Goal: Task Accomplishment & Management: Manage account settings

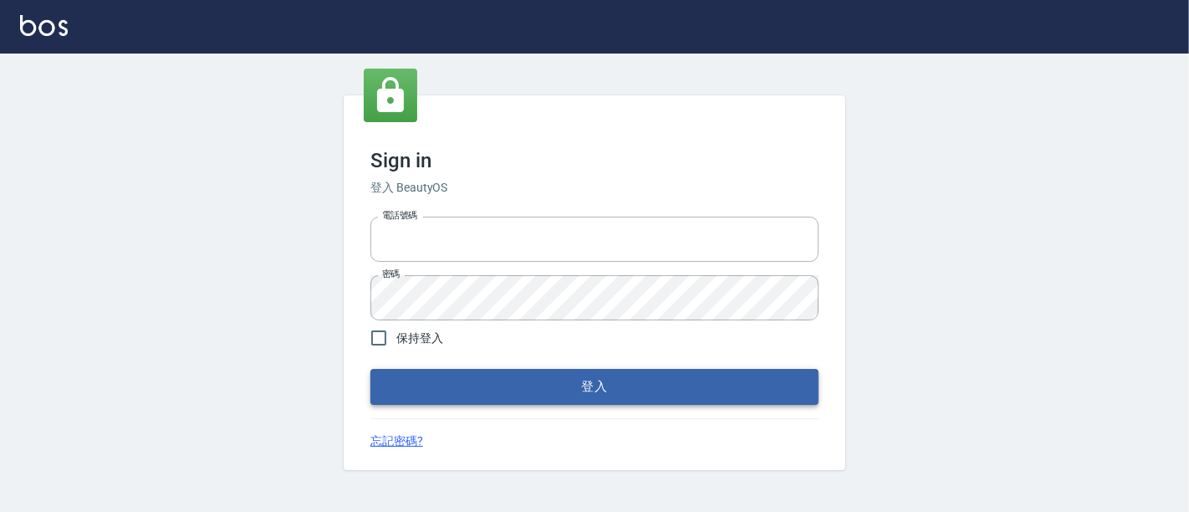
type input "0933202905"
click at [623, 390] on button "登入" at bounding box center [594, 386] width 448 height 35
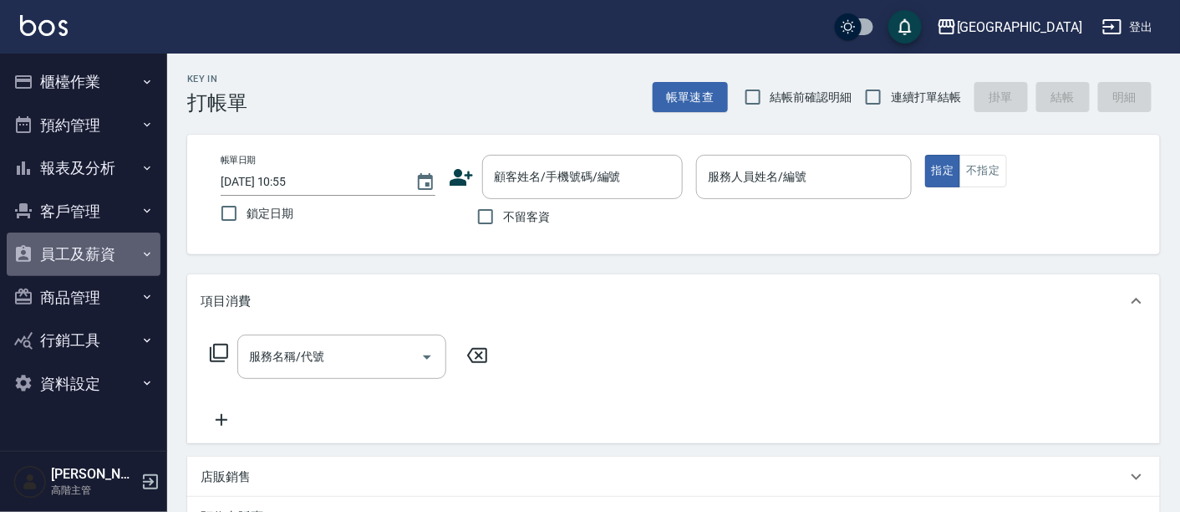
click at [84, 244] on button "員工及薪資" at bounding box center [84, 253] width 154 height 43
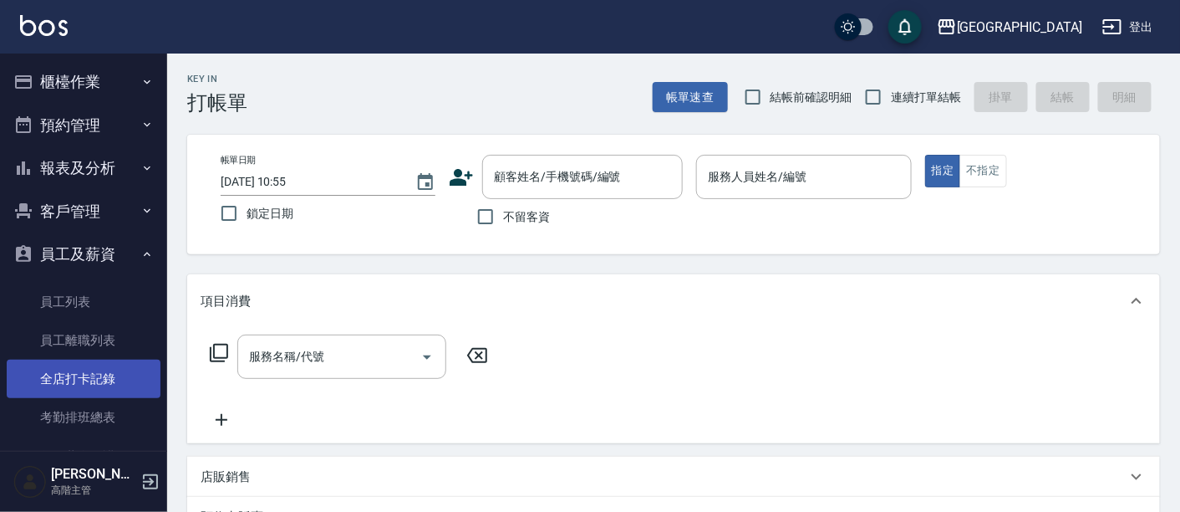
scroll to position [295, 0]
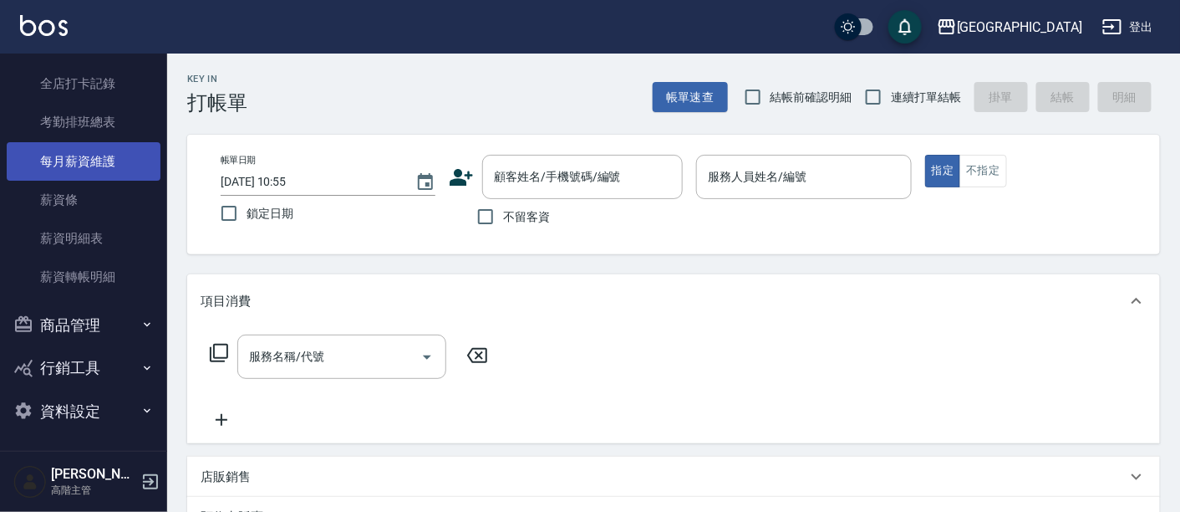
click at [102, 165] on link "每月薪資維護" at bounding box center [84, 161] width 154 height 38
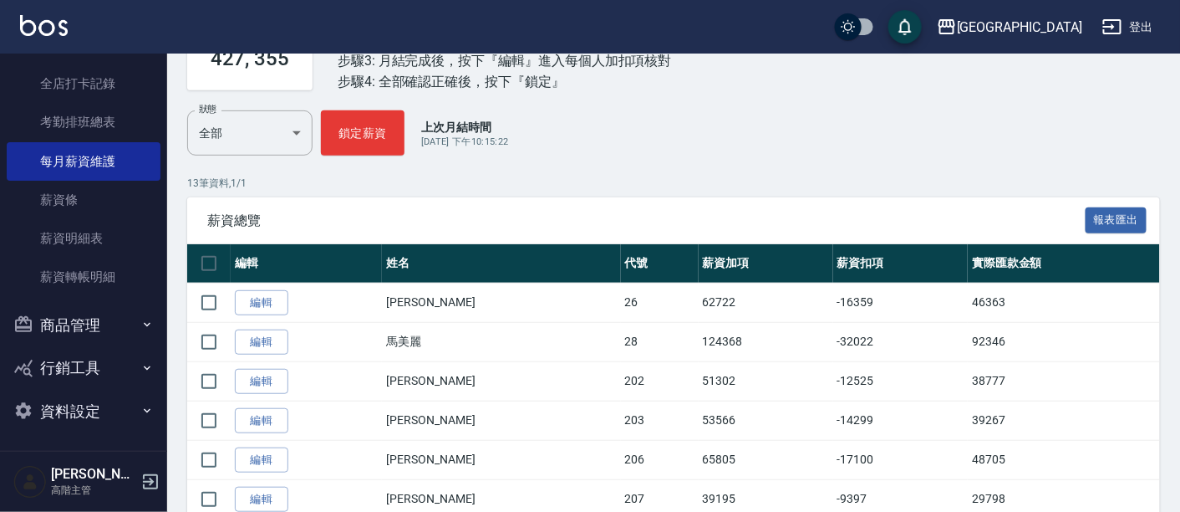
scroll to position [120, 0]
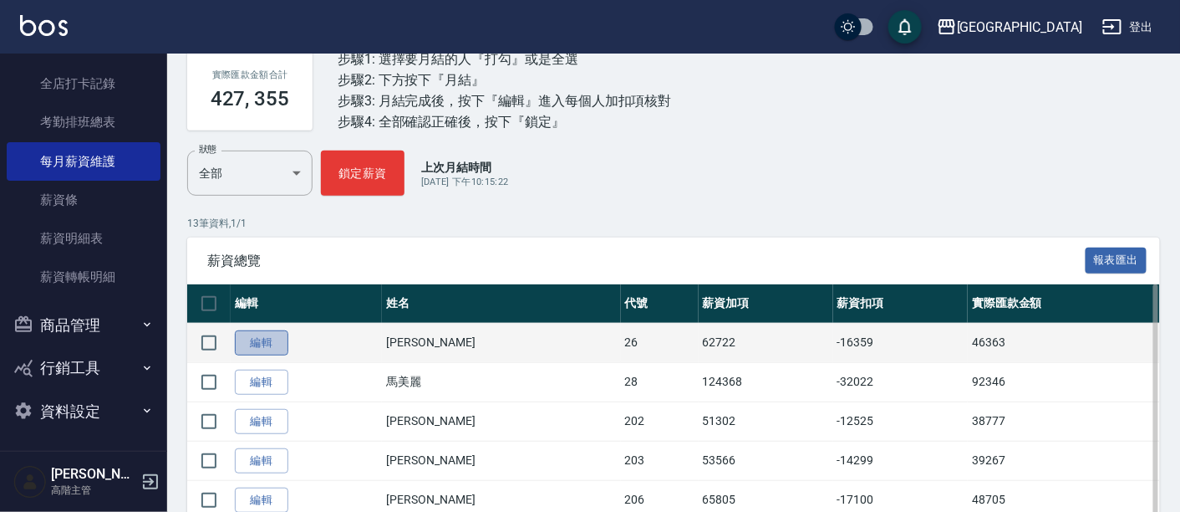
click at [252, 338] on link "編輯" at bounding box center [261, 343] width 53 height 26
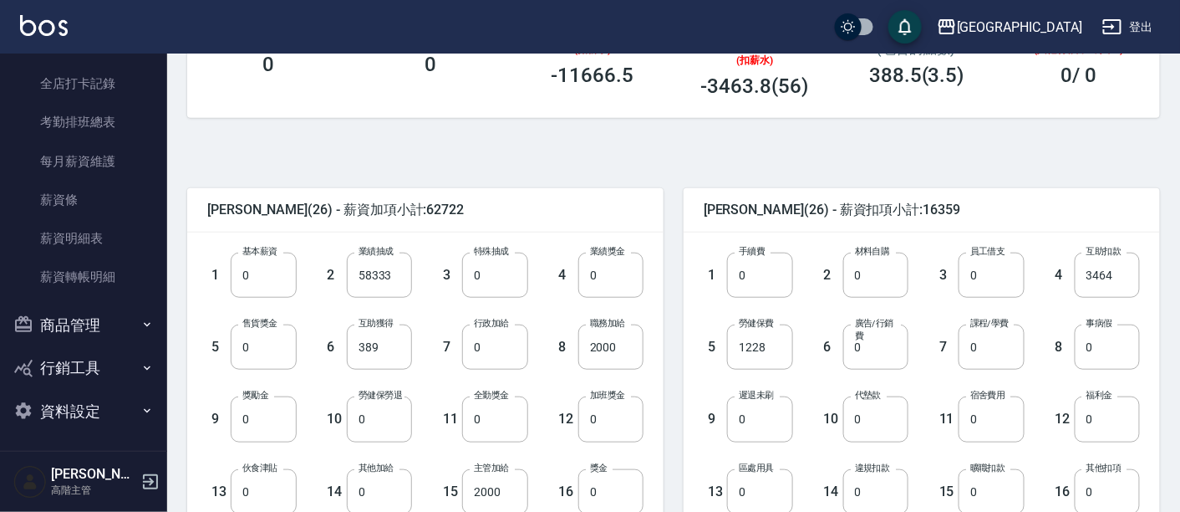
scroll to position [371, 0]
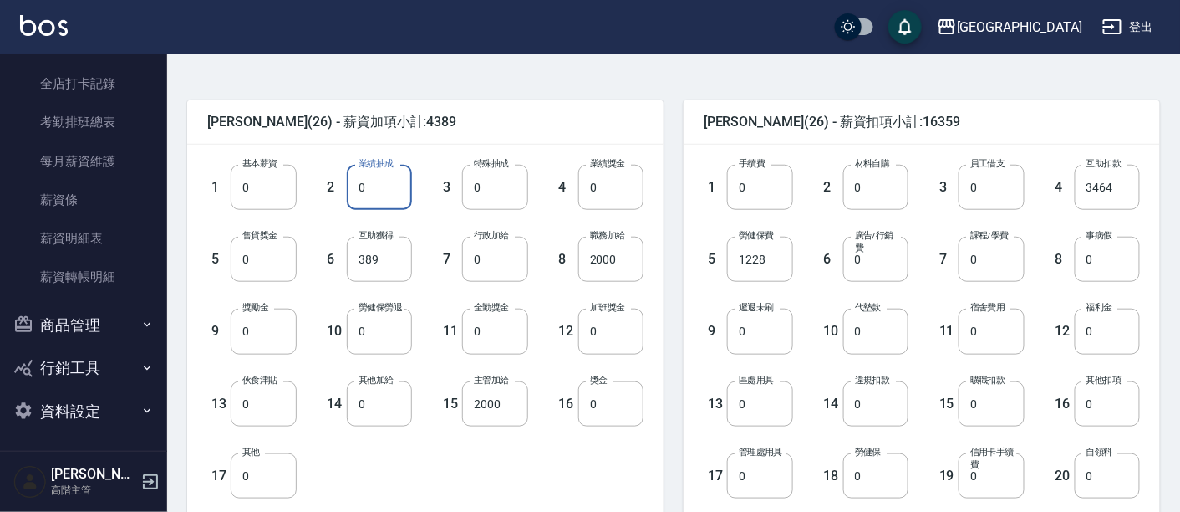
drag, startPoint x: 355, startPoint y: 188, endPoint x: 365, endPoint y: 186, distance: 10.3
click at [365, 186] on input "0" at bounding box center [379, 187] width 65 height 45
drag, startPoint x: 353, startPoint y: 185, endPoint x: 378, endPoint y: 182, distance: 25.2
click at [378, 182] on input "0" at bounding box center [379, 187] width 65 height 45
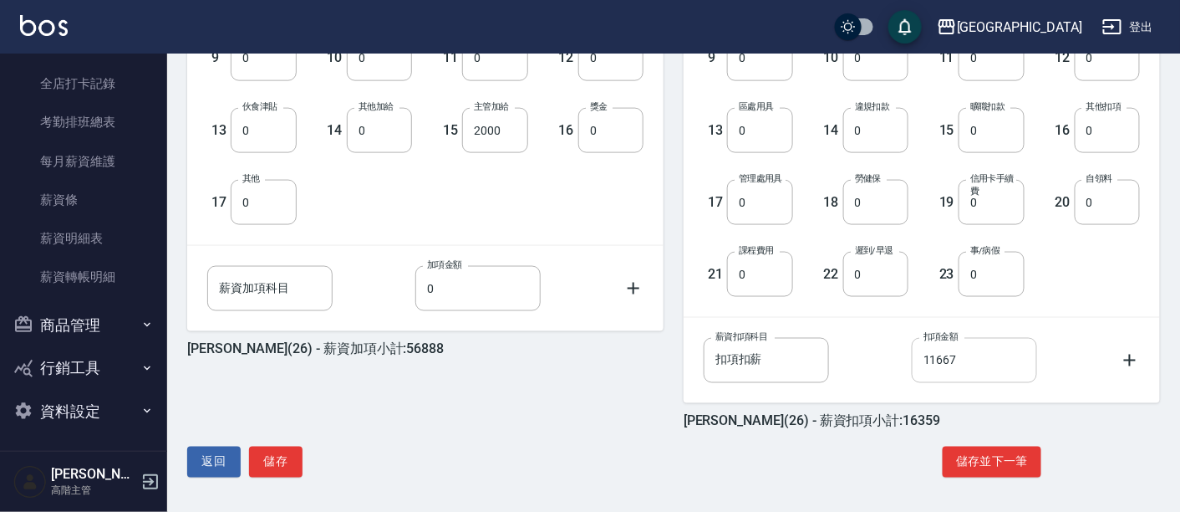
type input "52499"
click at [934, 357] on input "11667" at bounding box center [974, 360] width 125 height 45
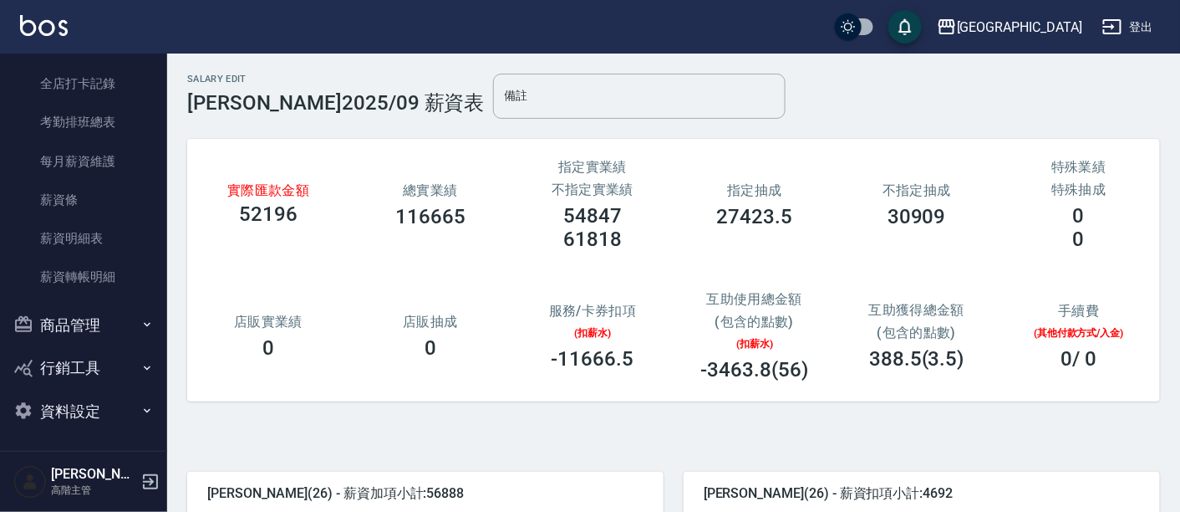
scroll to position [186, 0]
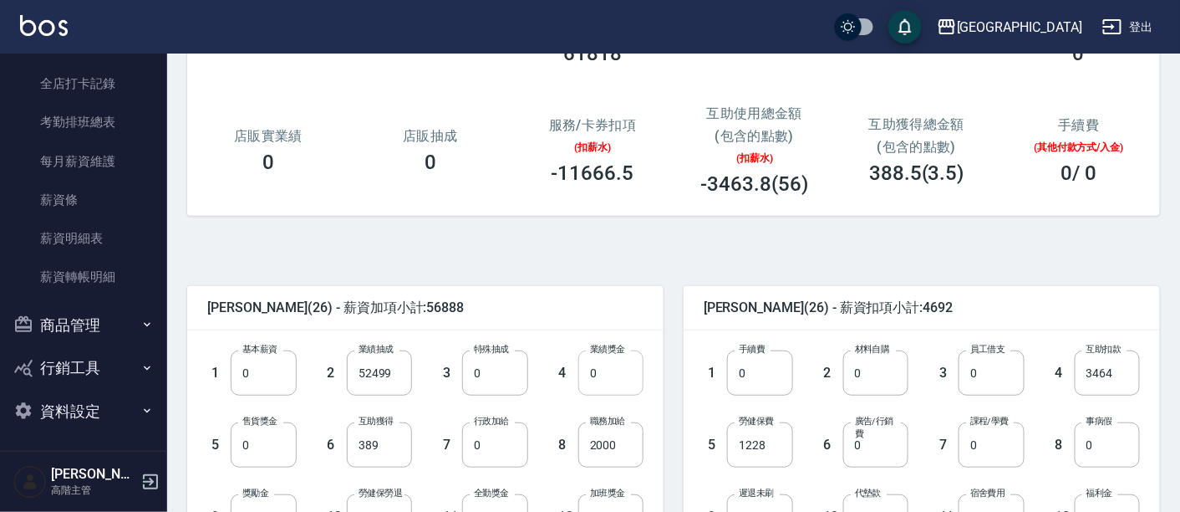
type input "0"
type input "1000"
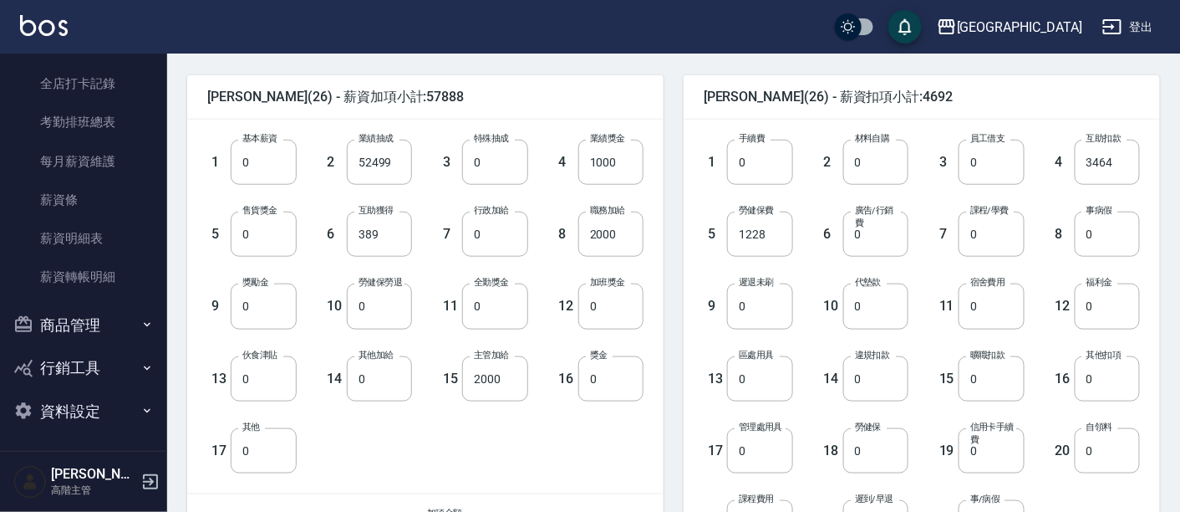
scroll to position [644, 0]
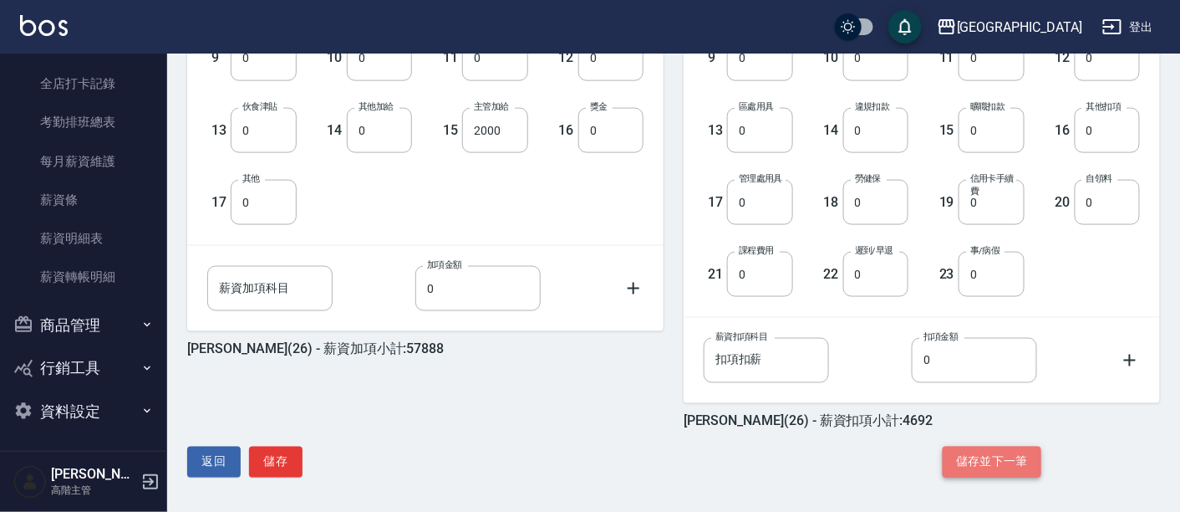
click at [979, 458] on button "儲存並下一筆" at bounding box center [992, 461] width 99 height 31
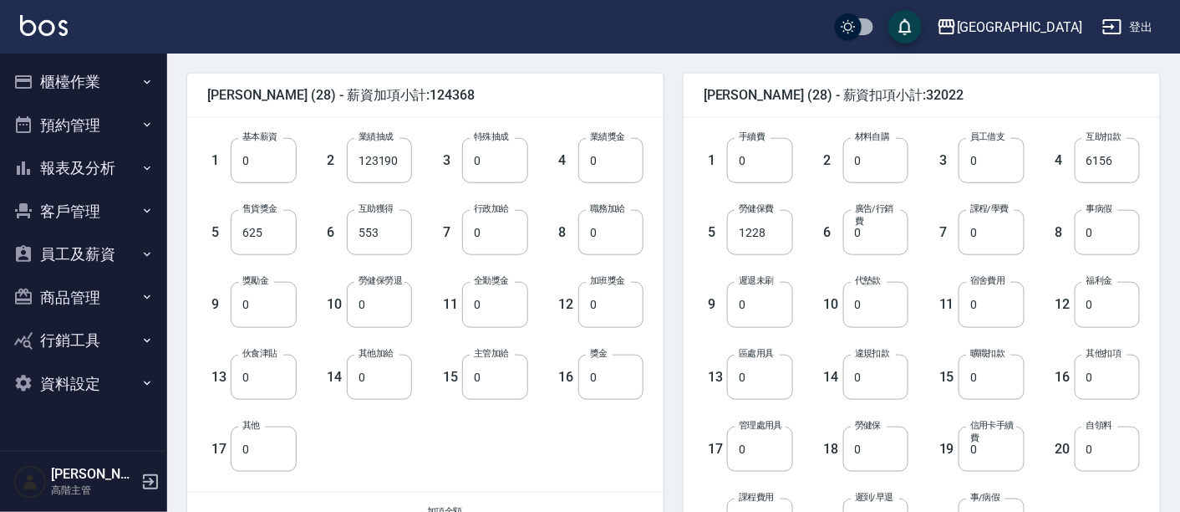
scroll to position [371, 0]
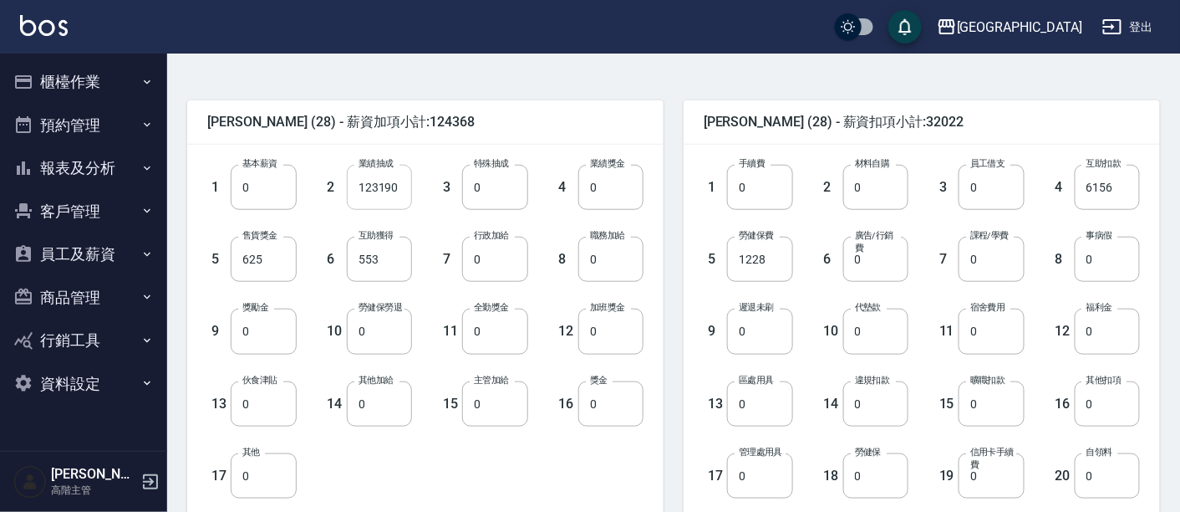
click at [374, 191] on input "123190" at bounding box center [379, 187] width 65 height 45
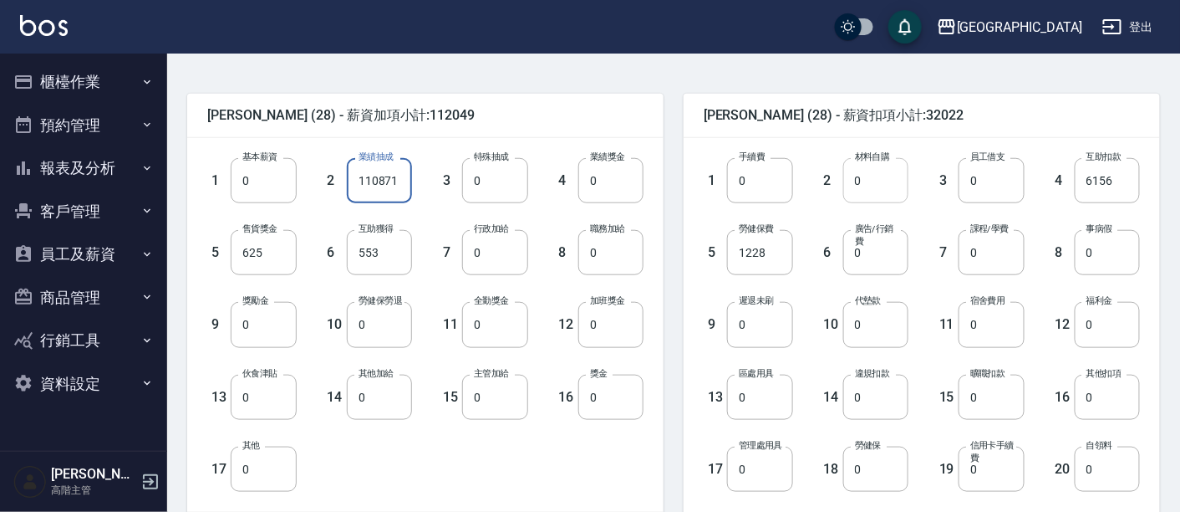
scroll to position [644, 0]
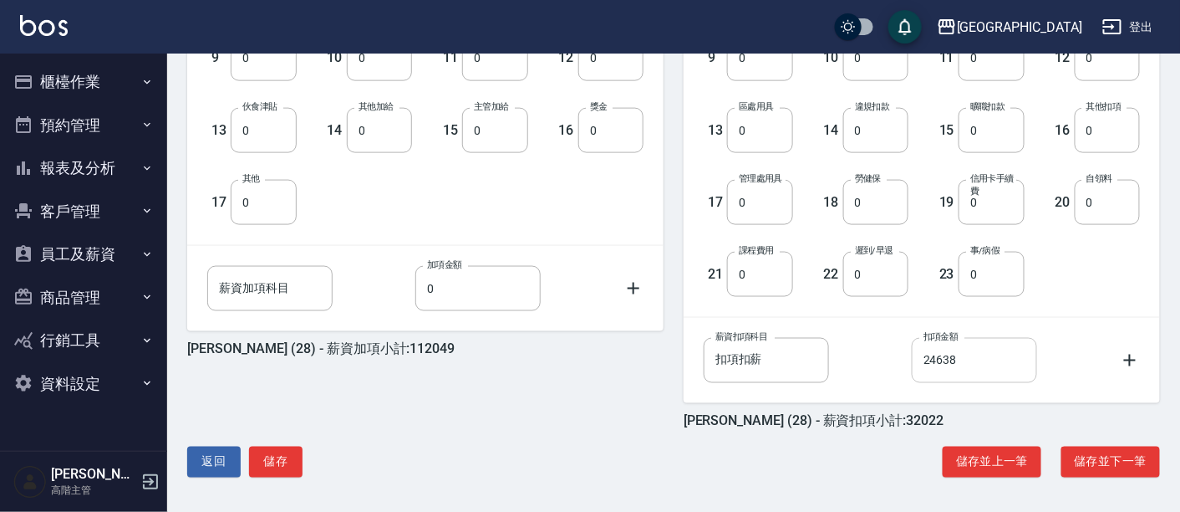
type input "110871"
click at [936, 365] on input "24638" at bounding box center [974, 360] width 125 height 45
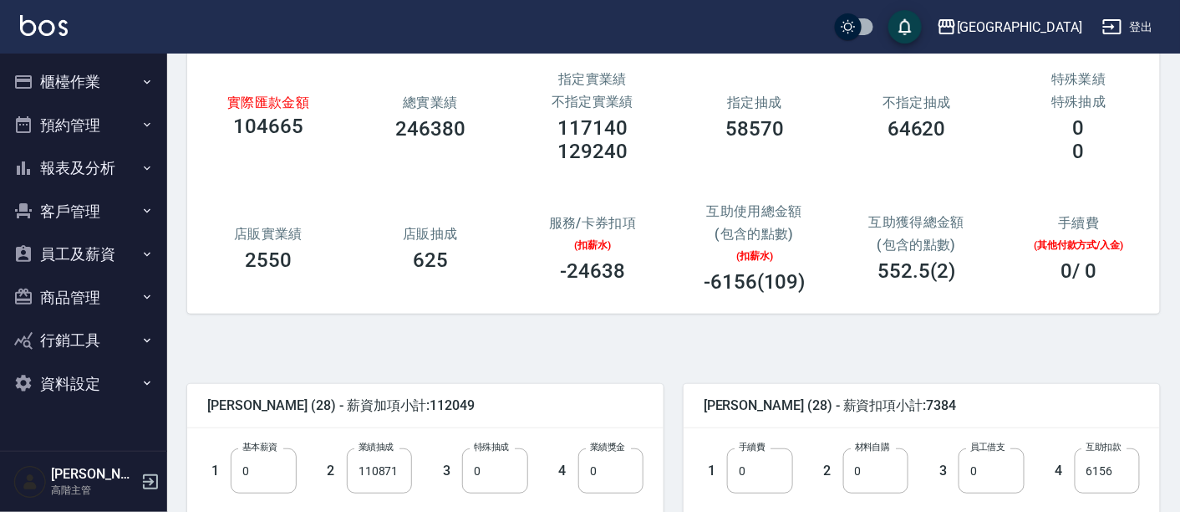
scroll to position [181, 0]
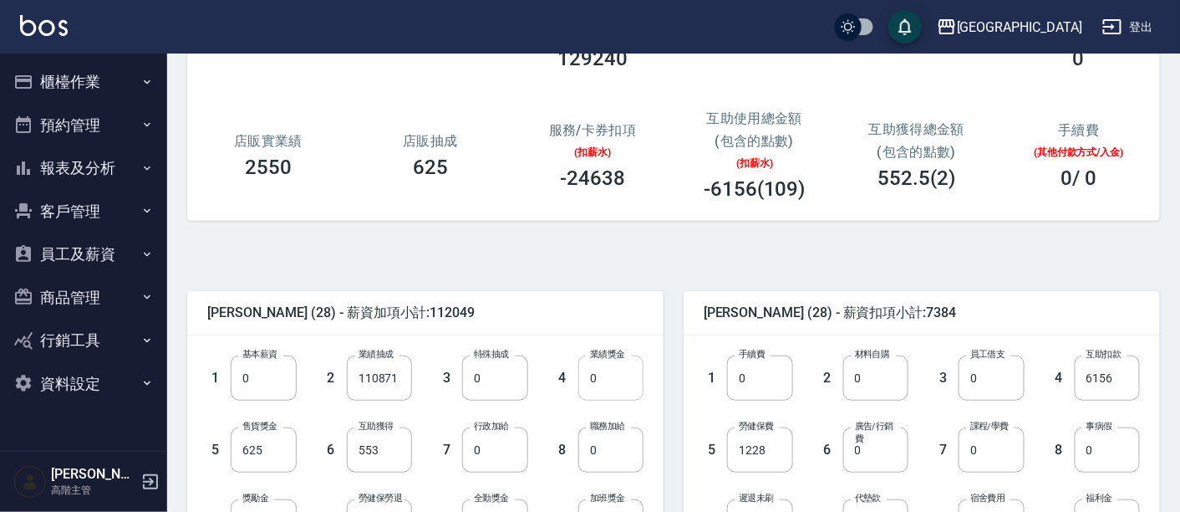
type input "0"
click at [588, 380] on input "0" at bounding box center [610, 377] width 65 height 45
type input "2000"
click at [853, 385] on input "0" at bounding box center [875, 377] width 65 height 45
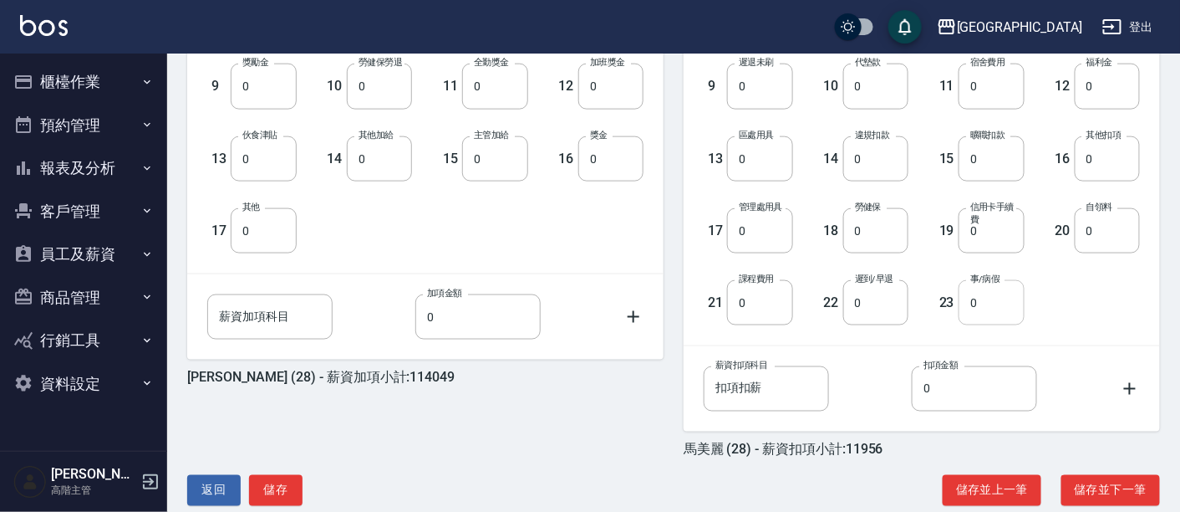
scroll to position [644, 0]
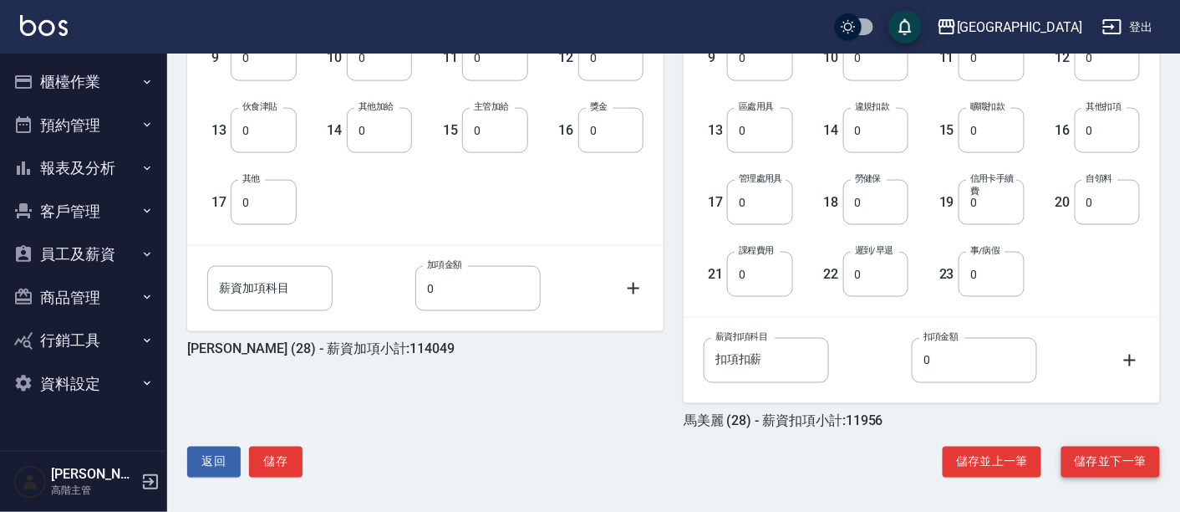
type input "4572"
click at [1118, 451] on button "儲存並下一筆" at bounding box center [1111, 461] width 99 height 31
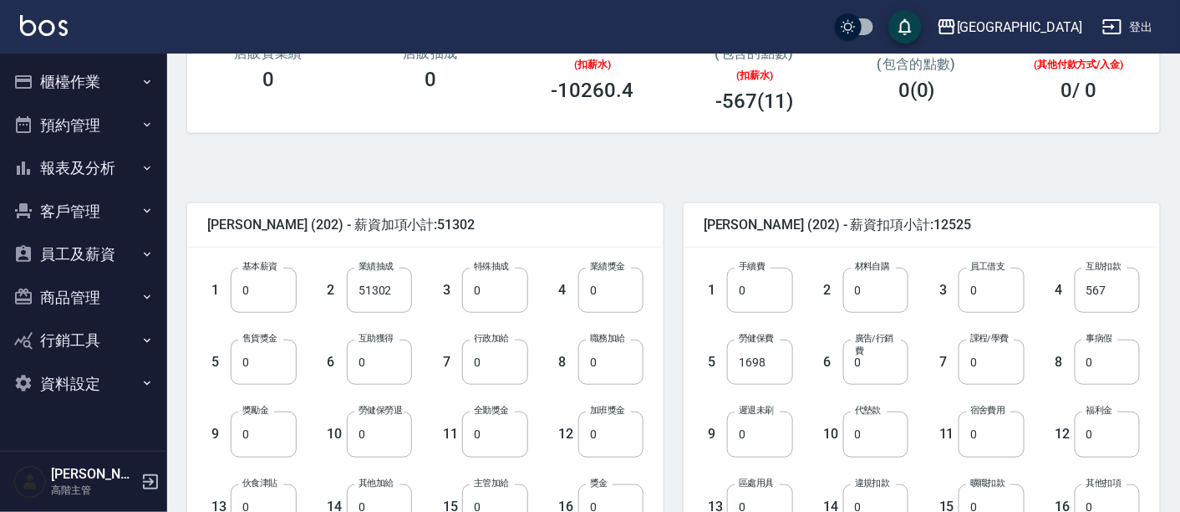
scroll to position [186, 0]
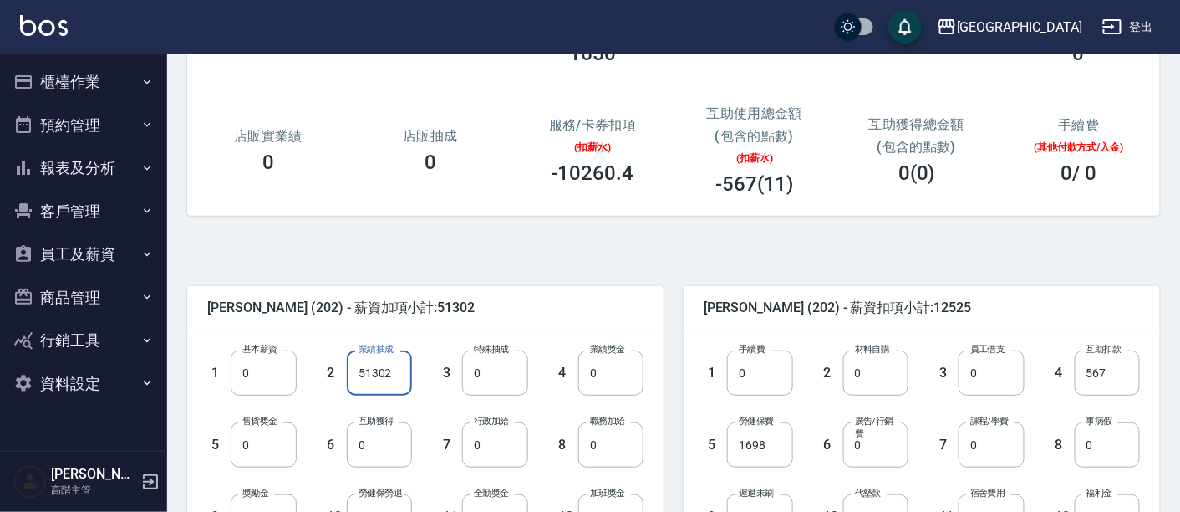
click at [385, 379] on input "51302" at bounding box center [379, 372] width 65 height 45
type input "461718"
click at [588, 378] on input "0" at bounding box center [610, 372] width 65 height 45
type input "1000"
click at [754, 443] on input "1698" at bounding box center [759, 444] width 65 height 45
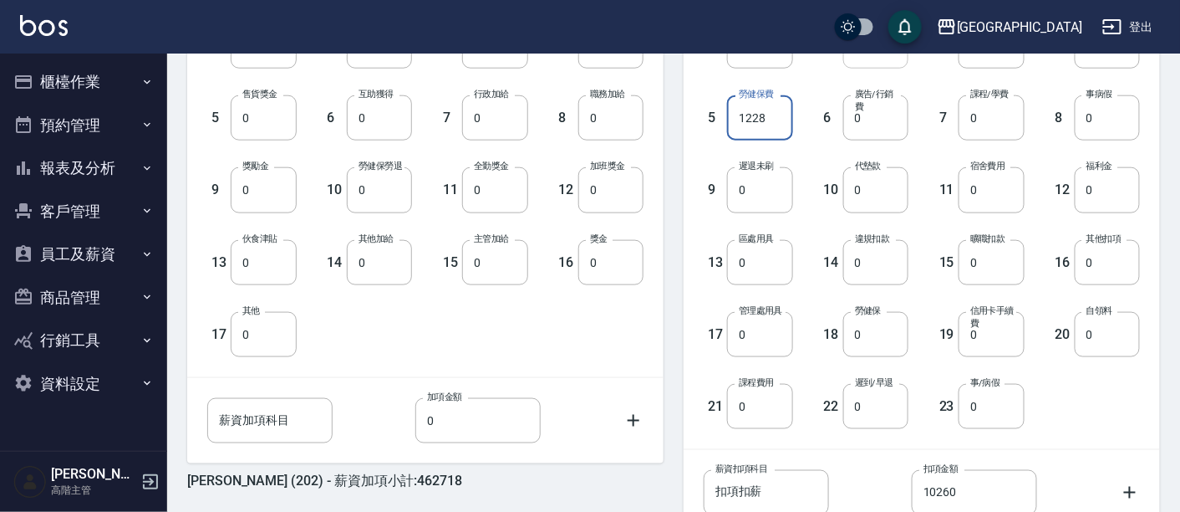
scroll to position [644, 0]
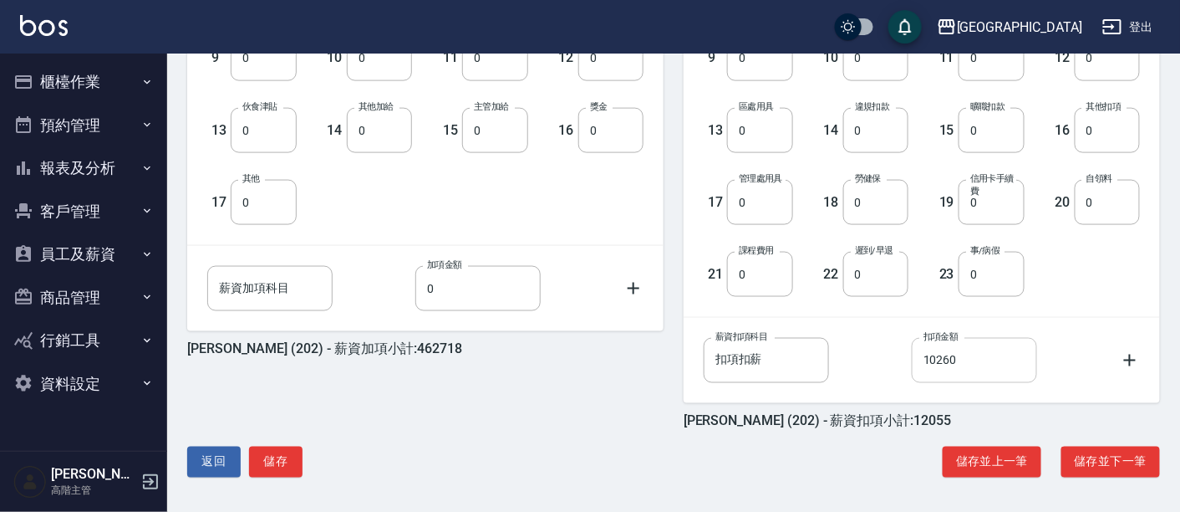
type input "1228"
click at [955, 364] on input "10260" at bounding box center [974, 360] width 125 height 45
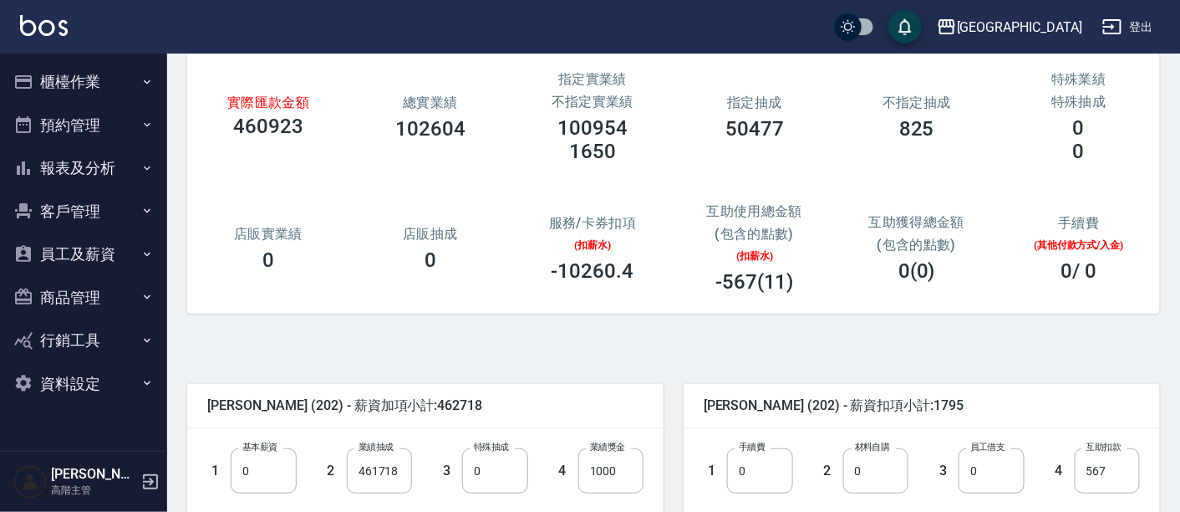
scroll to position [186, 0]
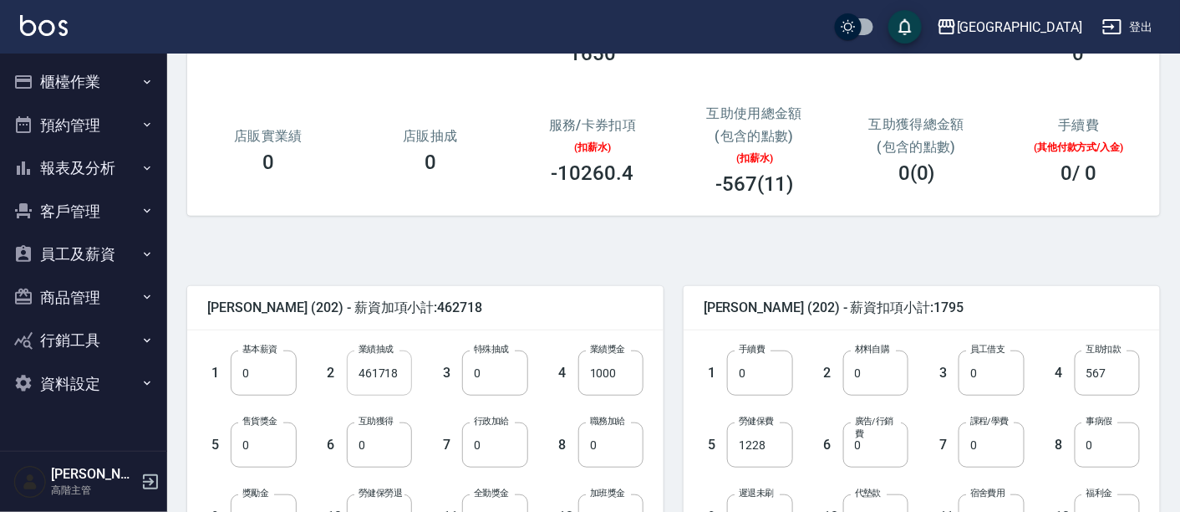
type input "0"
click at [393, 367] on input "461718" at bounding box center [379, 372] width 65 height 45
type input "46171"
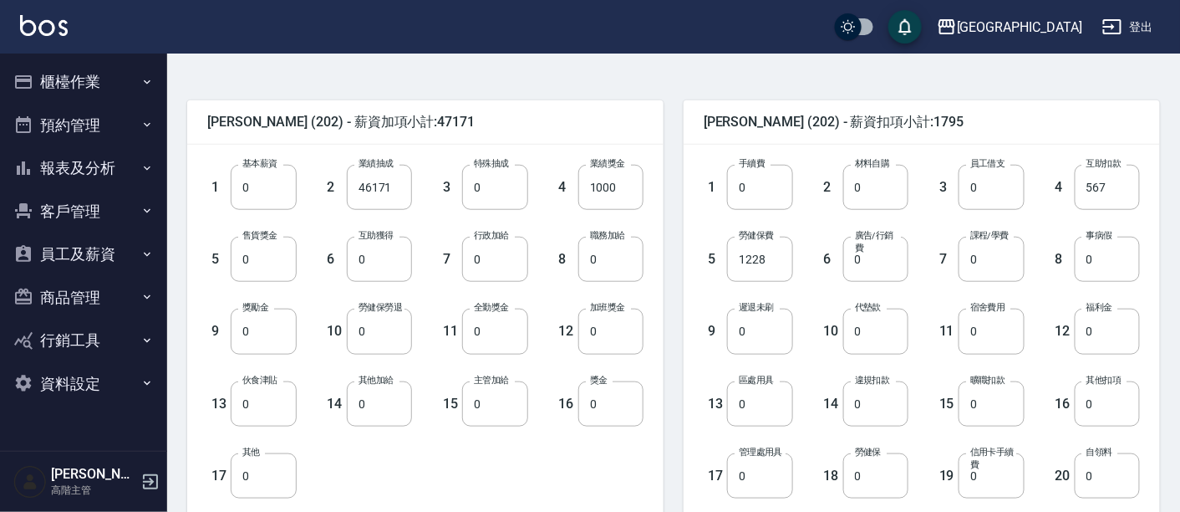
scroll to position [644, 0]
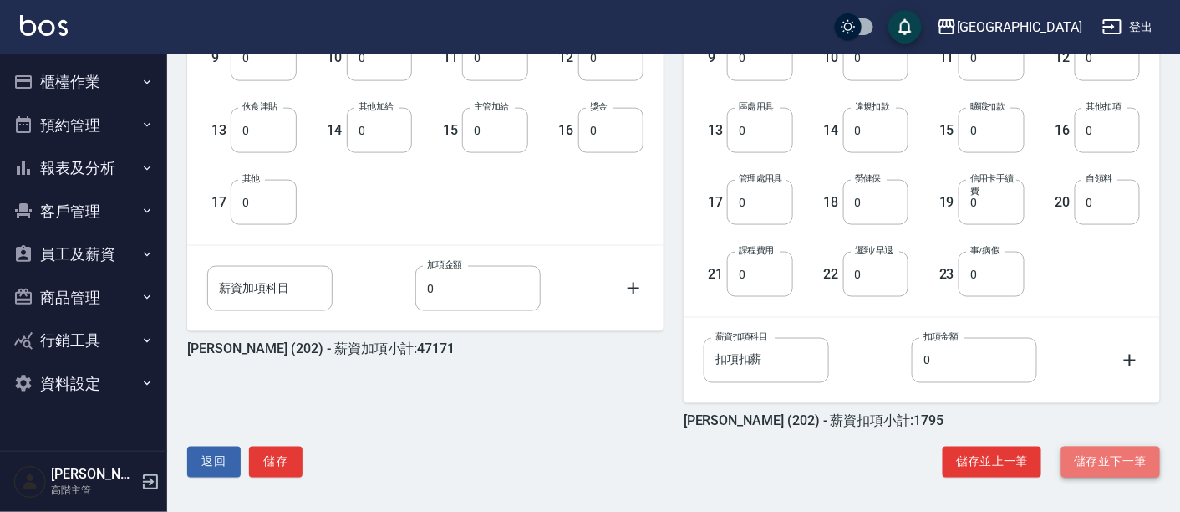
click at [1092, 455] on button "儲存並下一筆" at bounding box center [1111, 461] width 99 height 31
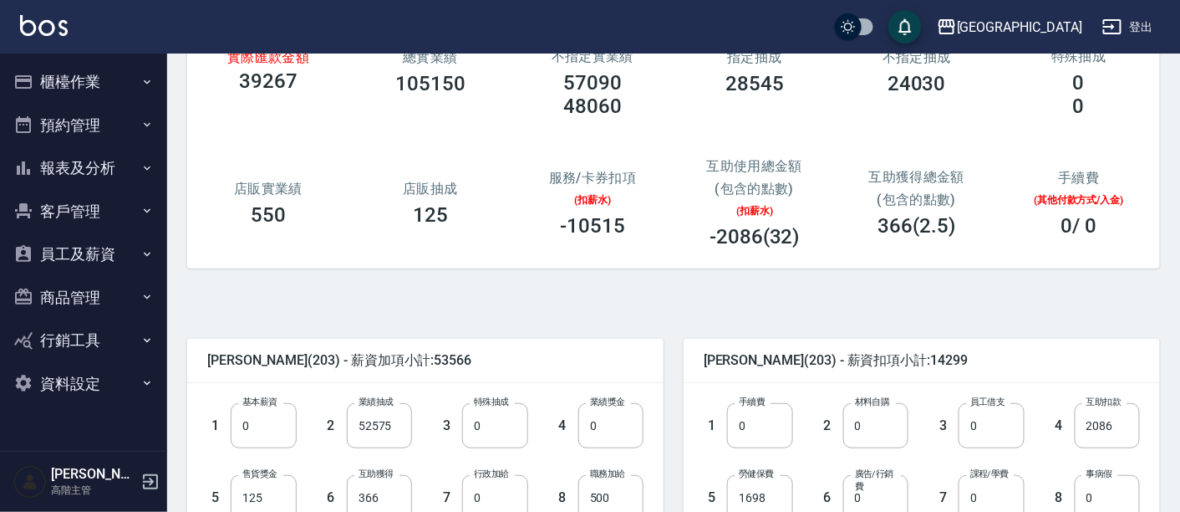
scroll to position [186, 0]
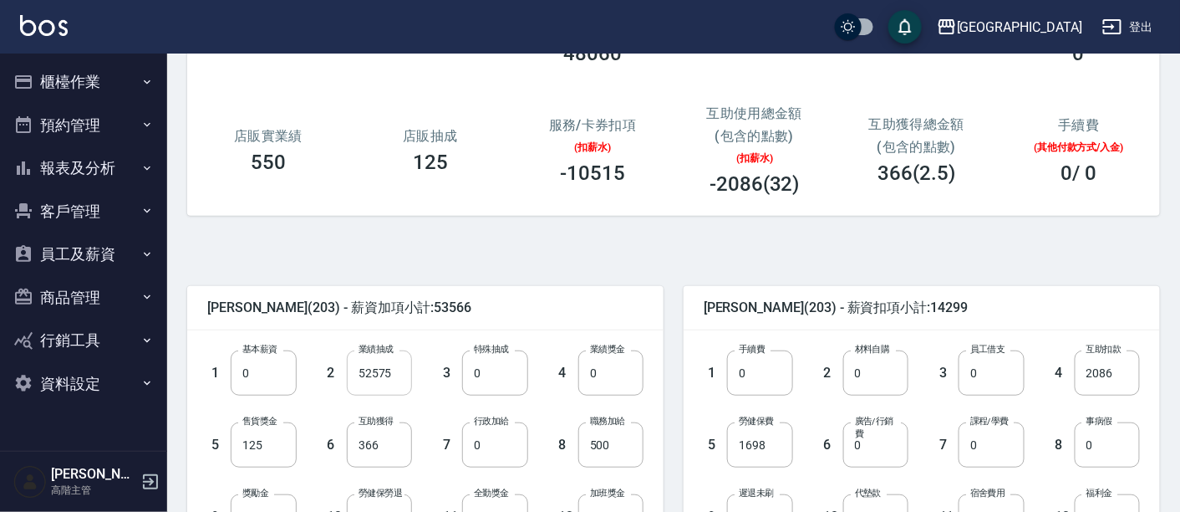
click at [387, 368] on input "52575" at bounding box center [379, 372] width 65 height 45
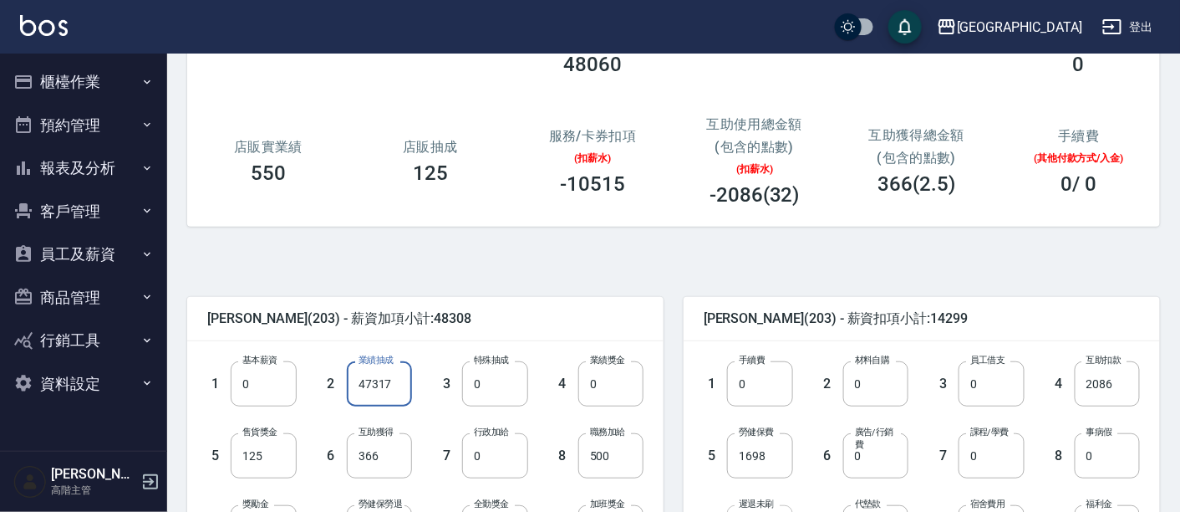
scroll to position [0, 0]
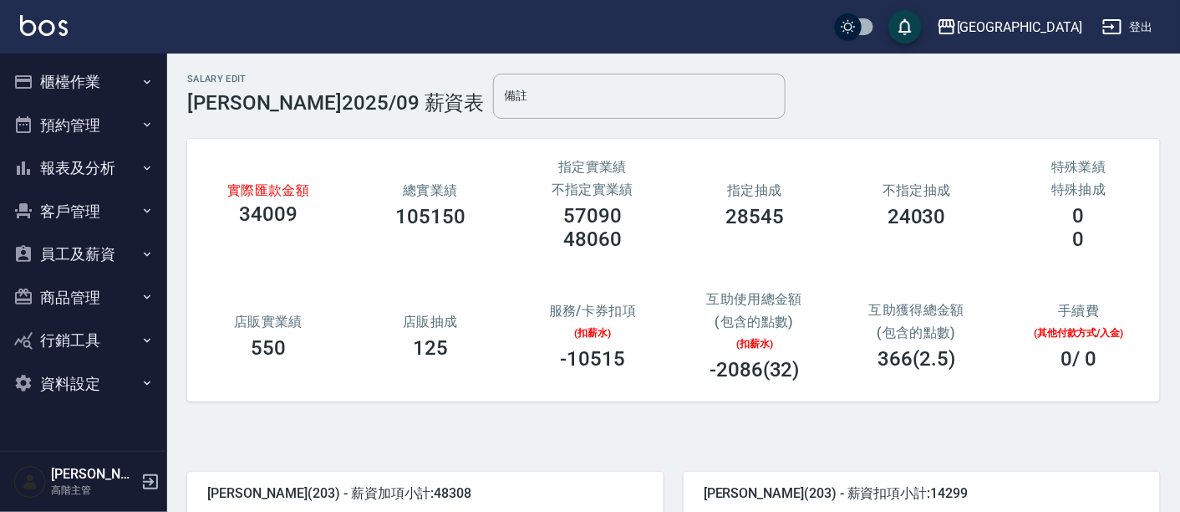
type input "47317"
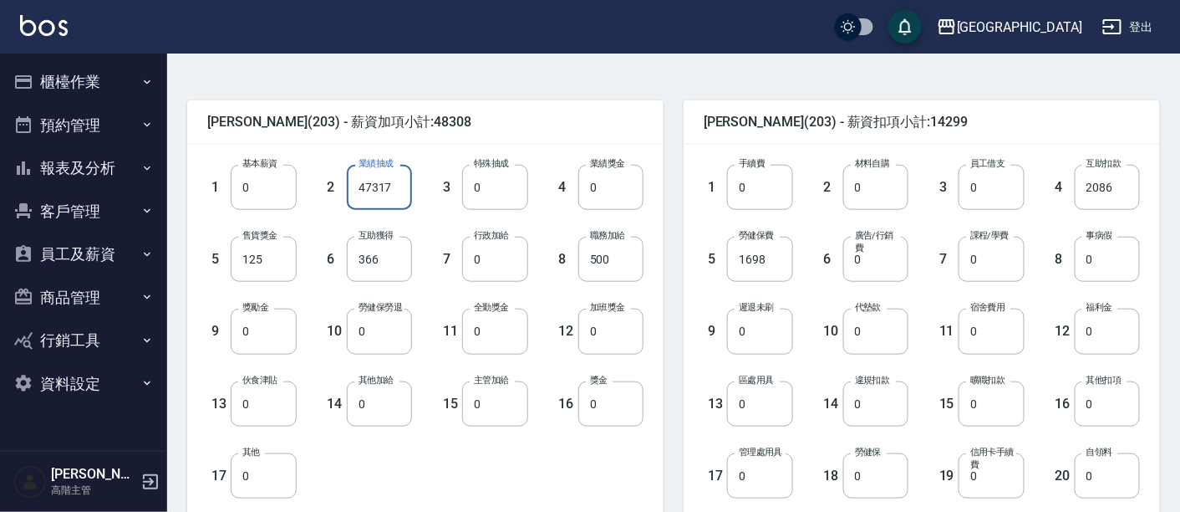
scroll to position [644, 0]
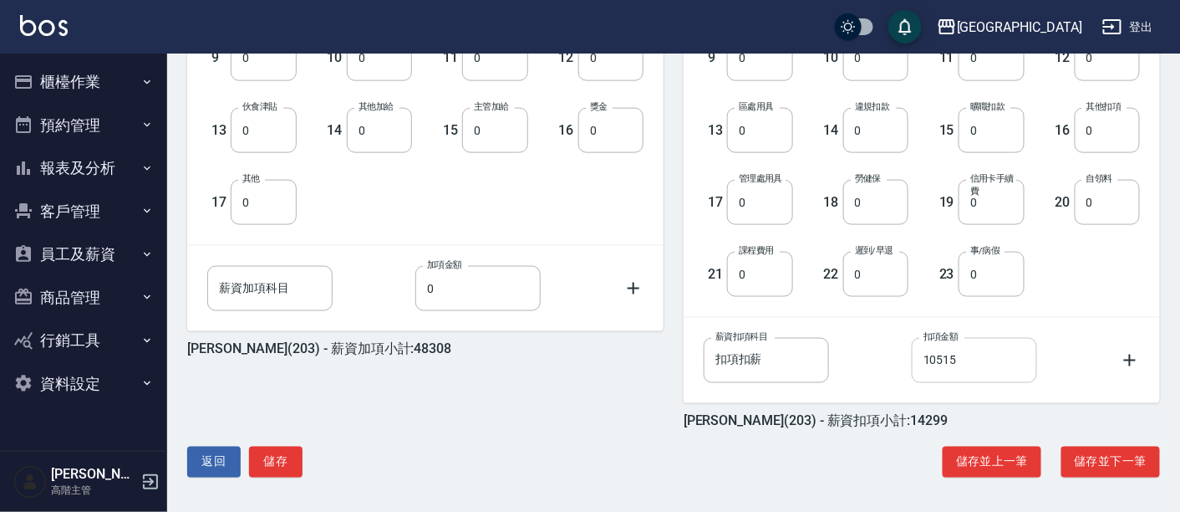
click at [984, 368] on input "10515" at bounding box center [974, 360] width 125 height 45
type input "0"
click at [624, 345] on div "高聖德 (203) - 薪資加項小計:48308" at bounding box center [425, 349] width 476 height 17
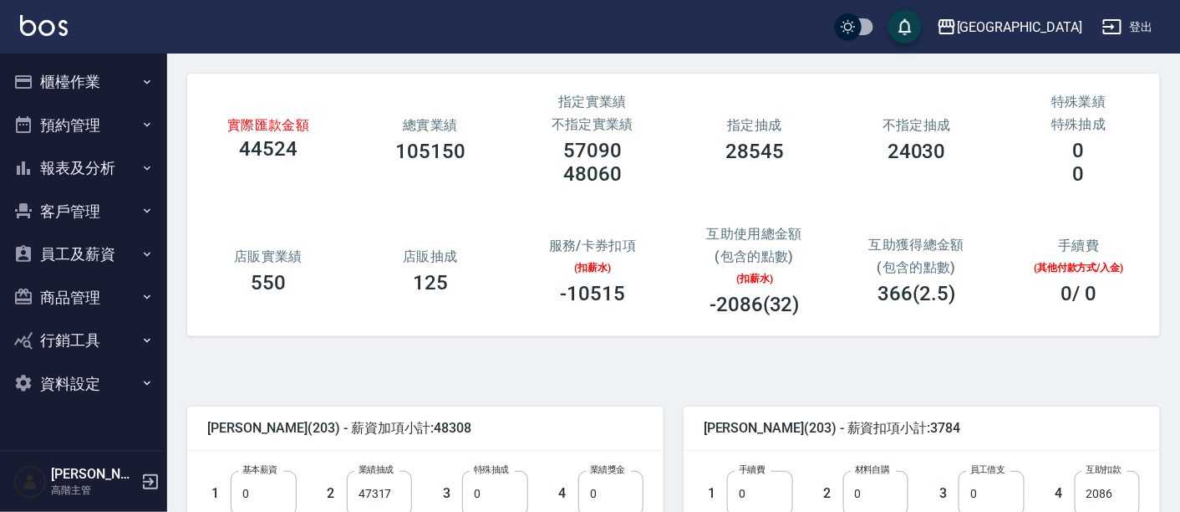
scroll to position [93, 0]
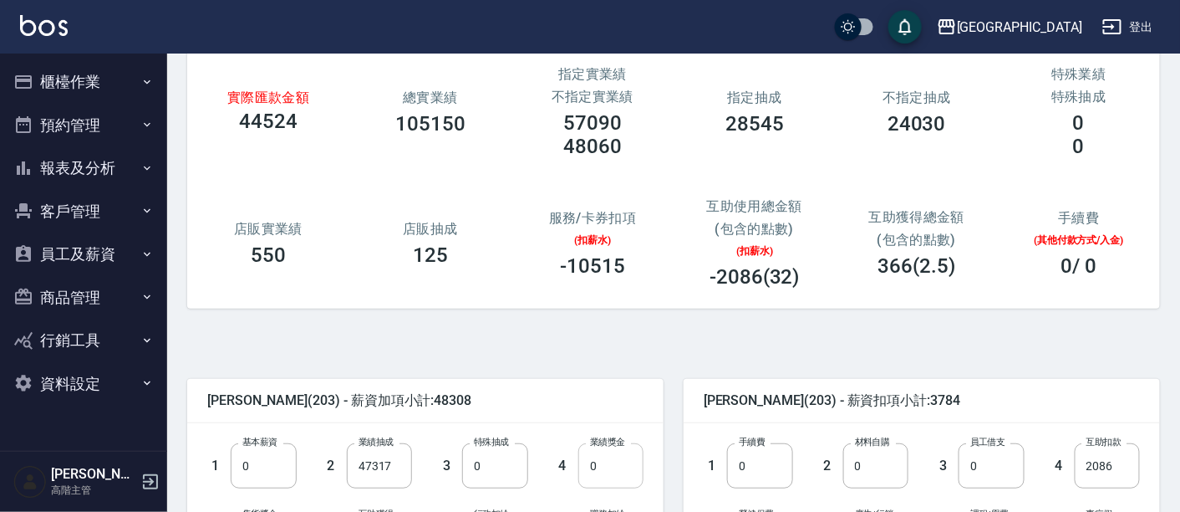
click at [600, 461] on input "0" at bounding box center [610, 465] width 65 height 45
type input "1000"
click at [929, 326] on div "實際匯款金額 45524 總實業績 105150 指定實業績 不指定實業績 57090 48060 指定抽成 28545 不指定抽成 24030 特殊業績 特…" at bounding box center [667, 171] width 986 height 316
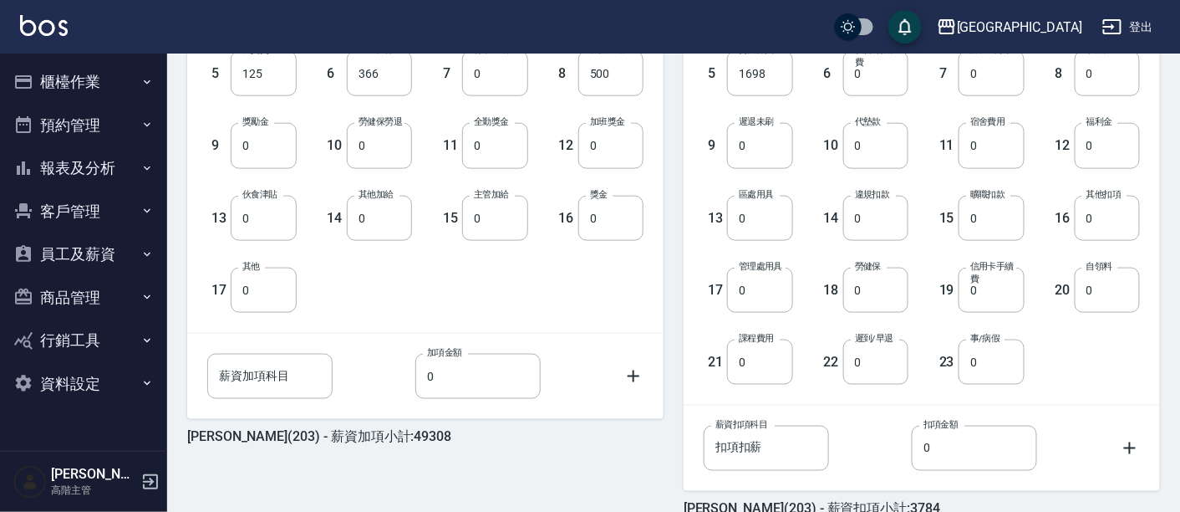
scroll to position [644, 0]
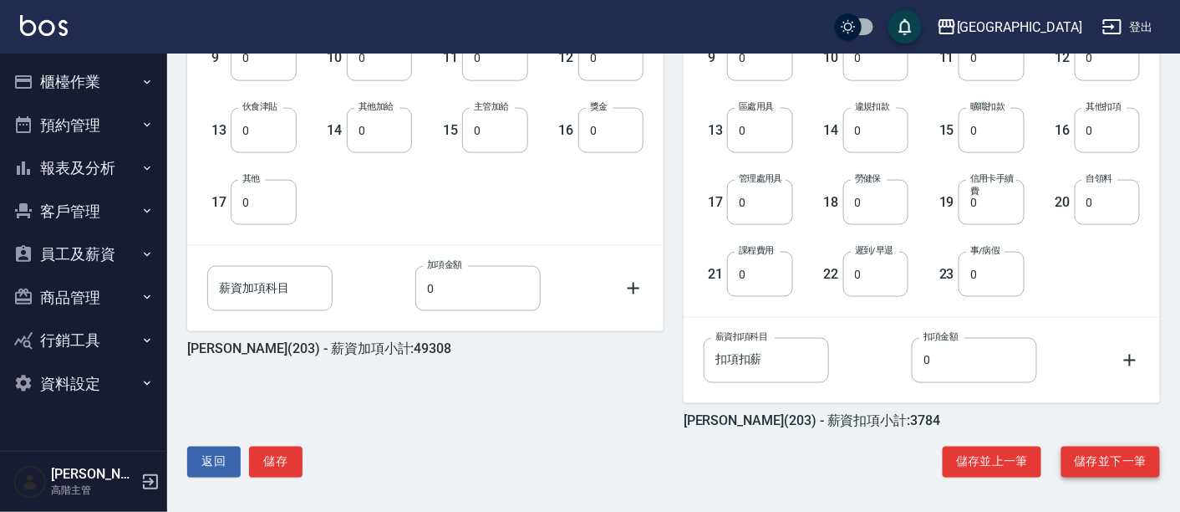
click at [1087, 452] on button "儲存並下一筆" at bounding box center [1111, 461] width 99 height 31
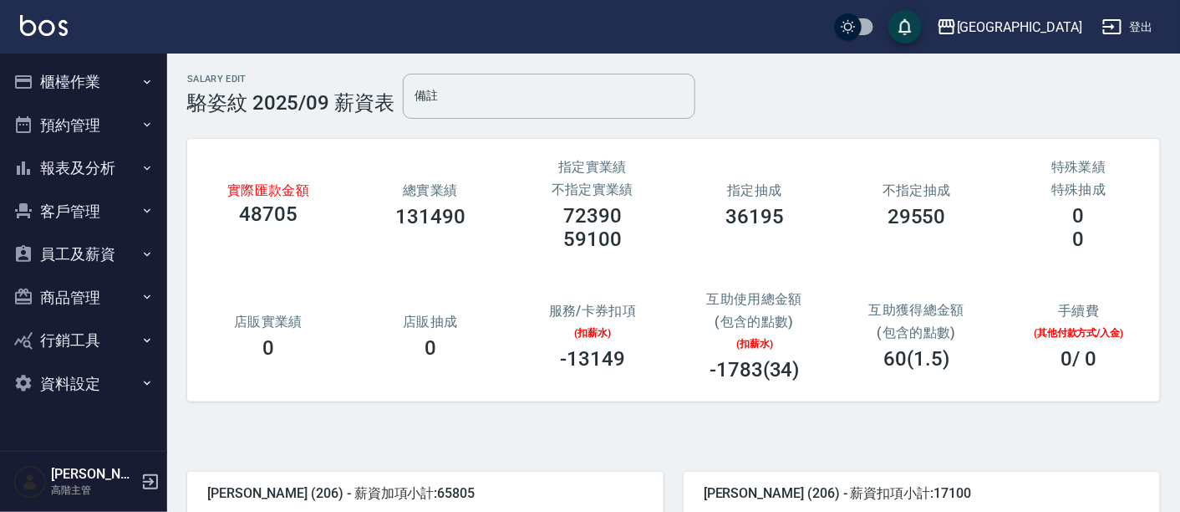
scroll to position [371, 0]
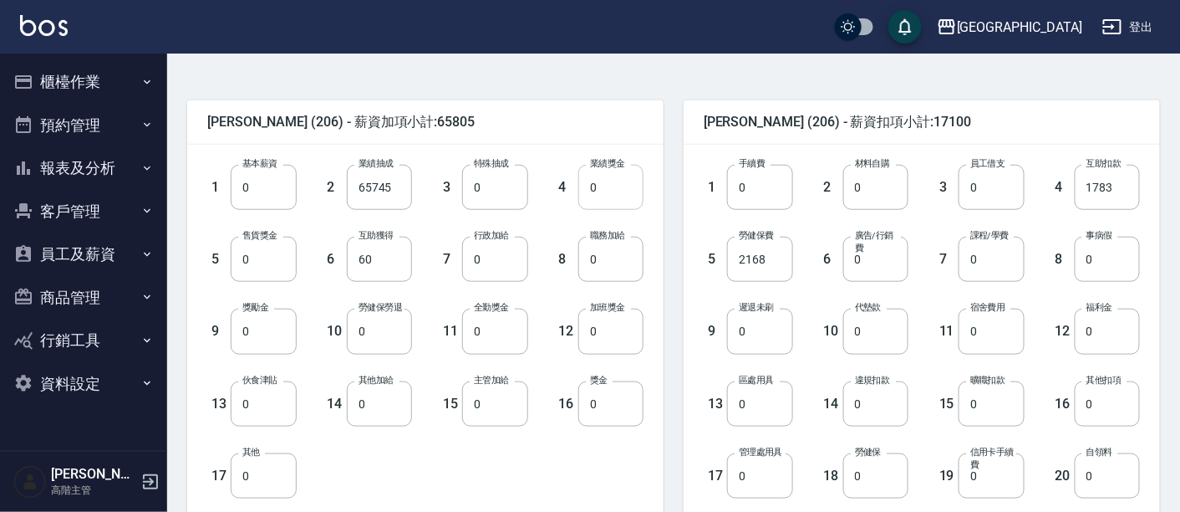
click at [594, 198] on input "0" at bounding box center [610, 187] width 65 height 45
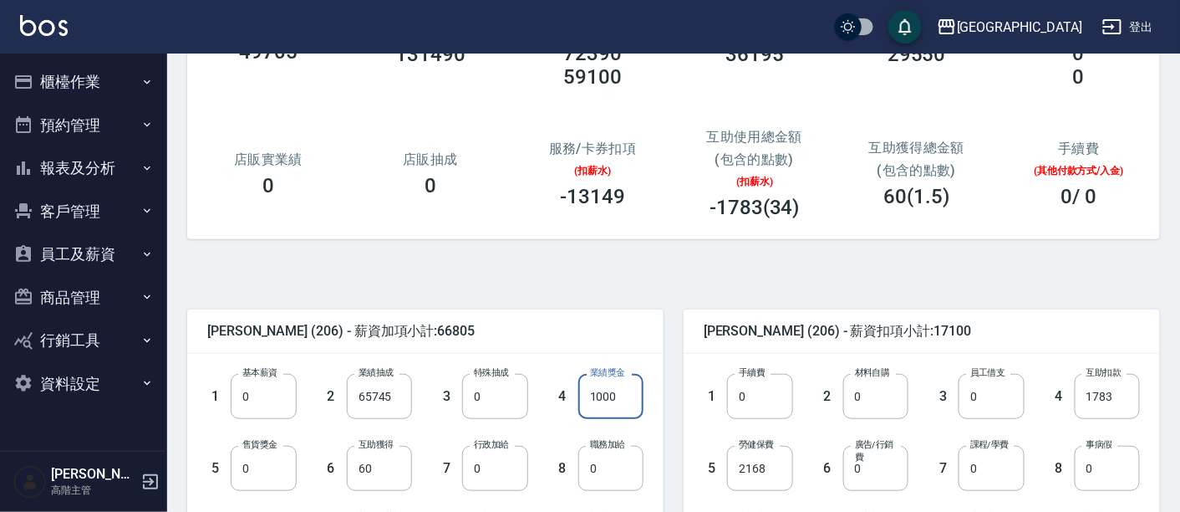
scroll to position [278, 0]
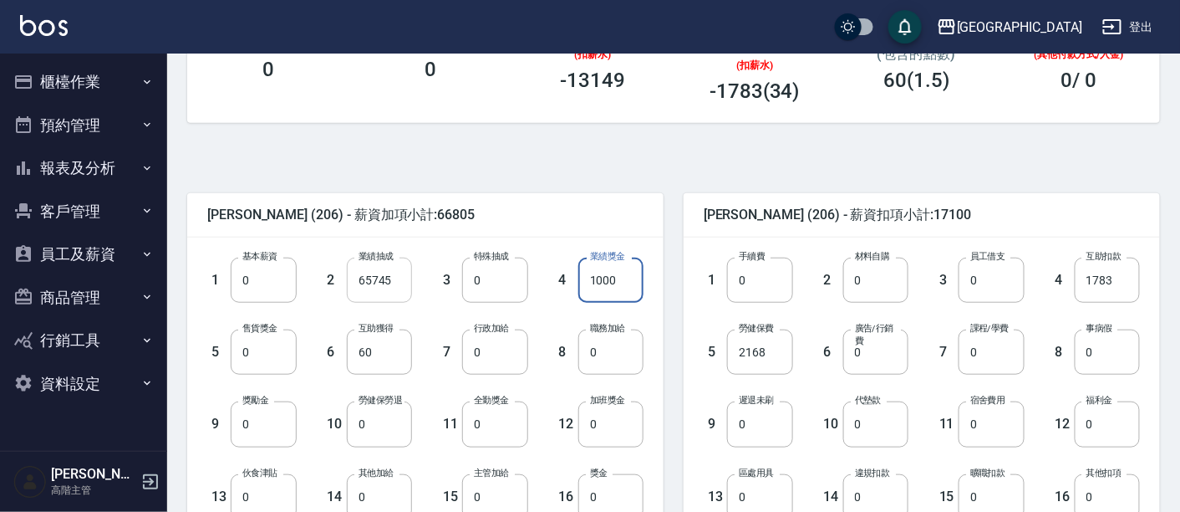
type input "1000"
click at [401, 280] on input "65745" at bounding box center [379, 279] width 65 height 45
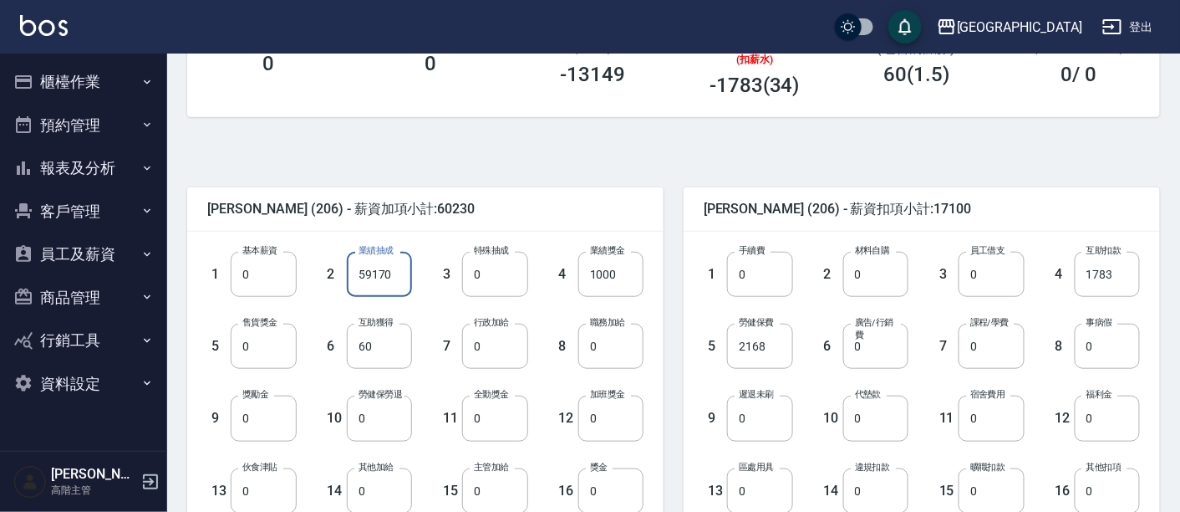
scroll to position [644, 0]
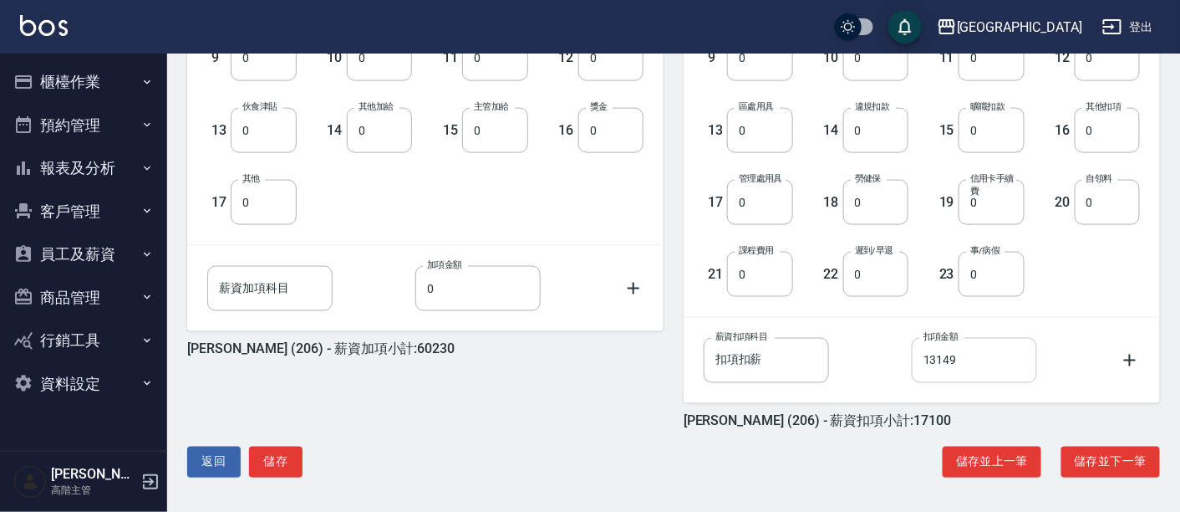
type input "59170"
click at [953, 360] on input "13149" at bounding box center [974, 360] width 125 height 45
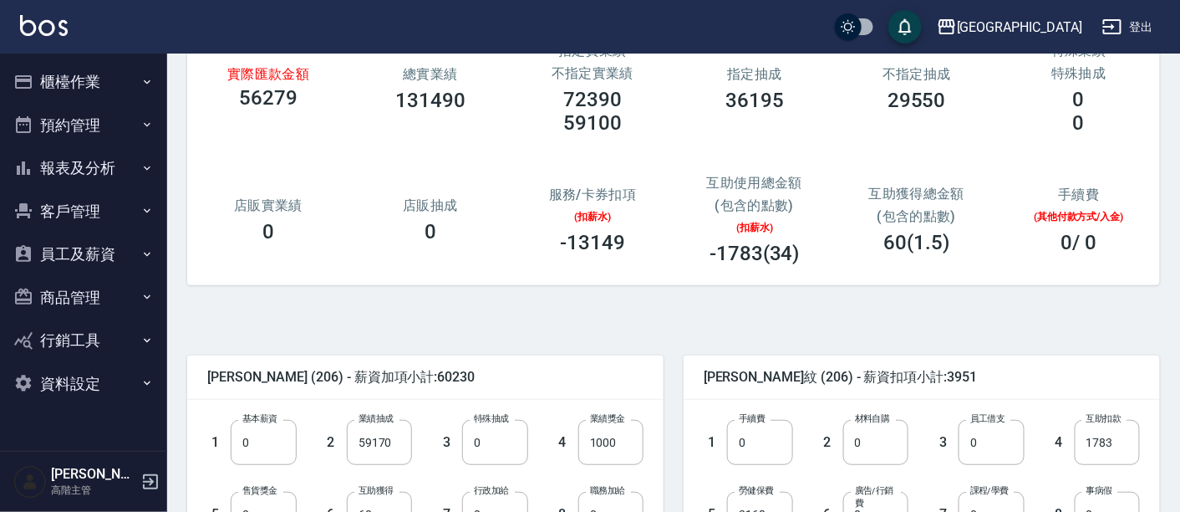
scroll to position [278, 0]
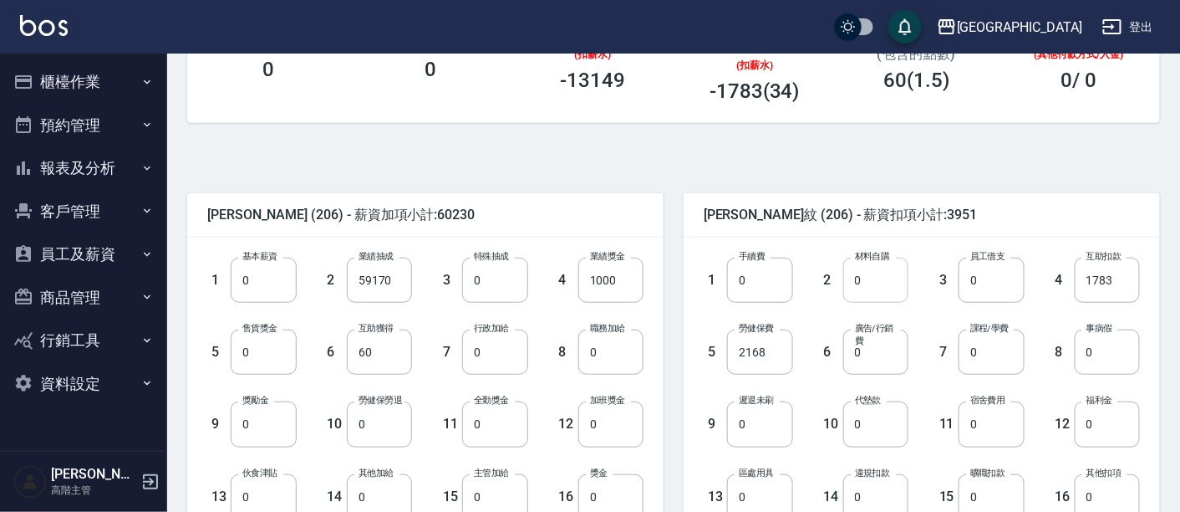
type input "0"
click at [873, 286] on input "0" at bounding box center [875, 279] width 65 height 45
type input "200"
click at [889, 168] on div "駱姿紋 (206) - 薪資加項小計:60230 1 基本薪資 0 基本薪資 2 業績抽成 59170 業績抽成 3 特殊抽成 0 特殊抽成 4 業績獎金 1…" at bounding box center [667, 501] width 986 height 716
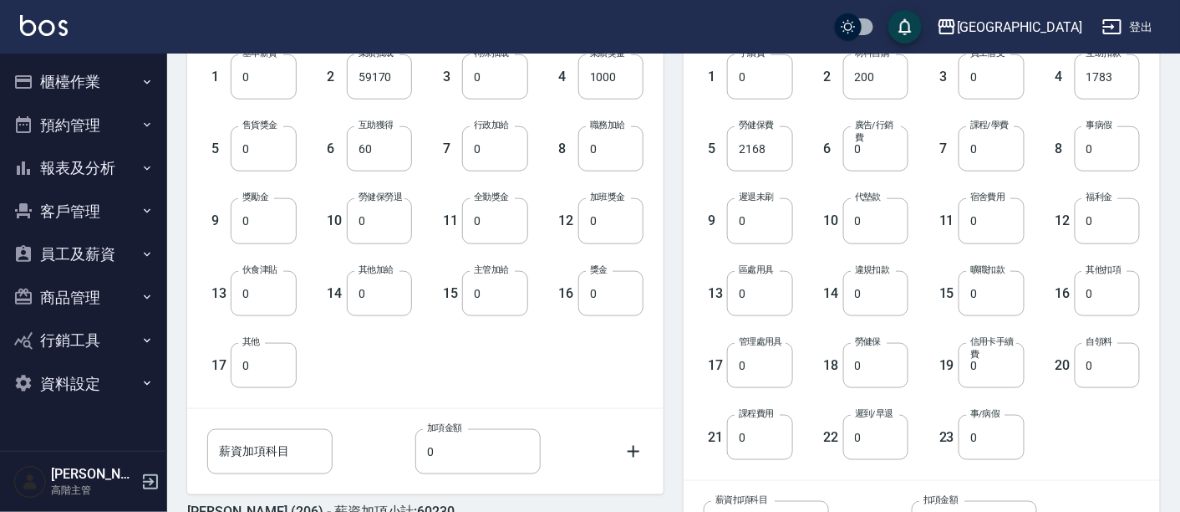
scroll to position [644, 0]
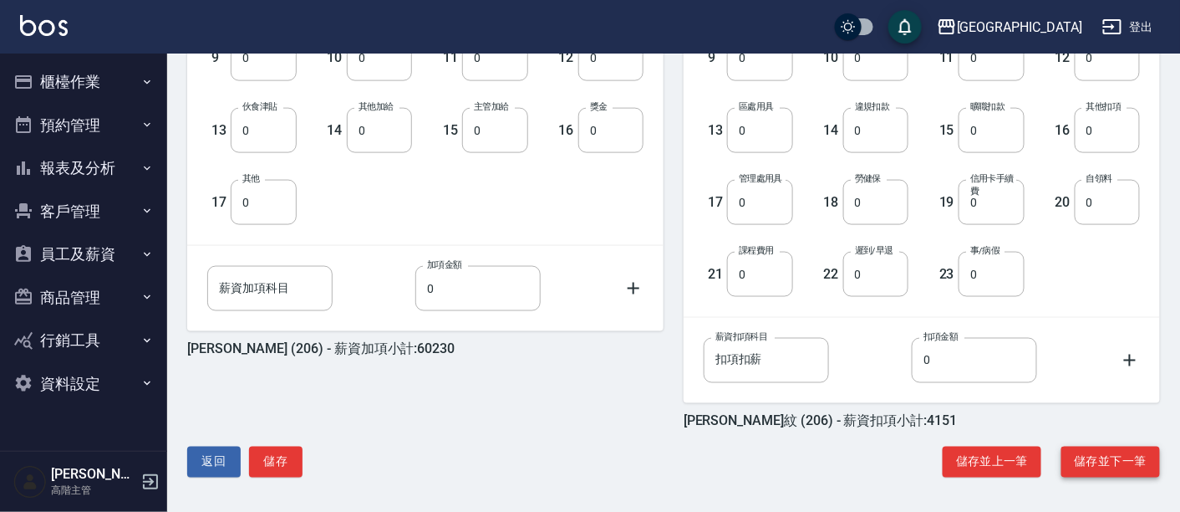
click at [1112, 464] on button "儲存並下一筆" at bounding box center [1111, 461] width 99 height 31
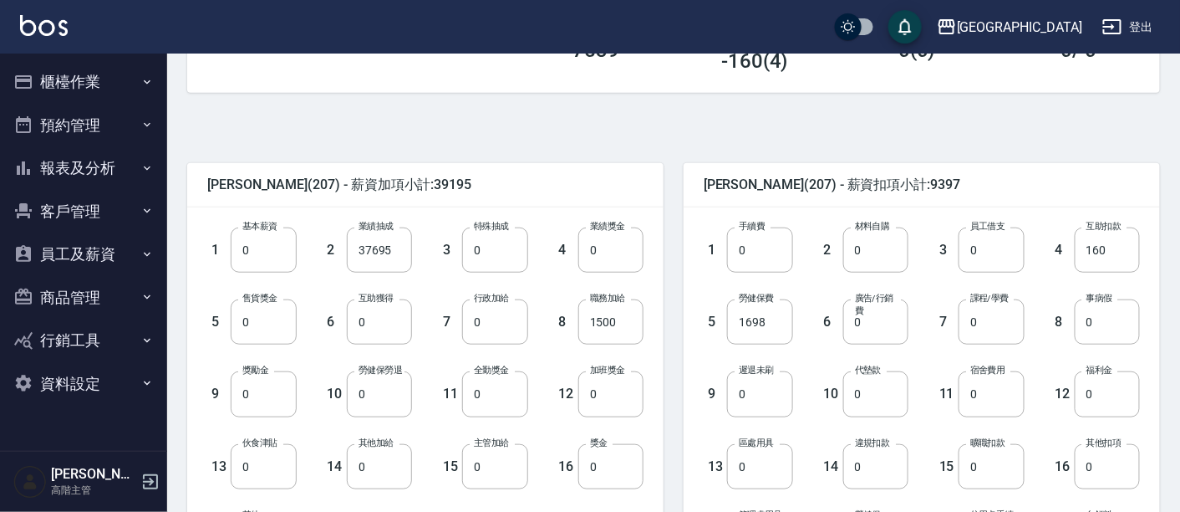
scroll to position [371, 0]
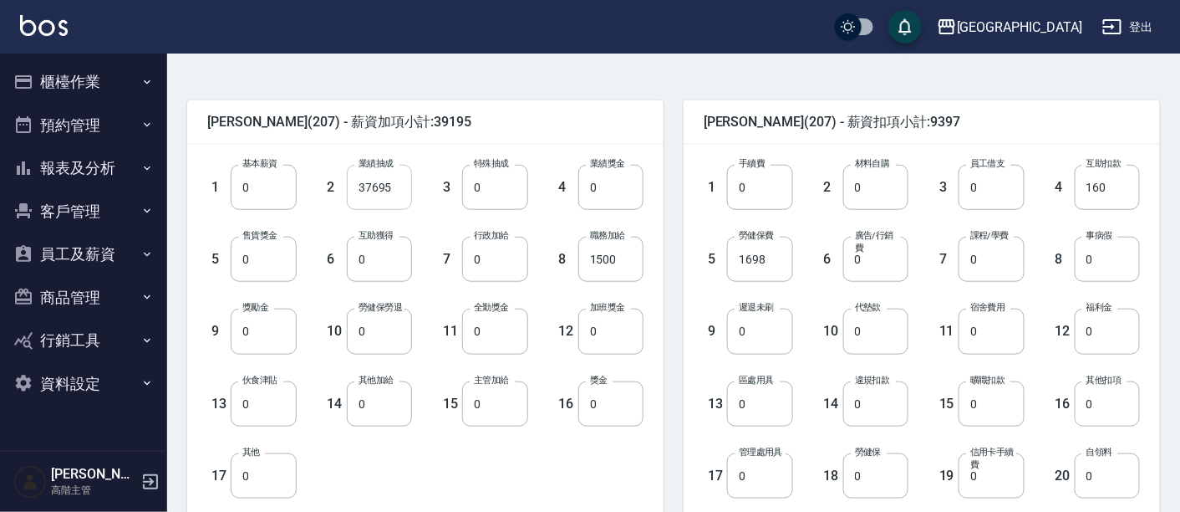
click at [374, 197] on input "37695" at bounding box center [379, 187] width 65 height 45
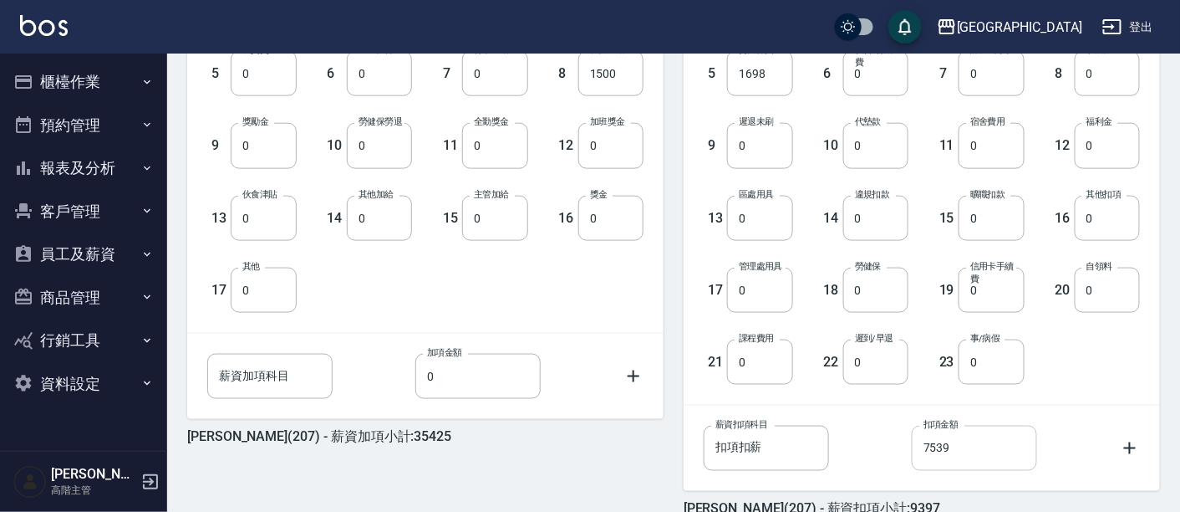
type input "33925"
click at [960, 427] on input "7539" at bounding box center [974, 447] width 125 height 45
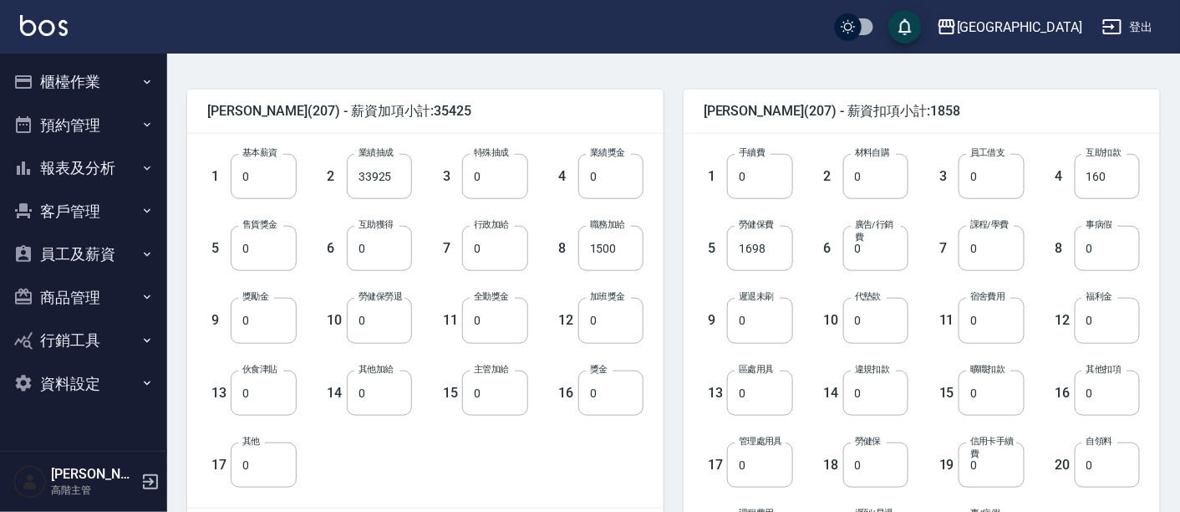
scroll to position [278, 0]
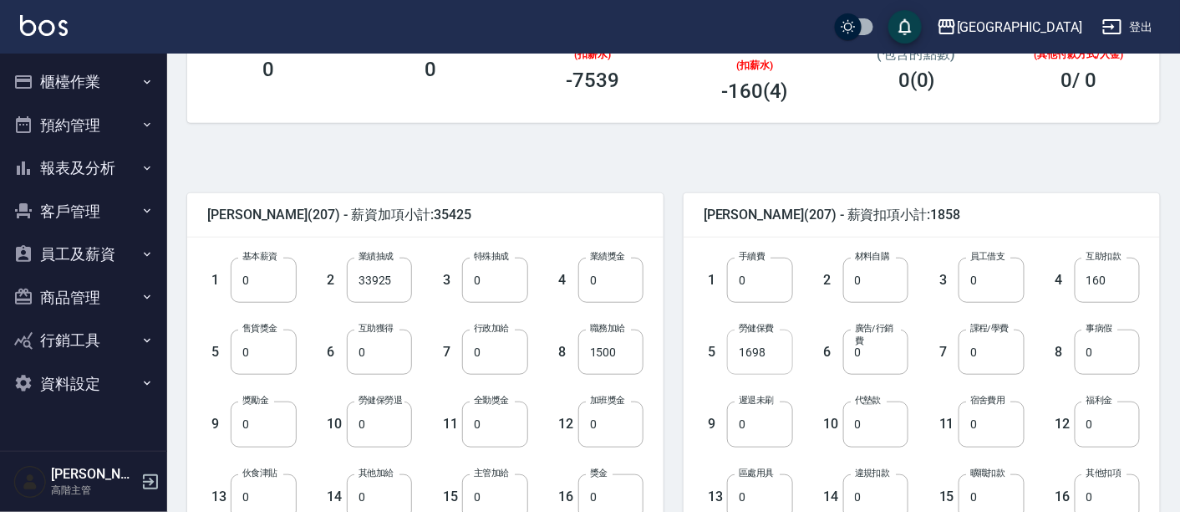
type input "0"
click at [772, 354] on input "1698" at bounding box center [759, 351] width 65 height 45
type input "1228"
click at [624, 361] on input "1500" at bounding box center [610, 351] width 65 height 45
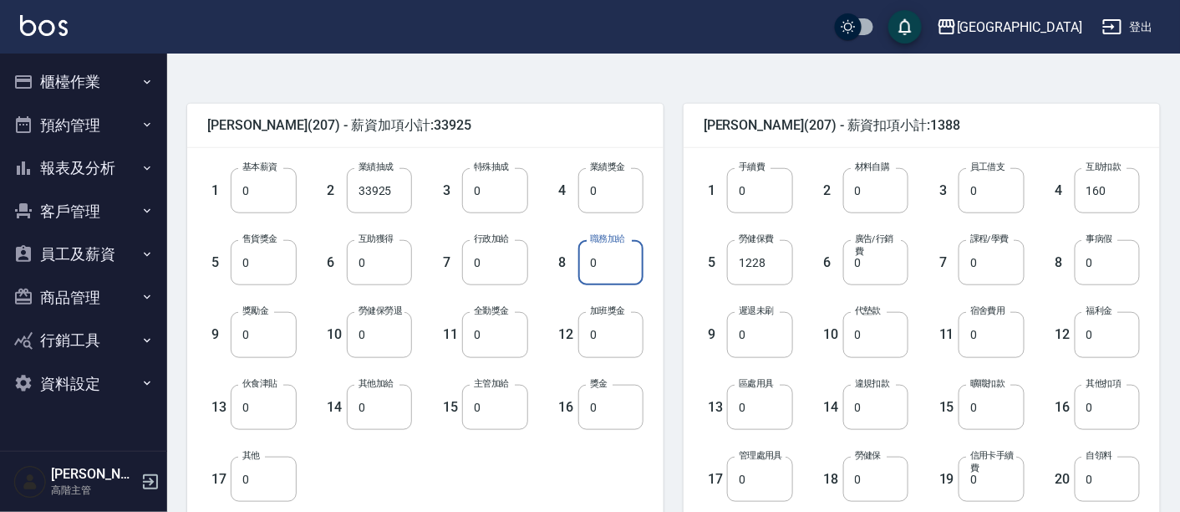
scroll to position [371, 0]
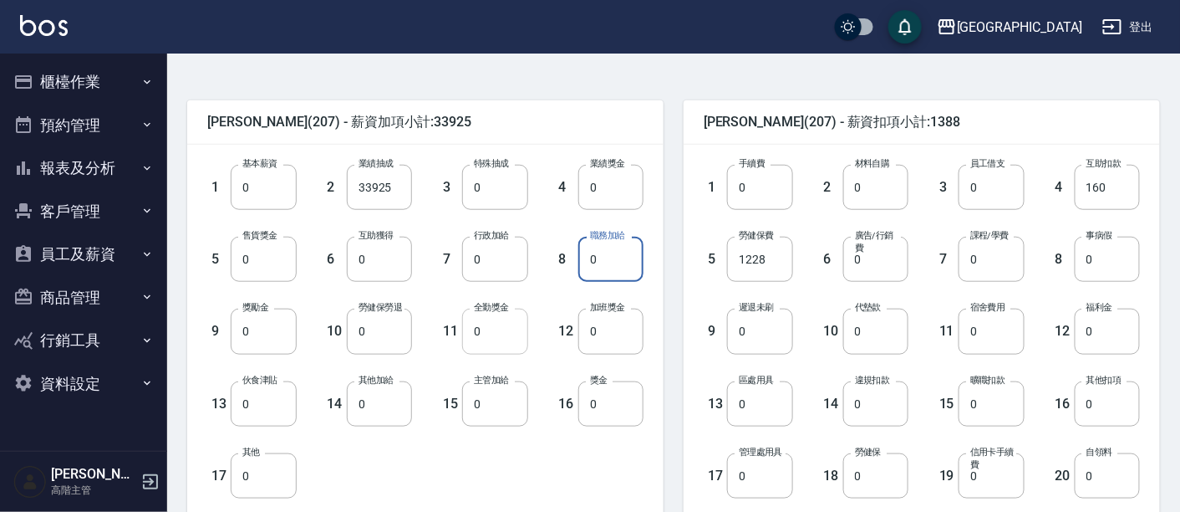
type input "0"
click at [481, 343] on input "0" at bounding box center [494, 330] width 65 height 45
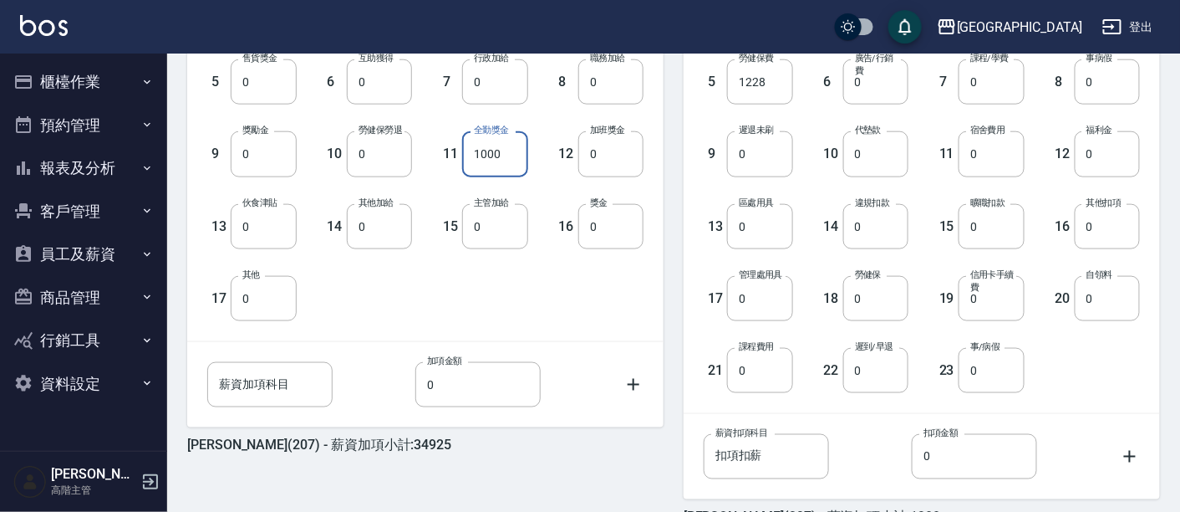
scroll to position [644, 0]
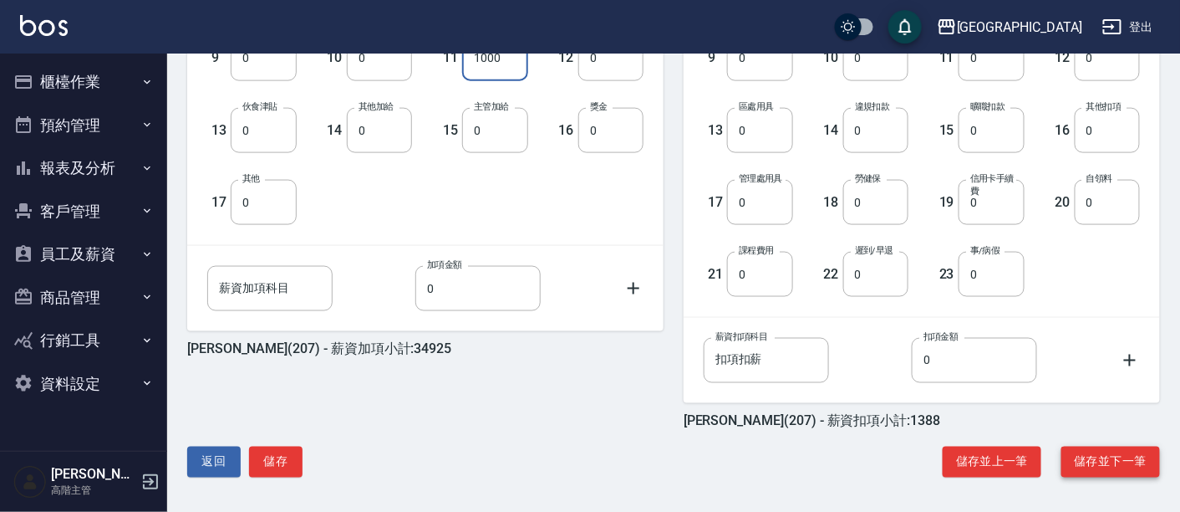
type input "1000"
click at [1113, 450] on button "儲存並下一筆" at bounding box center [1111, 461] width 99 height 31
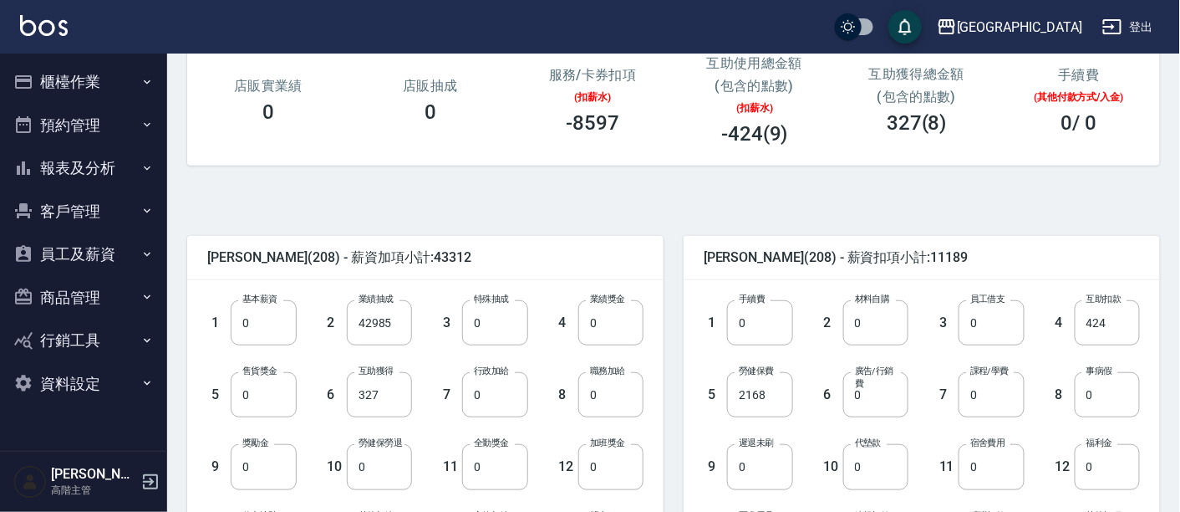
scroll to position [371, 0]
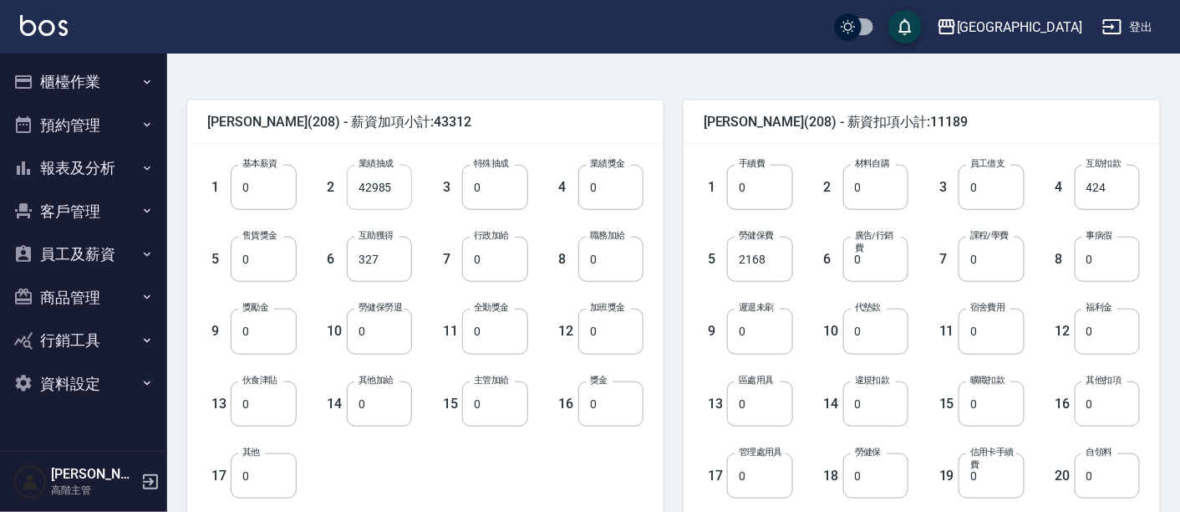
click at [373, 192] on input "42985" at bounding box center [379, 187] width 65 height 45
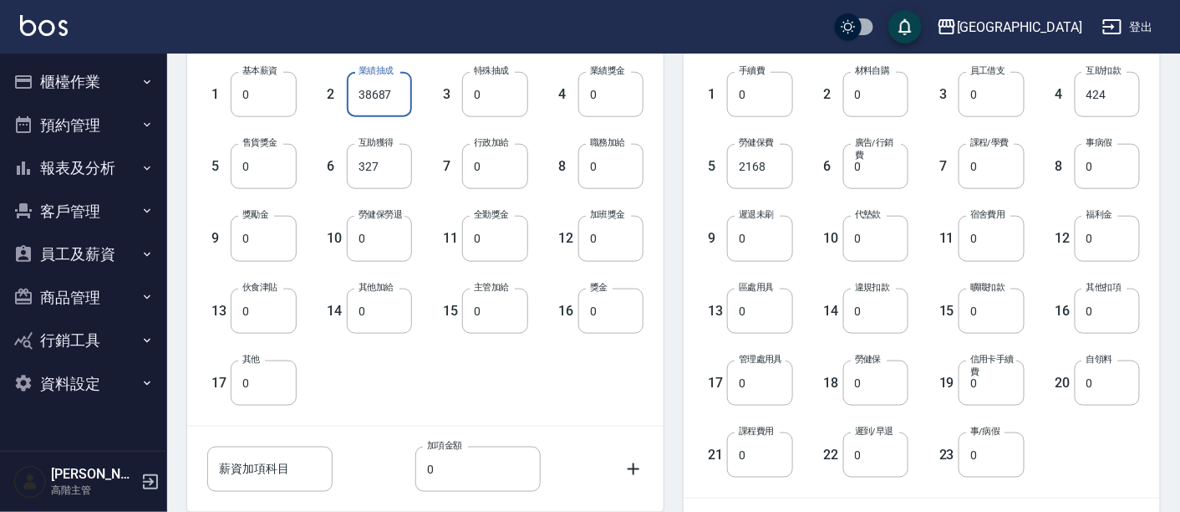
scroll to position [644, 0]
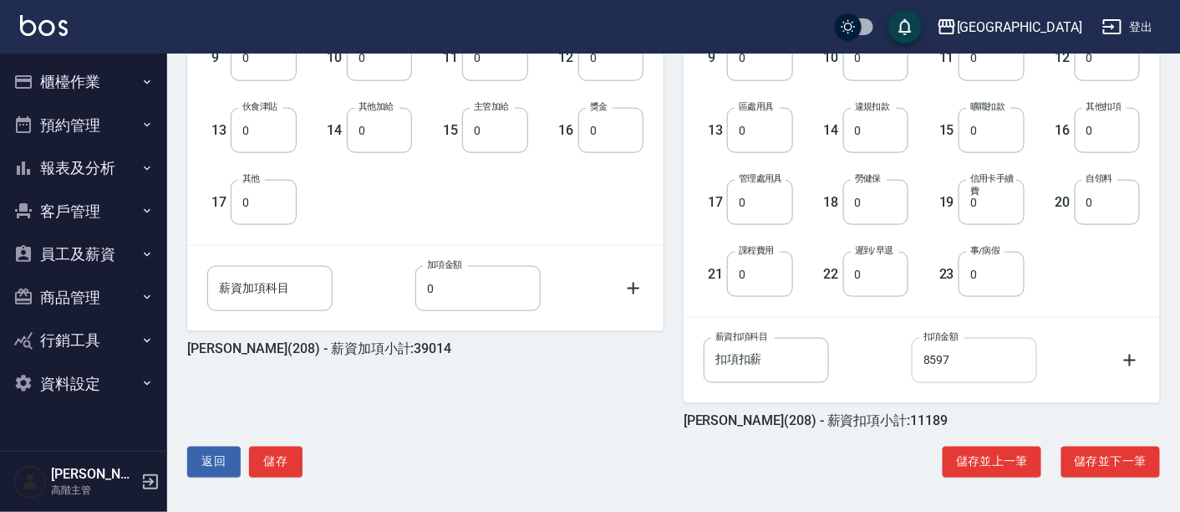
type input "38687"
click at [930, 354] on input "8597" at bounding box center [974, 360] width 125 height 45
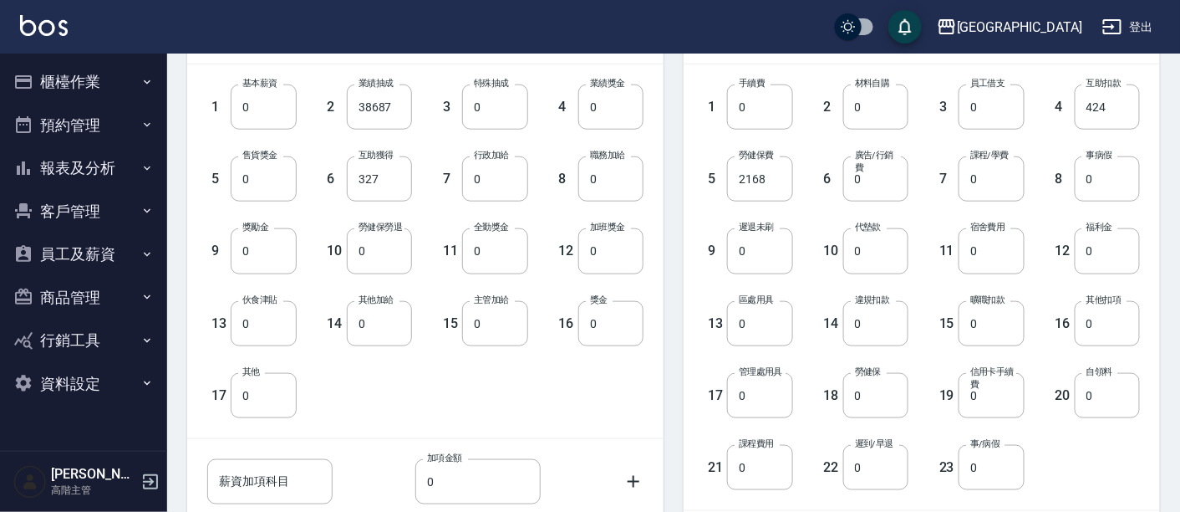
scroll to position [464, 0]
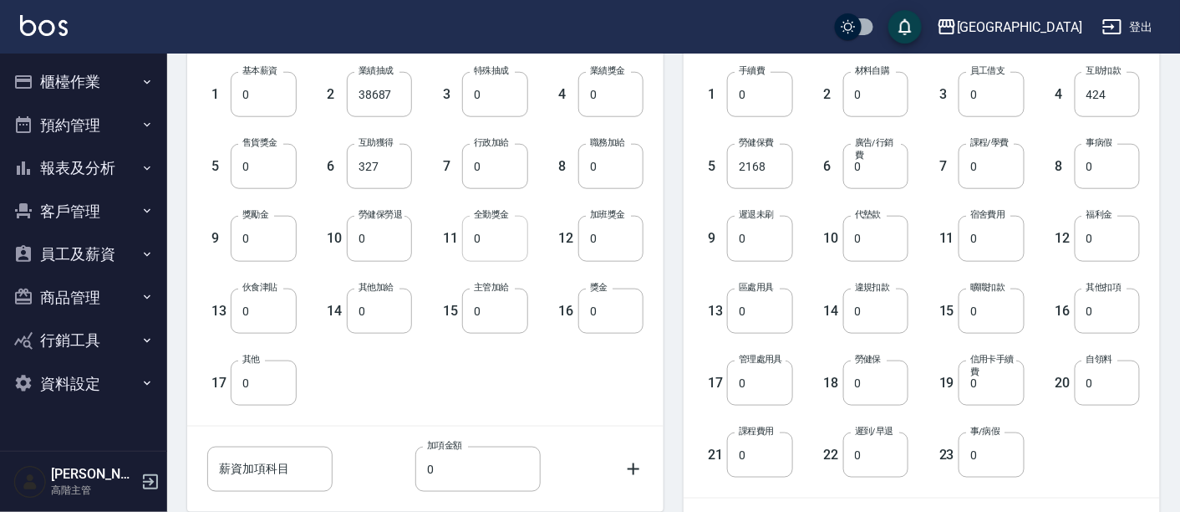
type input "0"
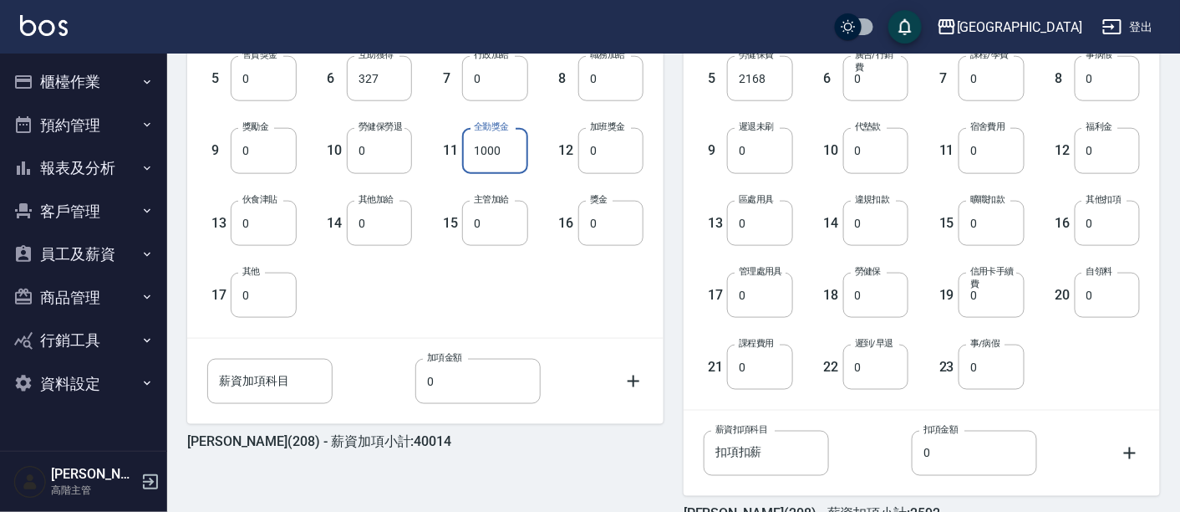
scroll to position [644, 0]
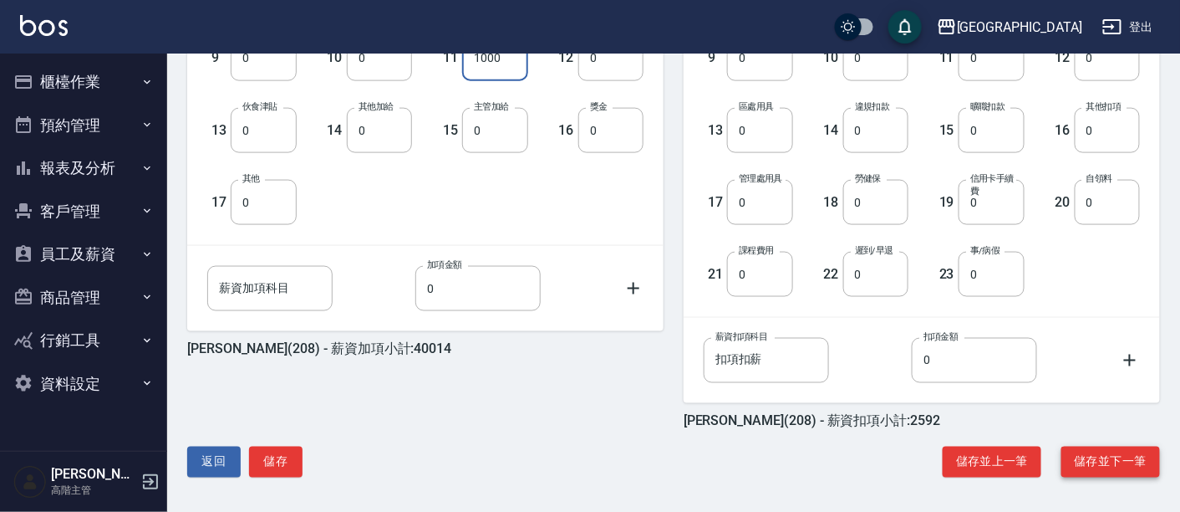
type input "1000"
click at [1090, 455] on button "儲存並下一筆" at bounding box center [1111, 461] width 99 height 31
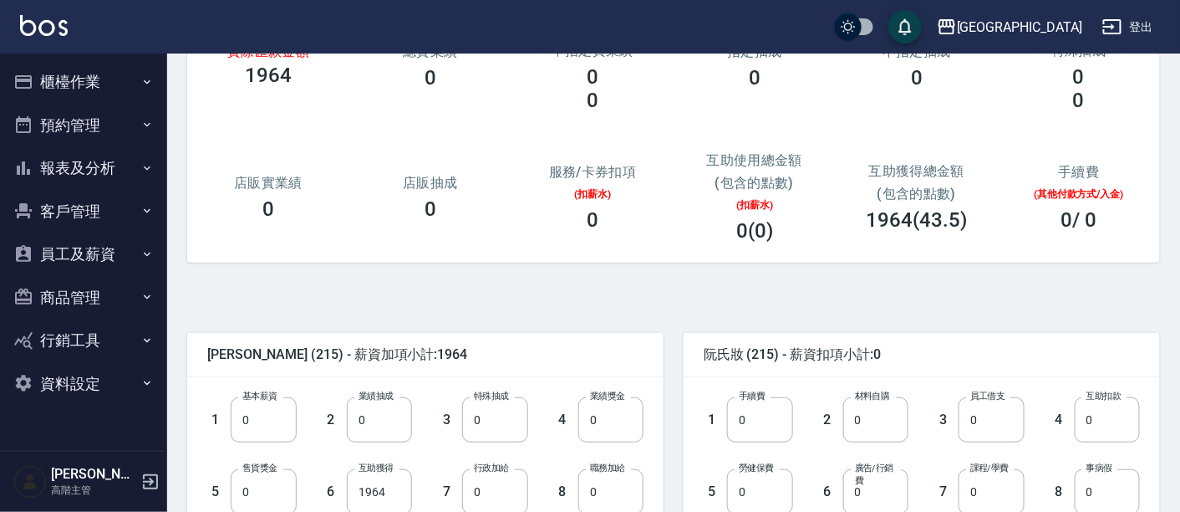
scroll to position [186, 0]
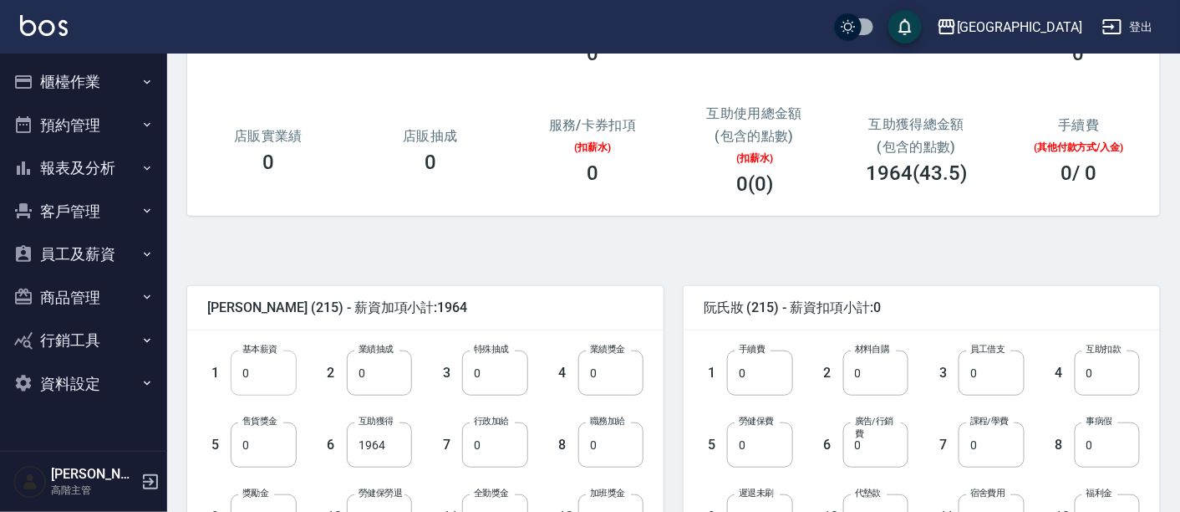
click at [240, 364] on input "0" at bounding box center [263, 372] width 65 height 45
type input "30000"
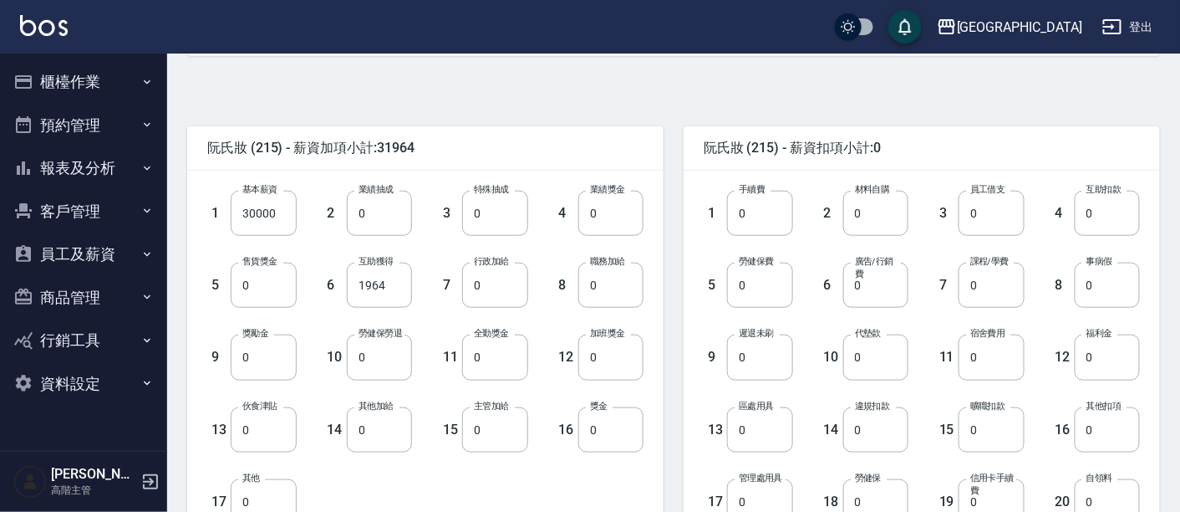
scroll to position [464, 0]
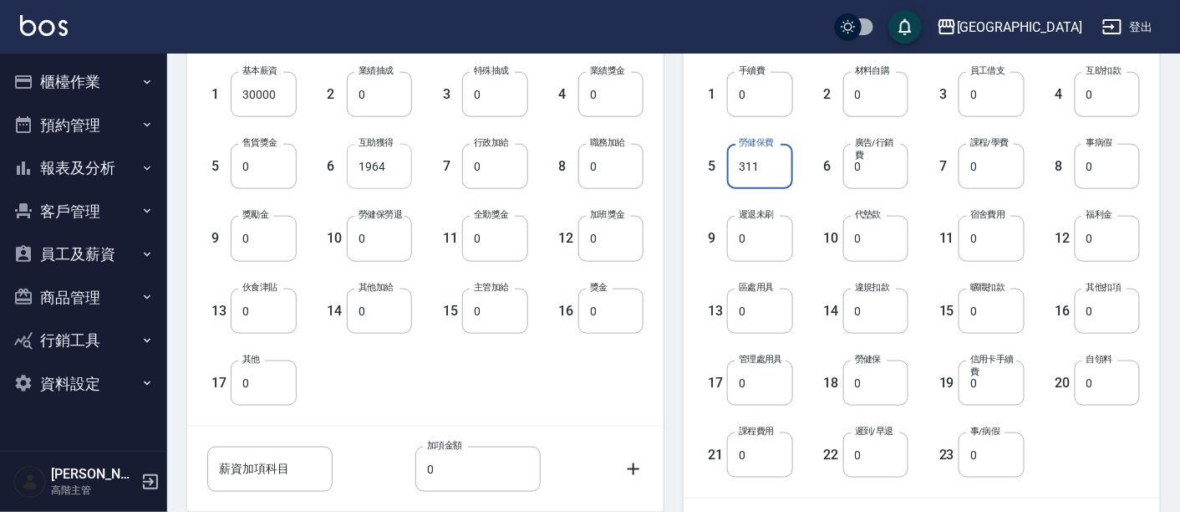
type input "311"
click at [390, 171] on input "1964" at bounding box center [379, 166] width 65 height 45
type input "0"
click at [475, 236] on input "0" at bounding box center [494, 238] width 65 height 45
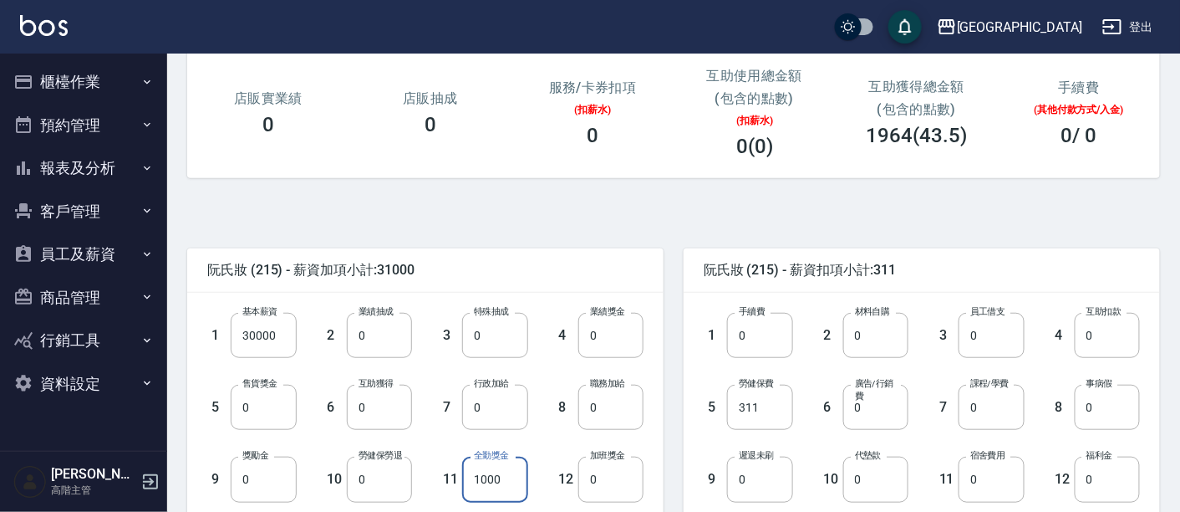
scroll to position [371, 0]
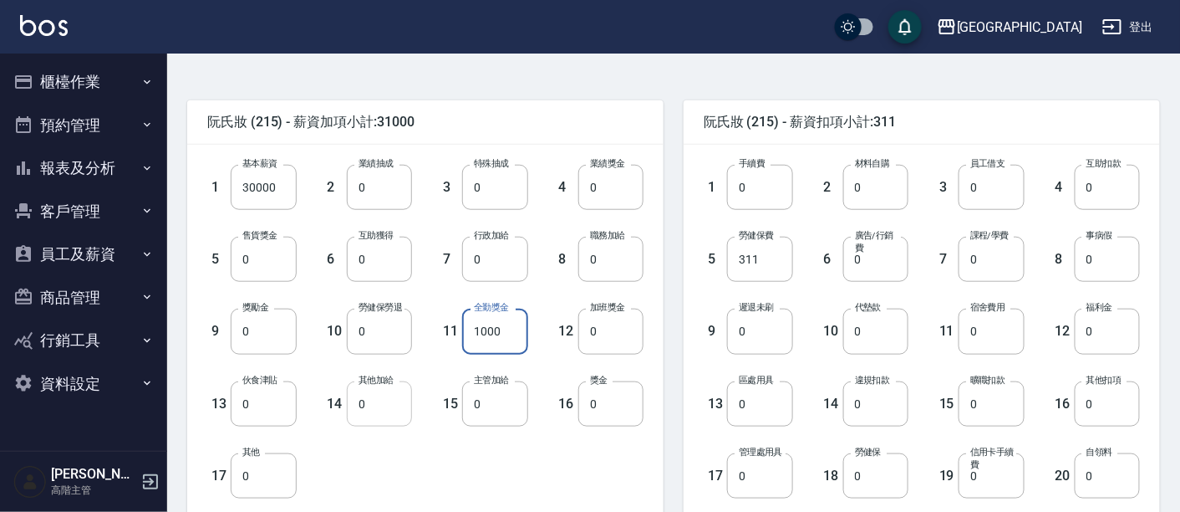
type input "1000"
click at [360, 403] on input "0" at bounding box center [379, 403] width 65 height 45
type input "1000"
click at [563, 69] on div "阮氏妝 (215) - 薪資加項小計:32000 1 基本薪資 30000 基本薪資 2 業績抽成 0 業績抽成 3 特殊抽成 0 特殊抽成 4 業績獎金 0…" at bounding box center [667, 408] width 986 height 716
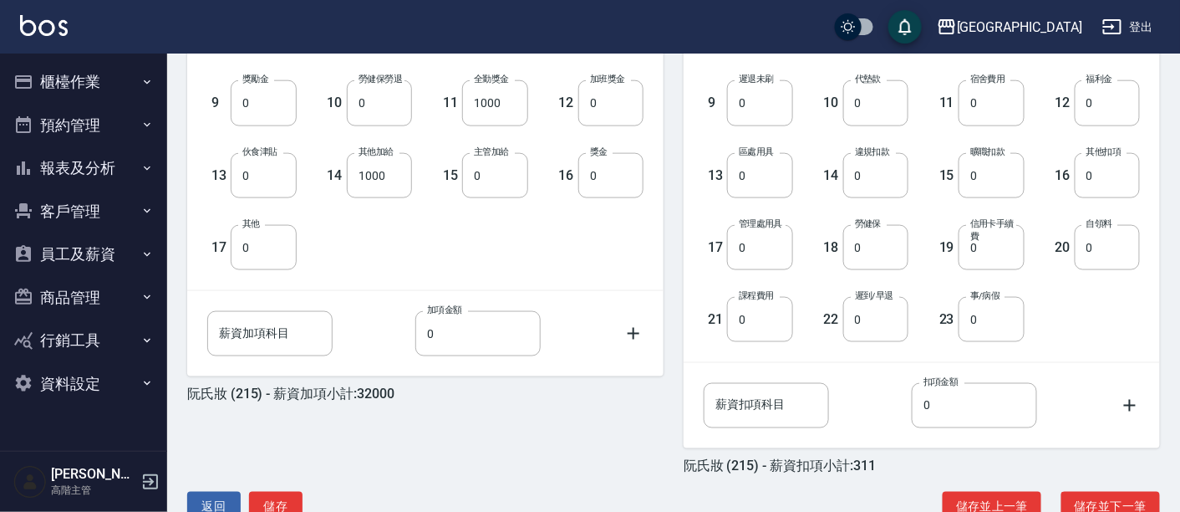
scroll to position [644, 0]
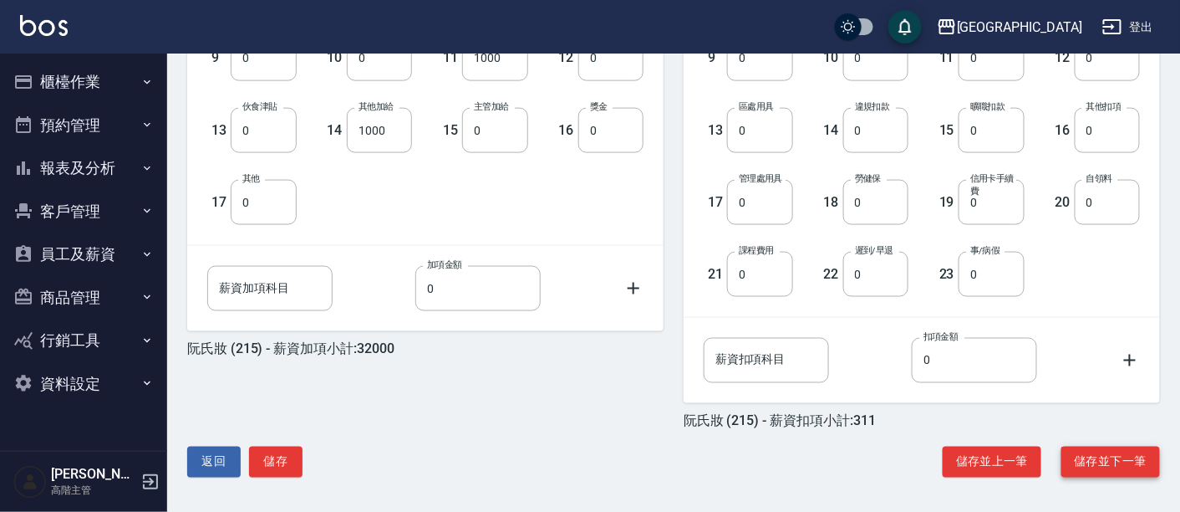
click at [1113, 460] on button "儲存並下一筆" at bounding box center [1111, 461] width 99 height 31
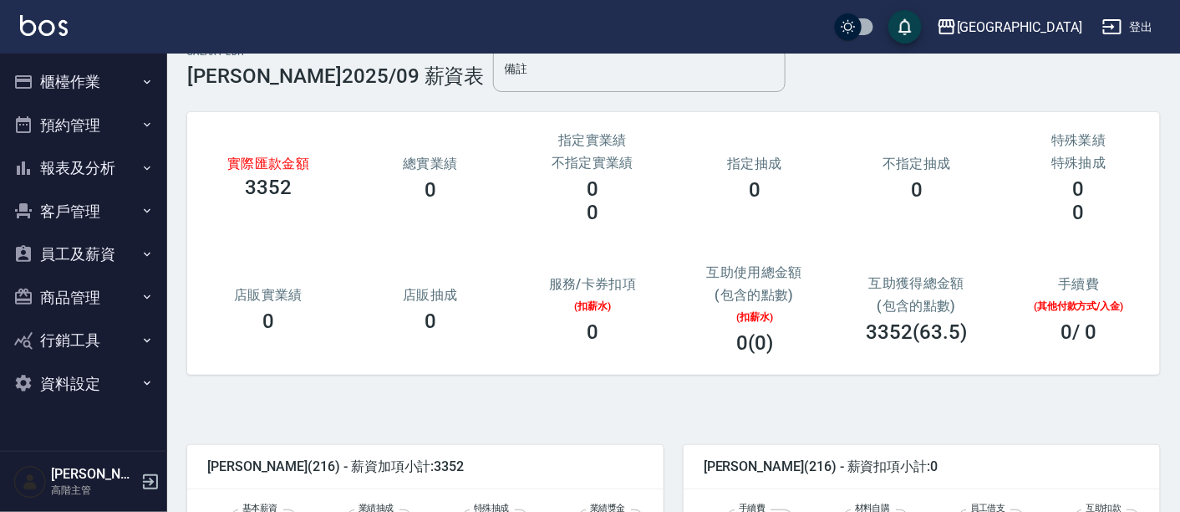
scroll to position [278, 0]
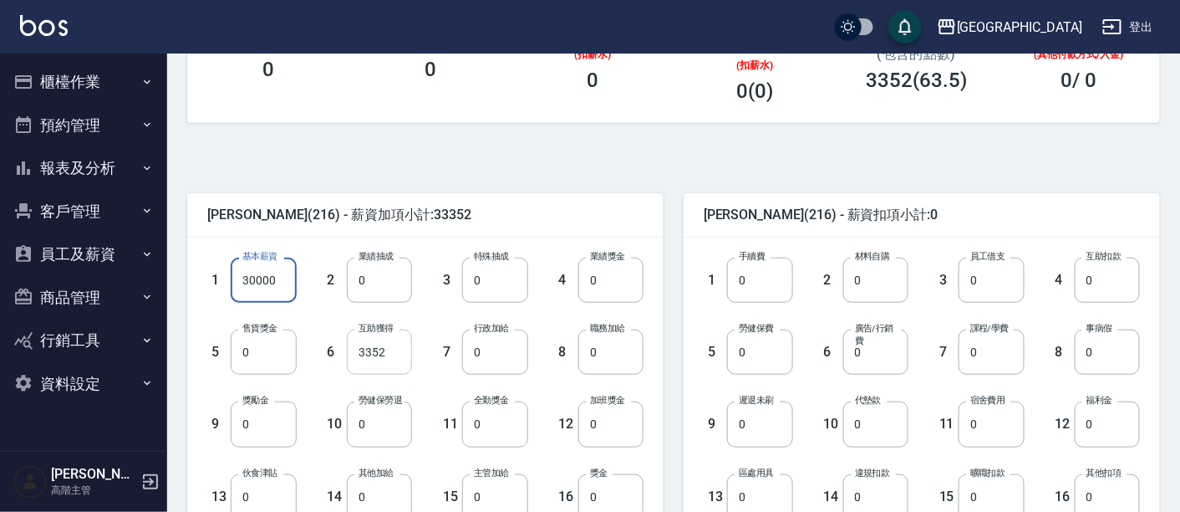
type input "30000"
click at [395, 344] on input "3352" at bounding box center [379, 351] width 65 height 45
type input "0"
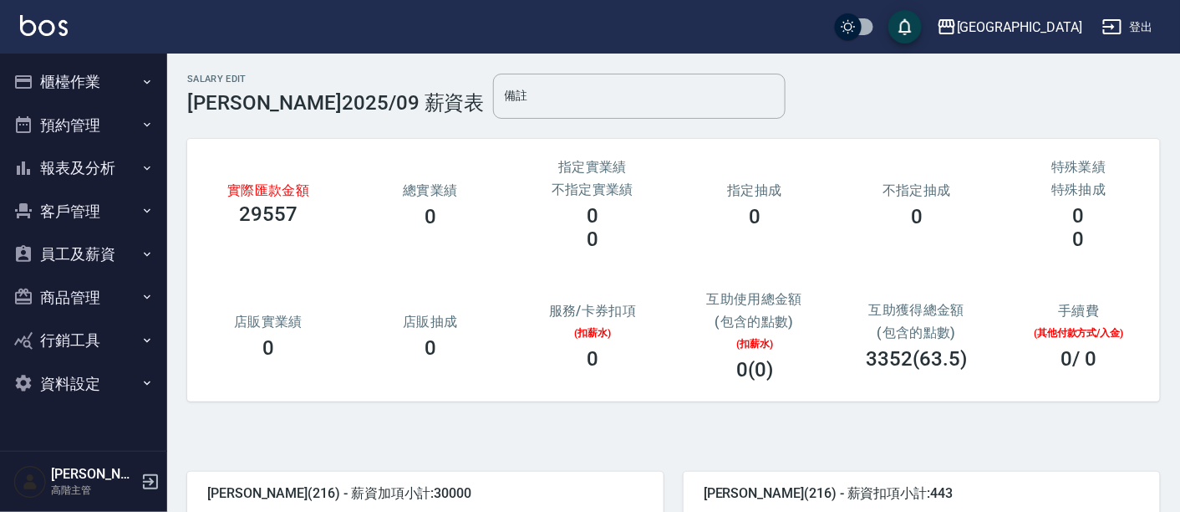
scroll to position [644, 0]
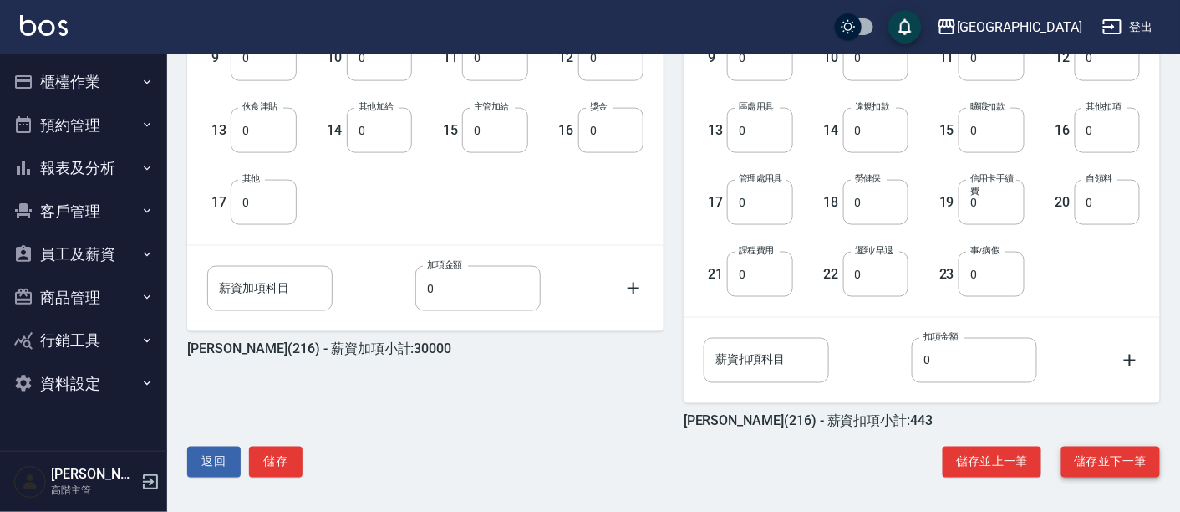
type input "443"
click at [1091, 455] on button "儲存並下一筆" at bounding box center [1111, 461] width 99 height 31
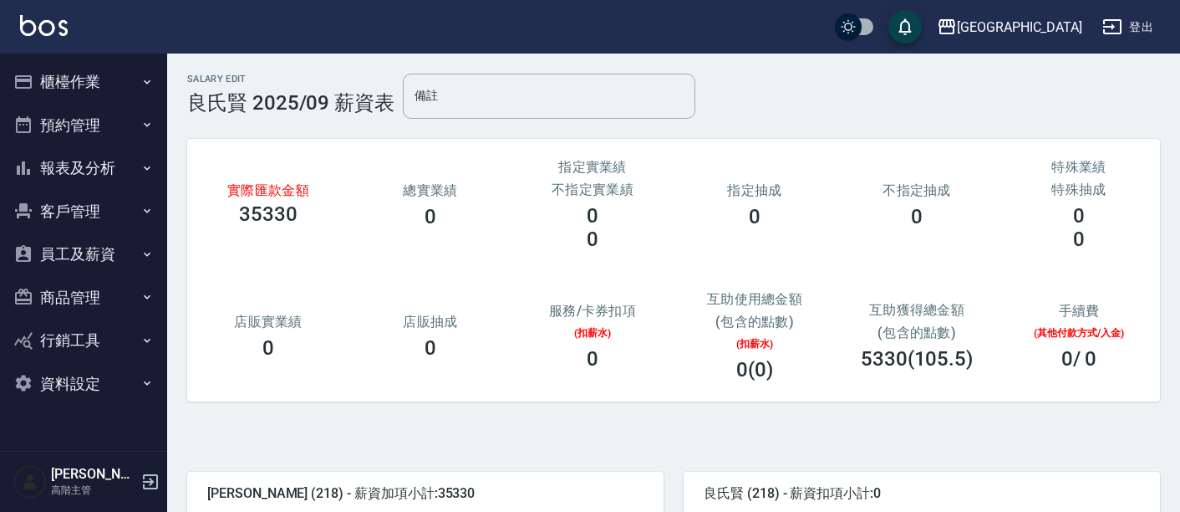
scroll to position [371, 0]
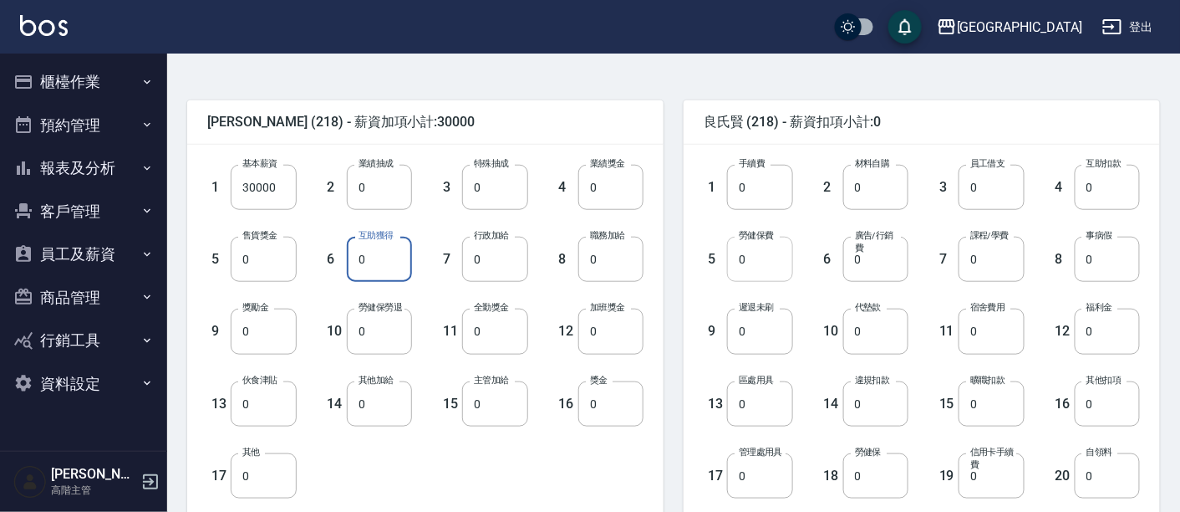
type input "0"
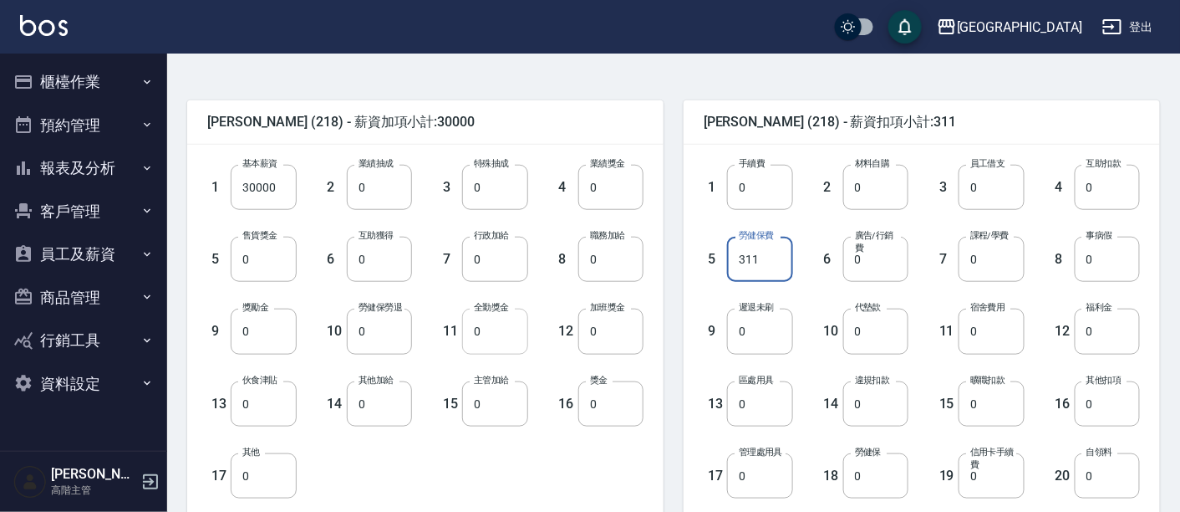
type input "311"
type input "100"
type input "1000"
click at [512, 451] on div "1 基本薪資 30000 基本薪資 2 業績抽成 0 業績抽成 3 特殊抽成 0 特殊抽成 4 業績獎金 0 業績獎金 5 售貨獎金 0 售貨獎金 6 互助獲…" at bounding box center [412, 318] width 463 height 360
type input "1000"
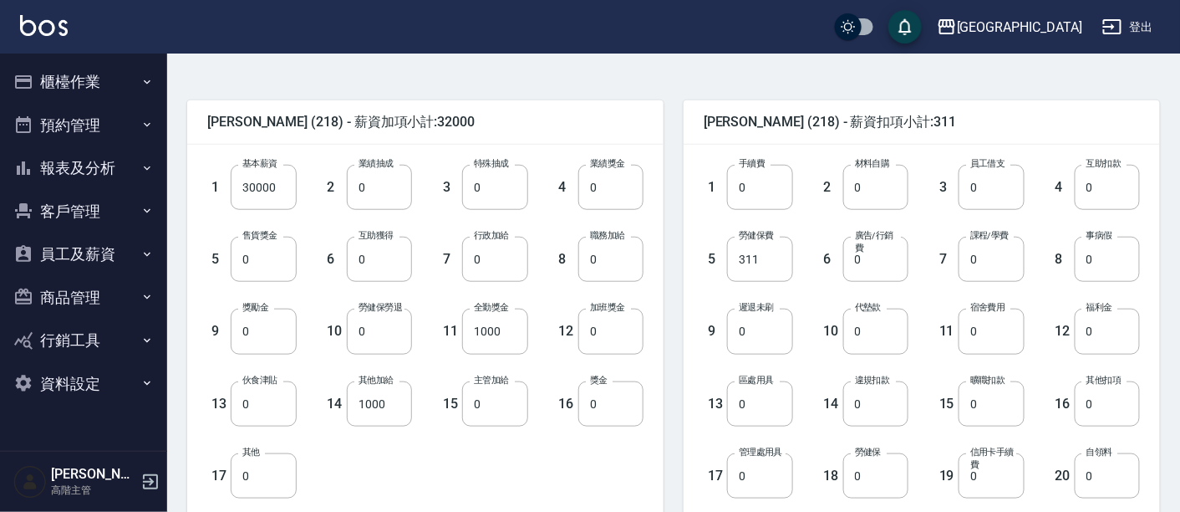
click at [593, 467] on div "1 基本薪資 30000 基本薪資 2 業績抽成 0 業績抽成 3 特殊抽成 0 特殊抽成 4 業績獎金 0 業績獎金 5 售貨獎金 0 售貨獎金 6 互助獲…" at bounding box center [412, 318] width 463 height 360
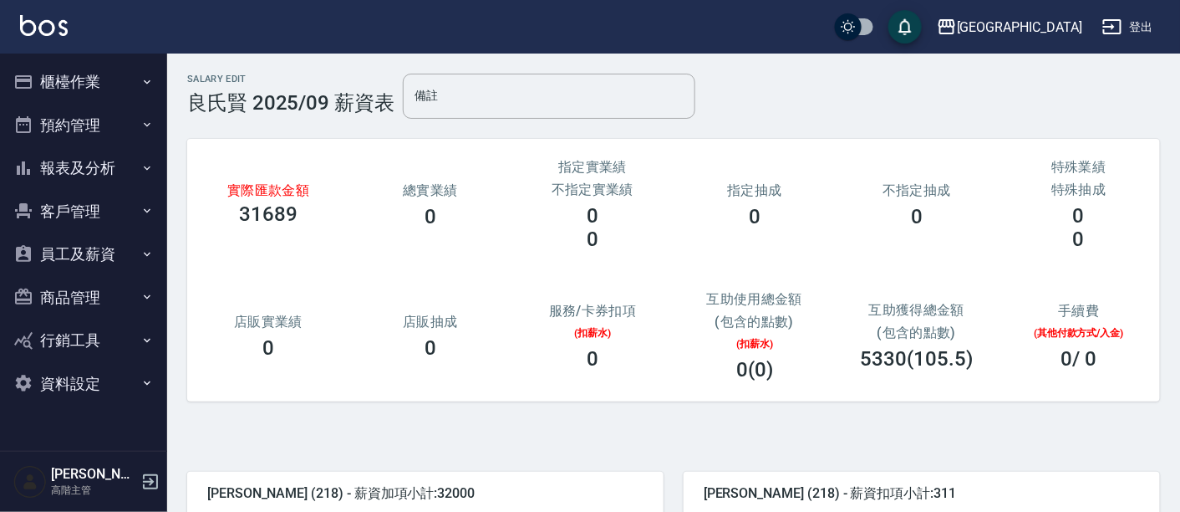
scroll to position [644, 0]
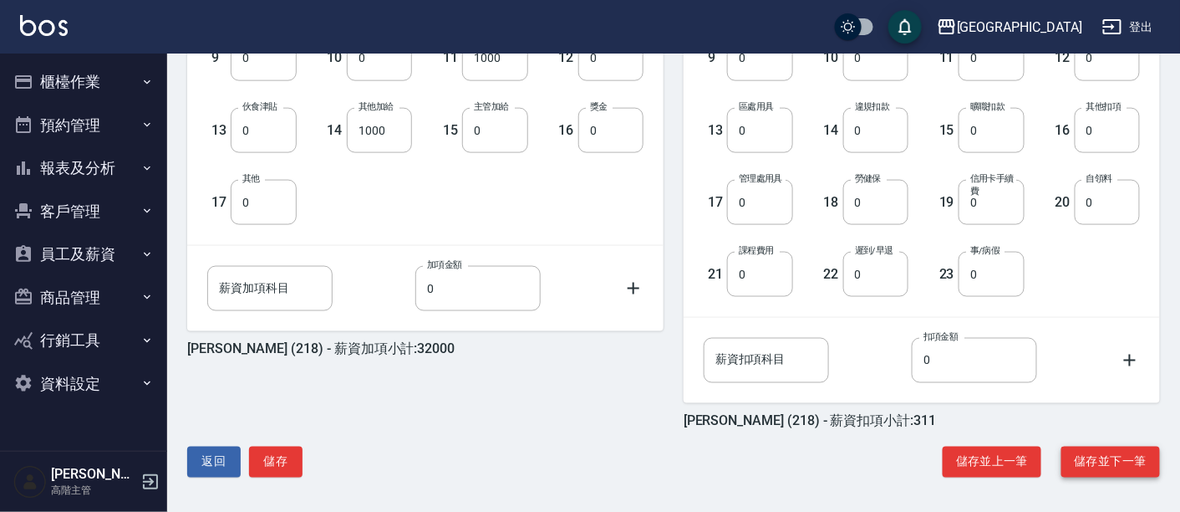
click at [1108, 451] on button "儲存並下一筆" at bounding box center [1111, 461] width 99 height 31
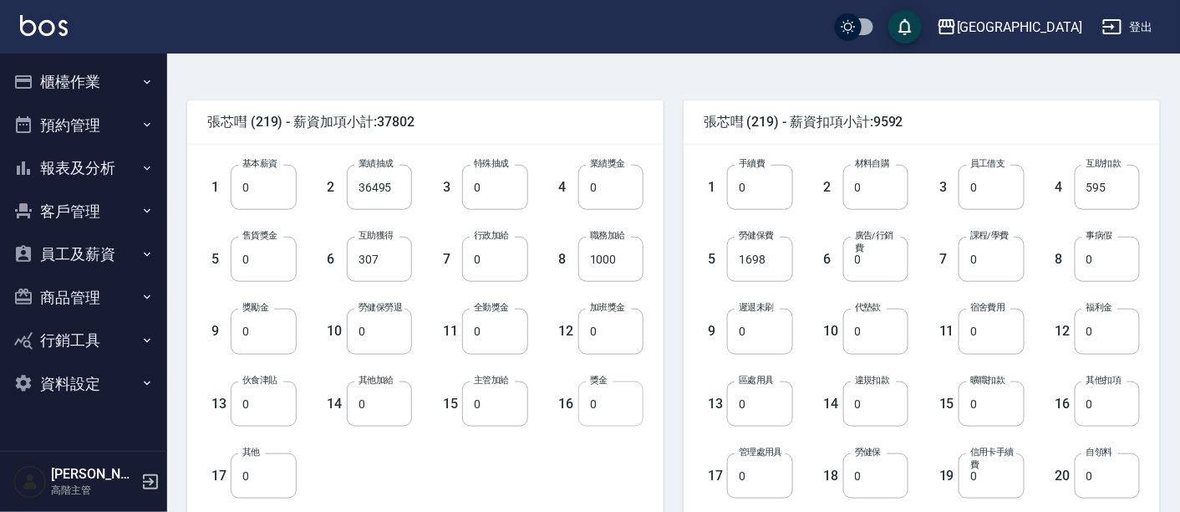
scroll to position [644, 0]
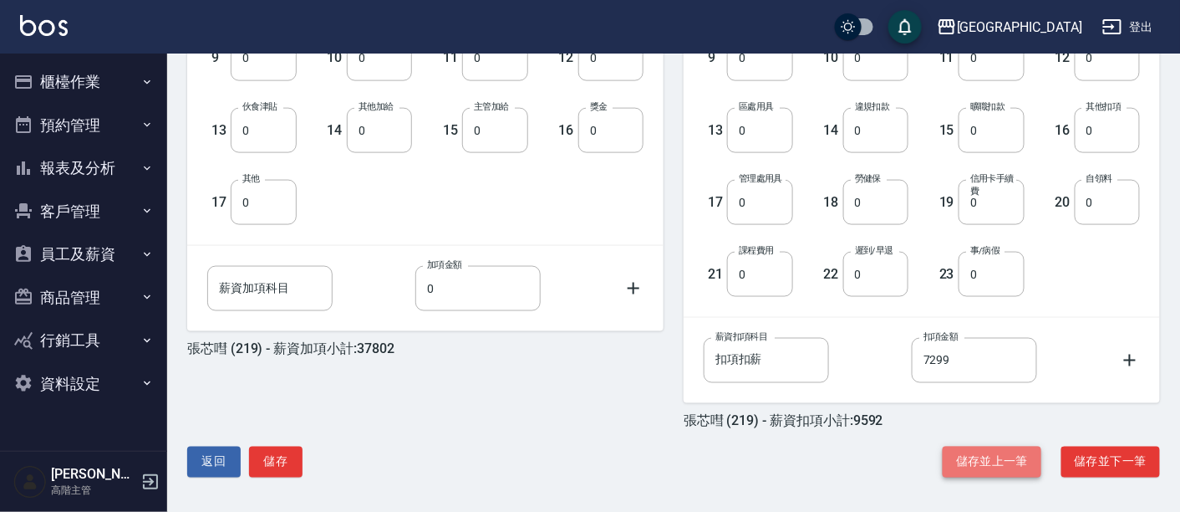
click at [1009, 460] on button "儲存並上一筆" at bounding box center [992, 461] width 99 height 31
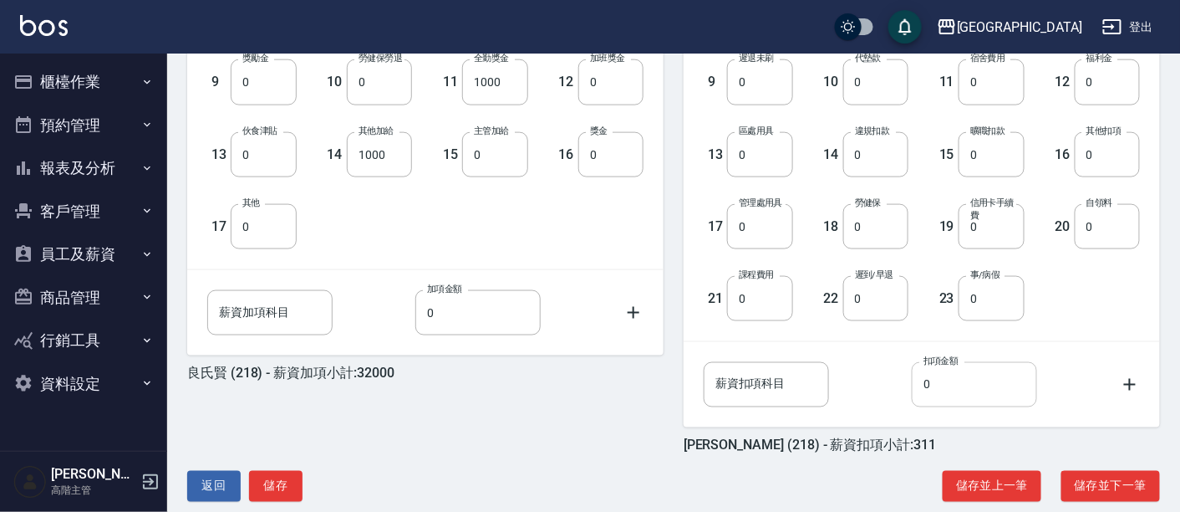
scroll to position [644, 0]
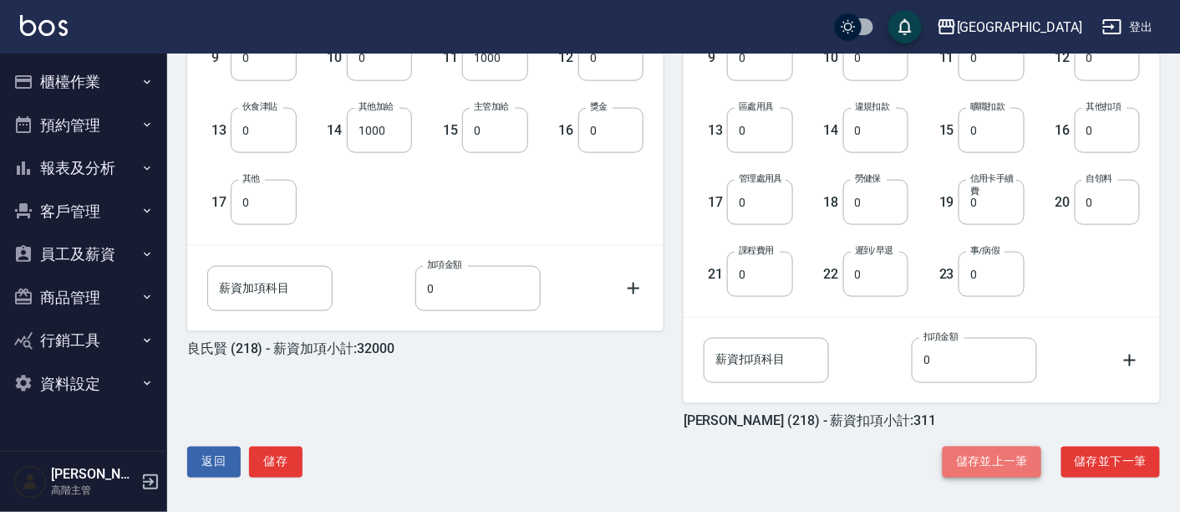
click at [1009, 459] on button "儲存並上一筆" at bounding box center [992, 461] width 99 height 31
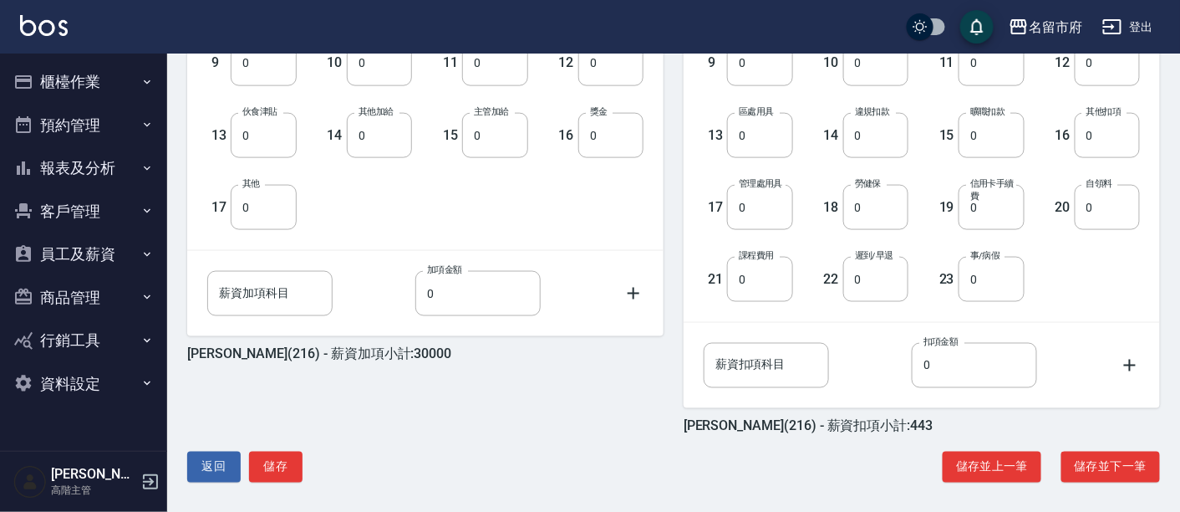
scroll to position [644, 0]
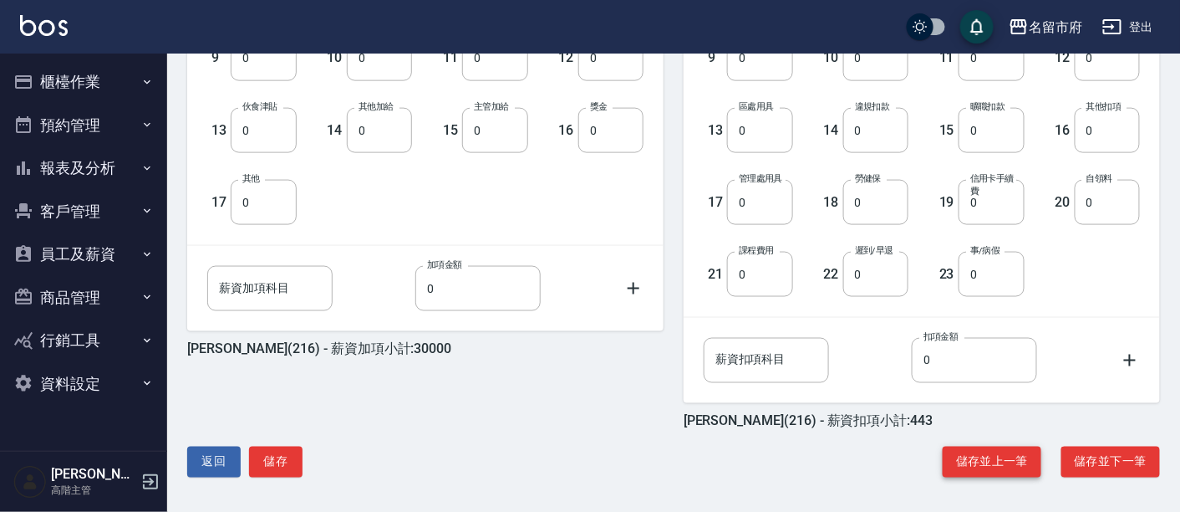
click at [1006, 455] on button "儲存並上一筆" at bounding box center [992, 461] width 99 height 31
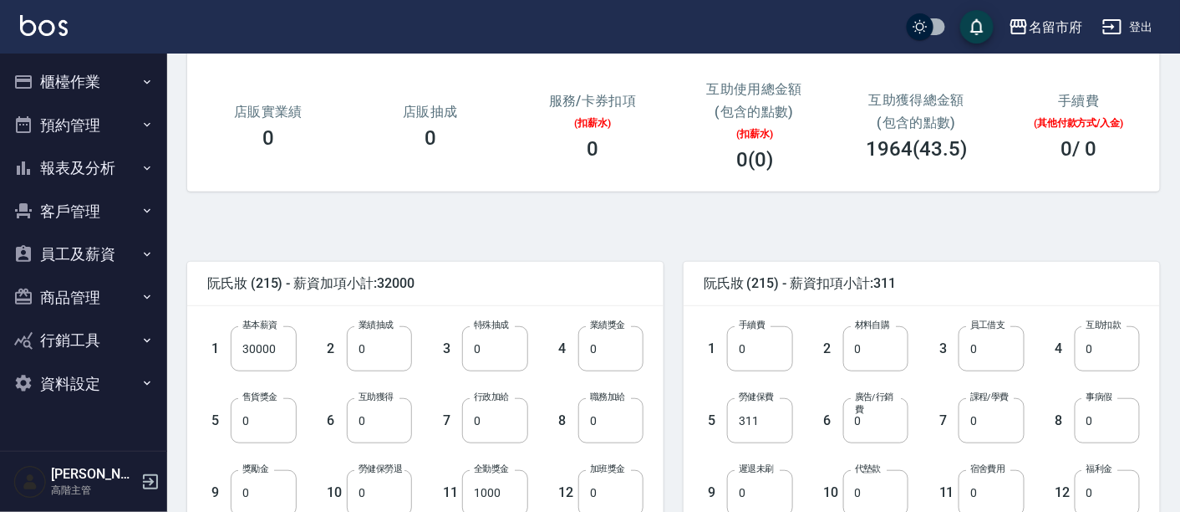
scroll to position [371, 0]
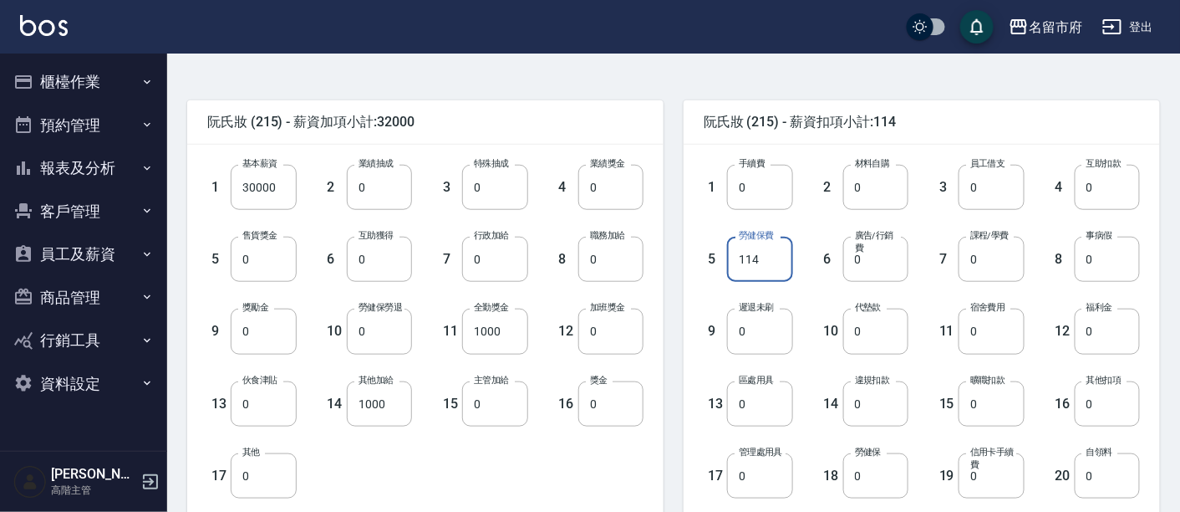
type input "114"
click at [649, 469] on div "1 基本薪資 30000 基本薪資 2 業績抽成 0 業績抽成 3 特殊抽成 0 特殊抽成 4 業績獎金 0 業績獎金 5 售貨獎金 0 售貨獎金 6 互助獲…" at bounding box center [425, 332] width 476 height 374
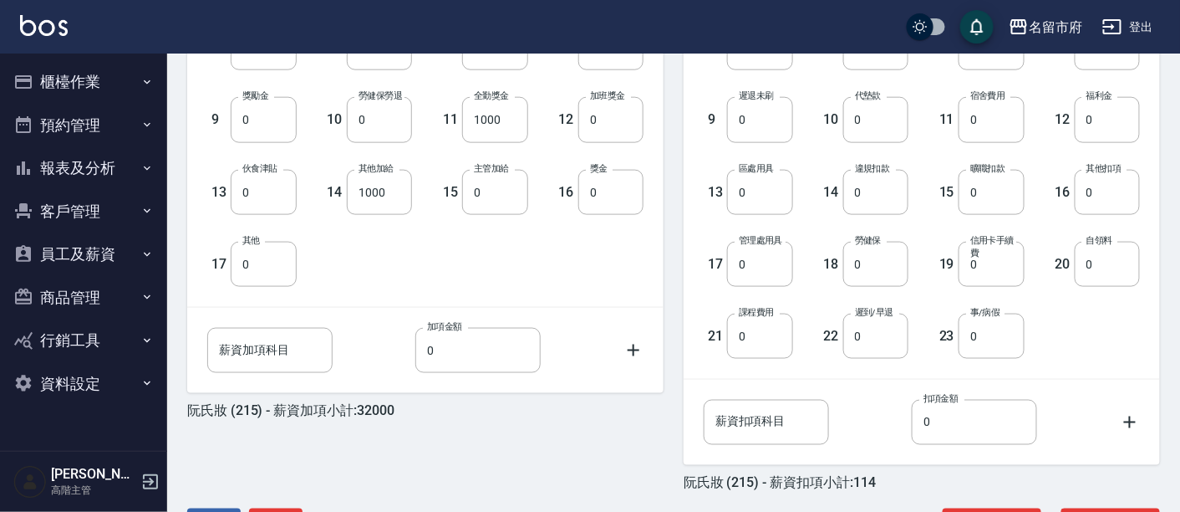
scroll to position [644, 0]
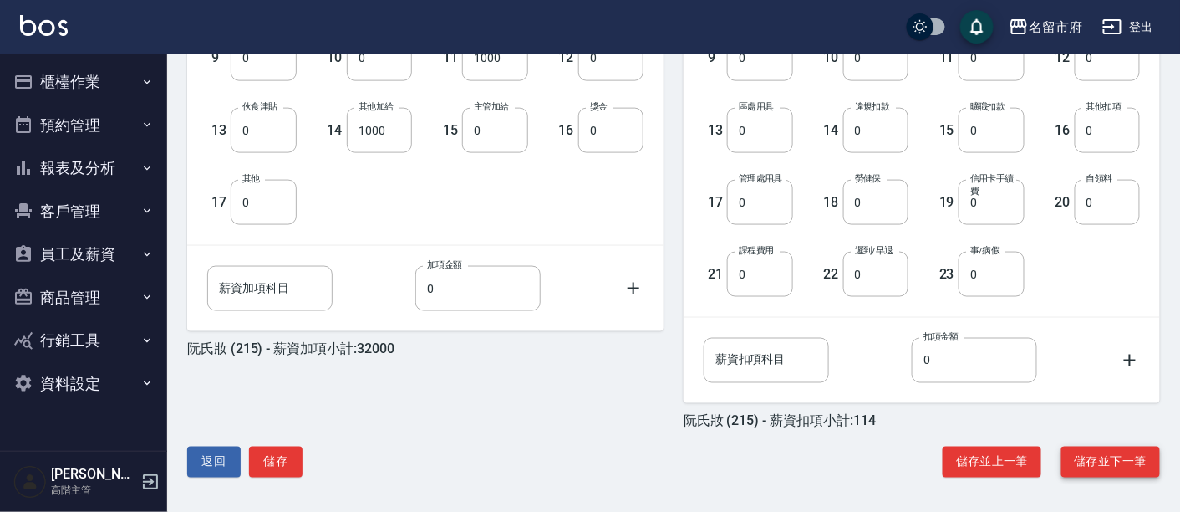
click at [1100, 456] on button "儲存並下一筆" at bounding box center [1111, 461] width 99 height 31
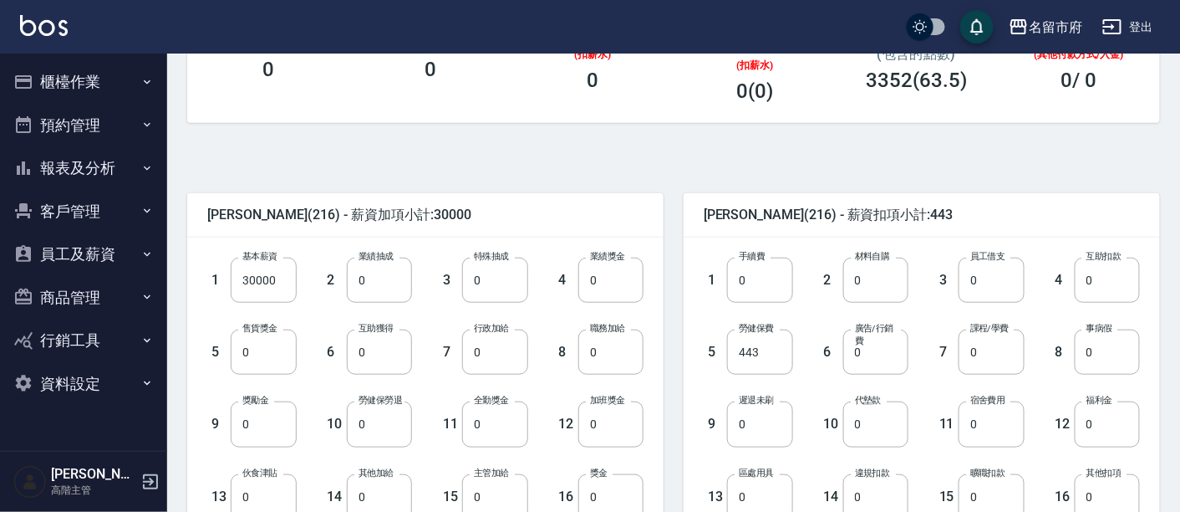
scroll to position [644, 0]
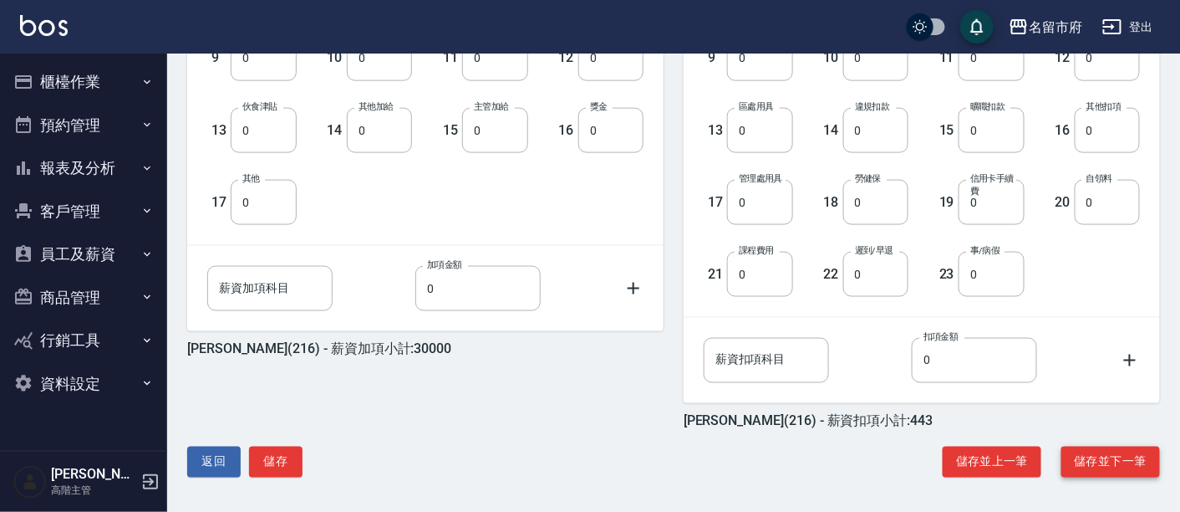
click at [1095, 460] on button "儲存並下一筆" at bounding box center [1111, 461] width 99 height 31
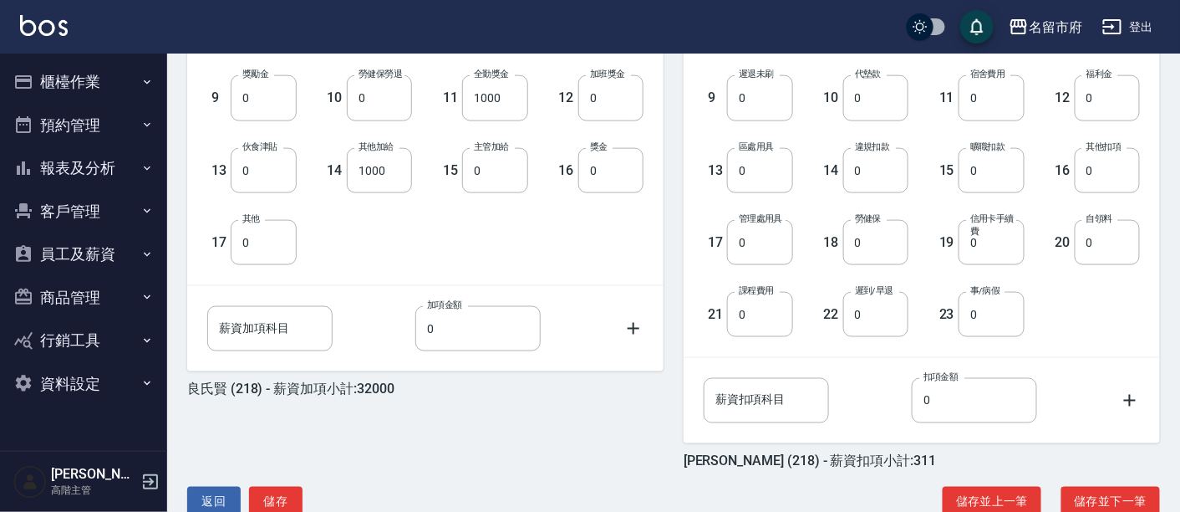
scroll to position [644, 0]
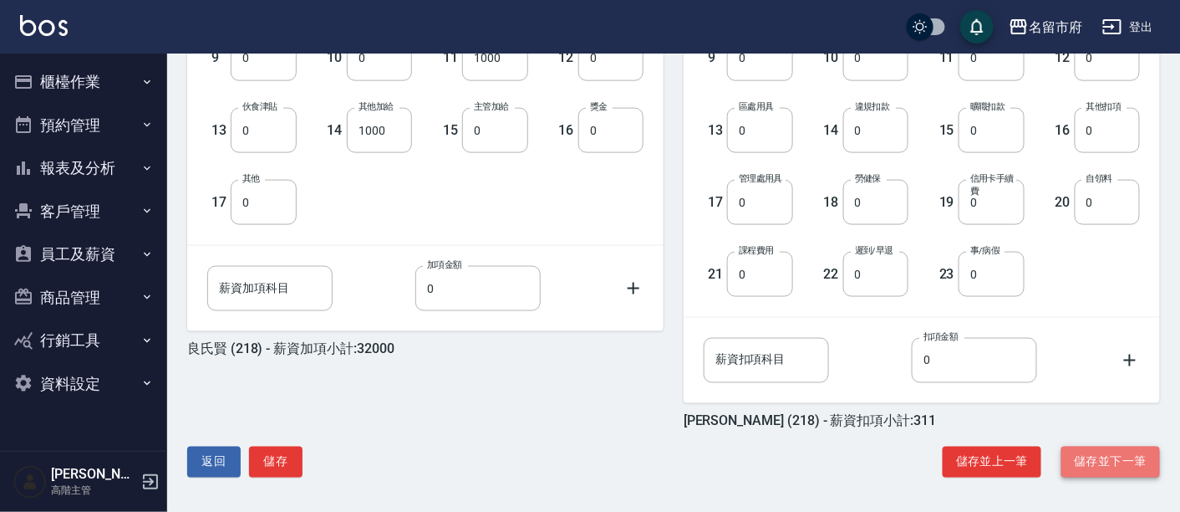
click at [1094, 460] on button "儲存並下一筆" at bounding box center [1111, 461] width 99 height 31
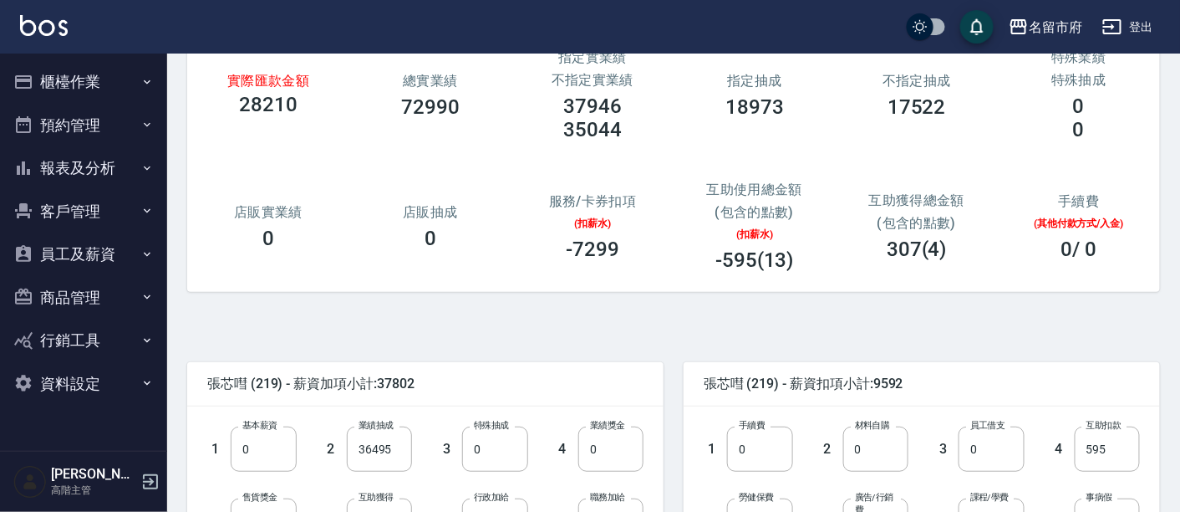
scroll to position [93, 0]
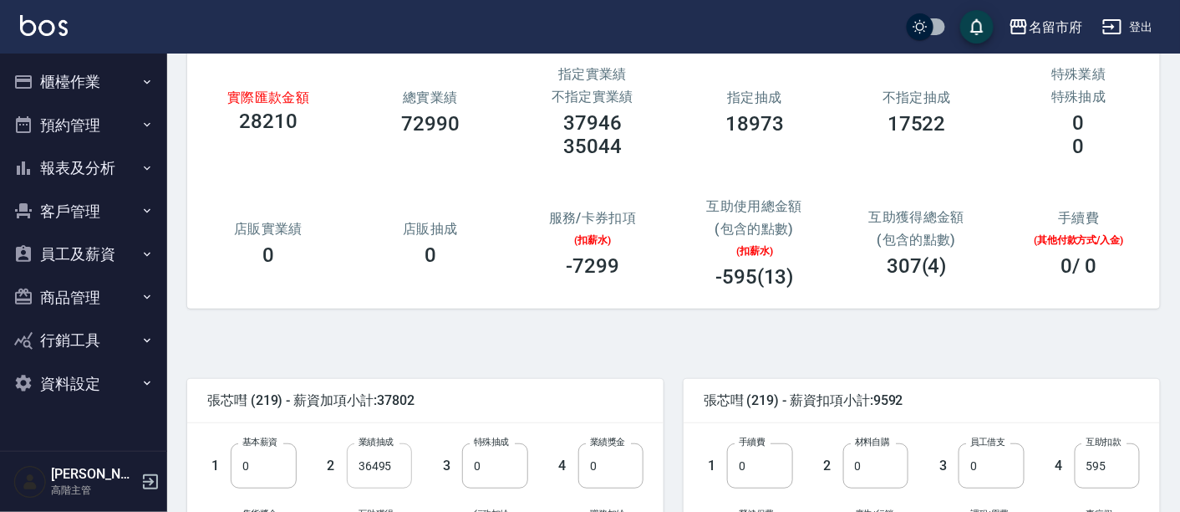
click at [387, 471] on input "36495" at bounding box center [379, 465] width 65 height 45
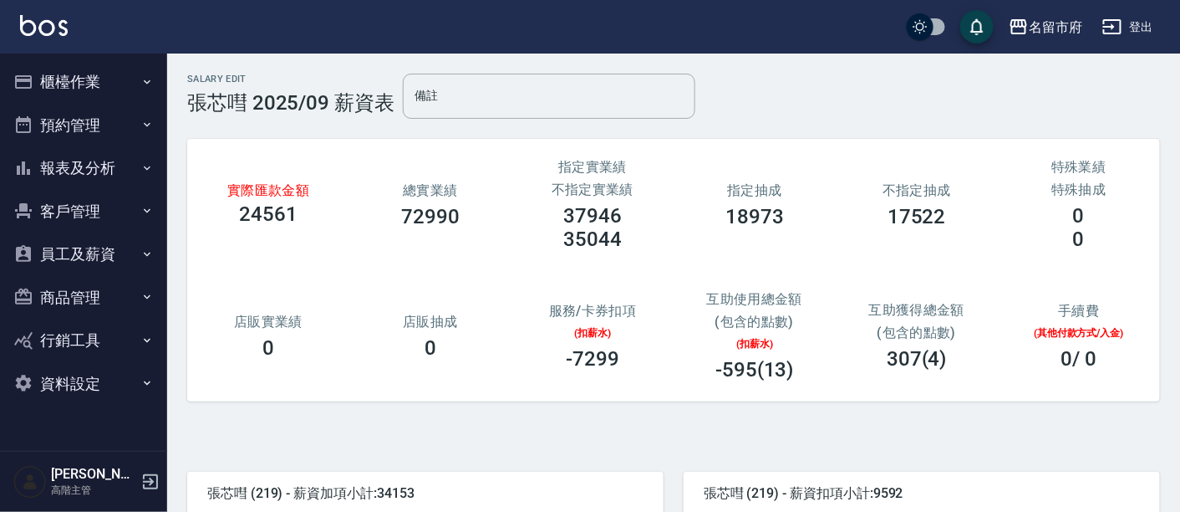
scroll to position [278, 0]
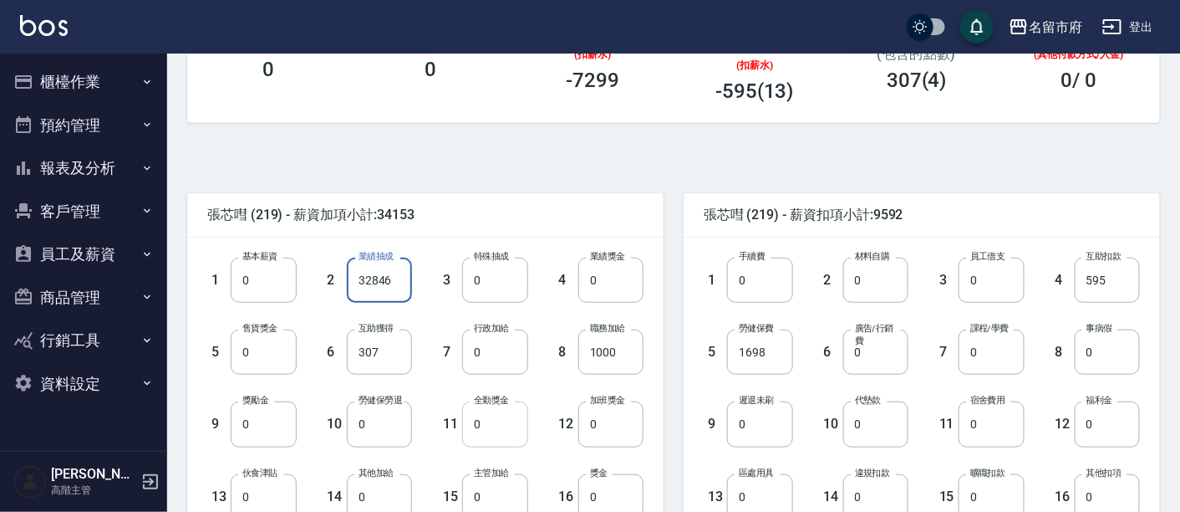
type input "32846"
type input "1000"
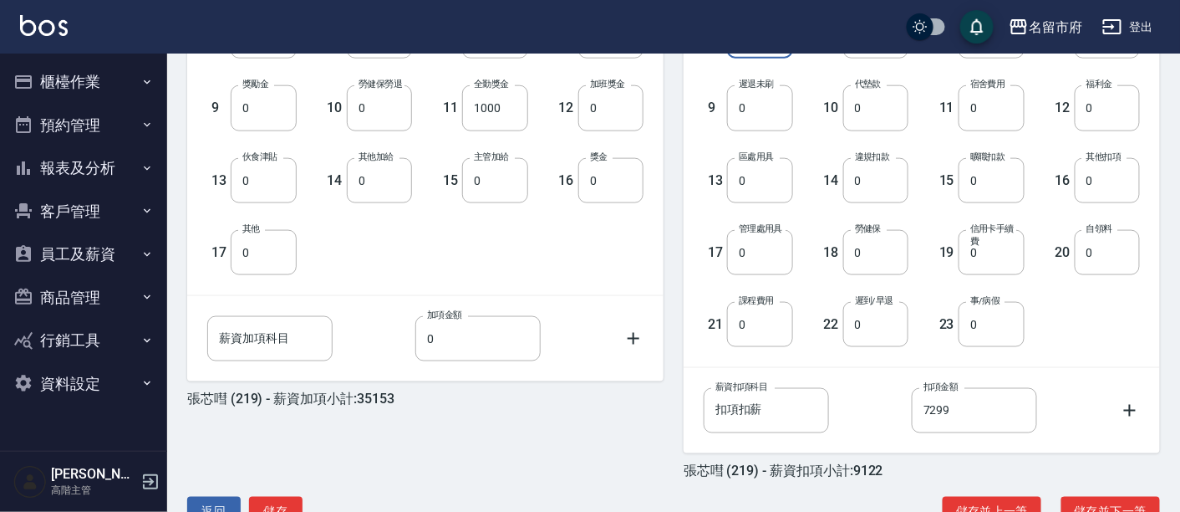
scroll to position [644, 0]
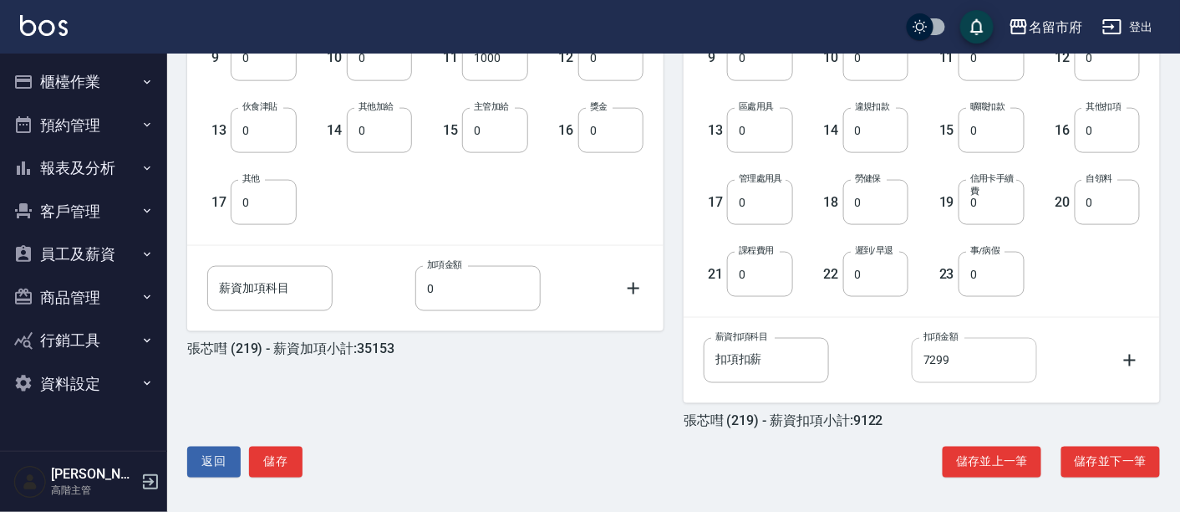
type input "1228"
click at [945, 359] on input "7299" at bounding box center [974, 360] width 125 height 45
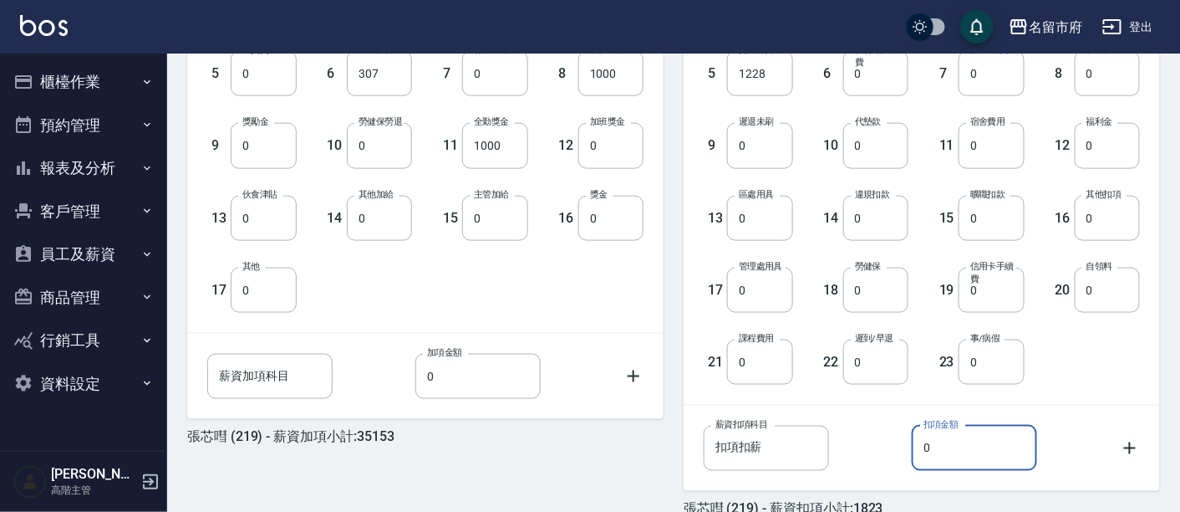
scroll to position [278, 0]
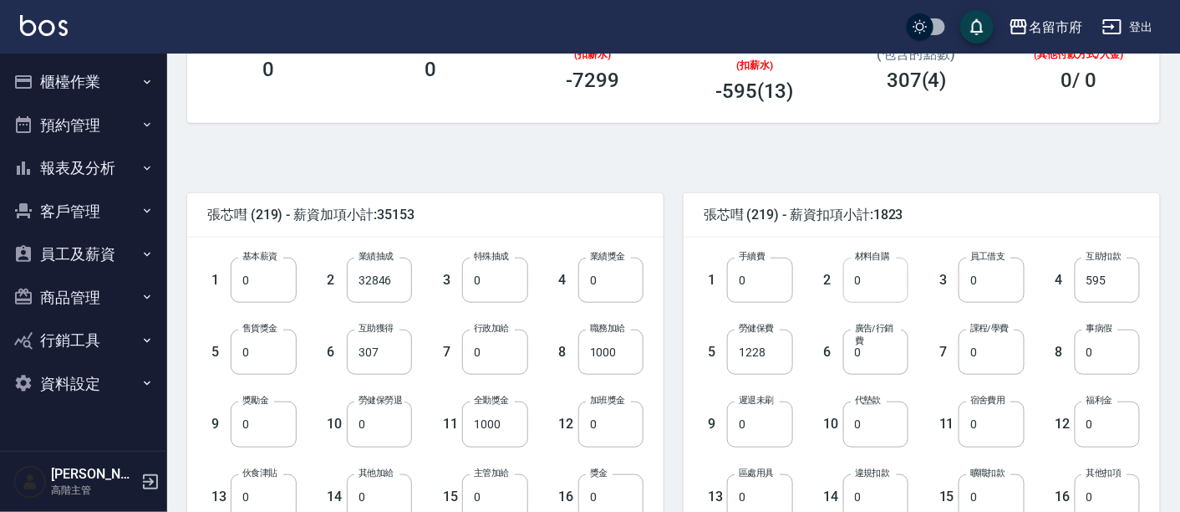
type input "0"
type input "300"
click at [1026, 191] on div "張芯嘒 (219) - 薪資扣項小計:2123 1 手續費 0 手續費 2 材料自購 300 材料自購 3 員工借支 0 員工借支 4 互助扣款 595 互助…" at bounding box center [912, 484] width 497 height 623
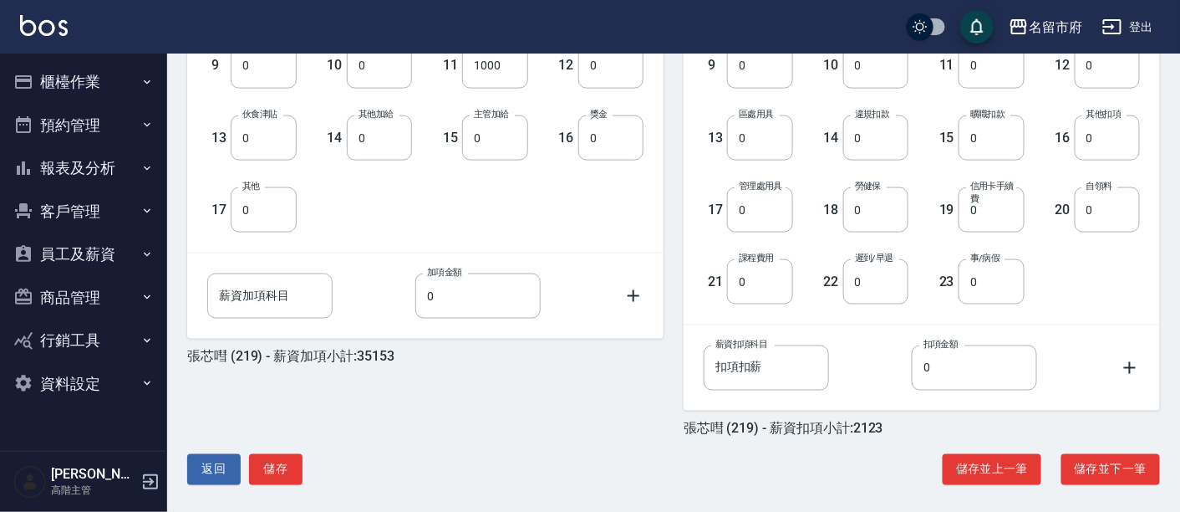
scroll to position [644, 0]
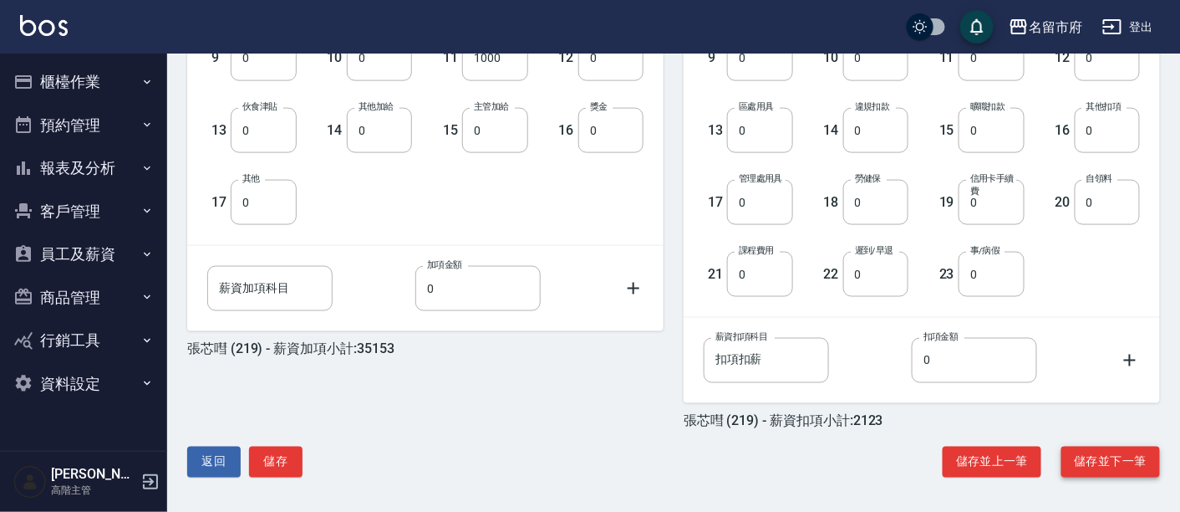
click at [1108, 453] on button "儲存並下一筆" at bounding box center [1111, 461] width 99 height 31
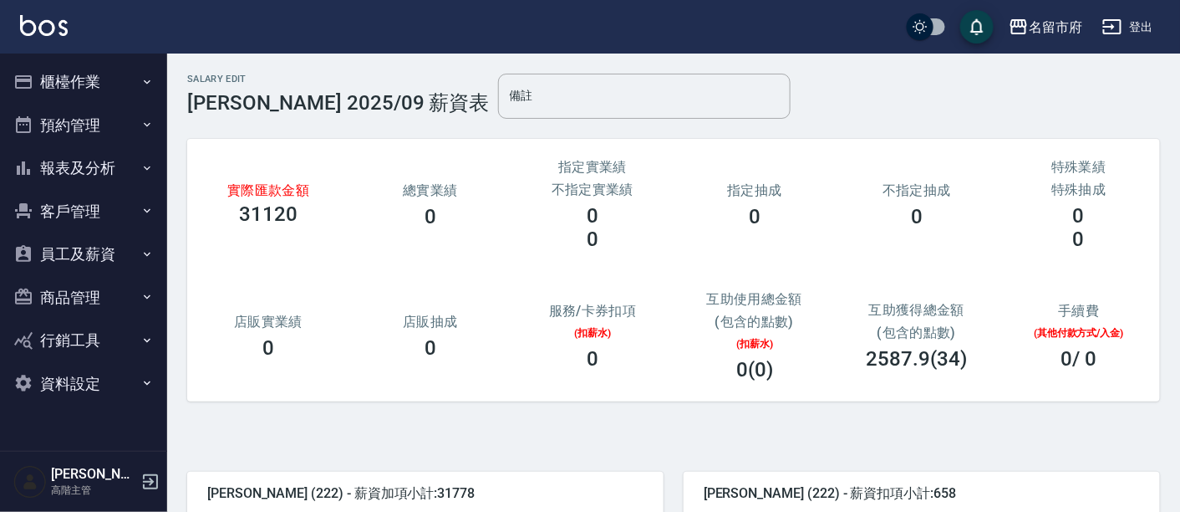
scroll to position [278, 0]
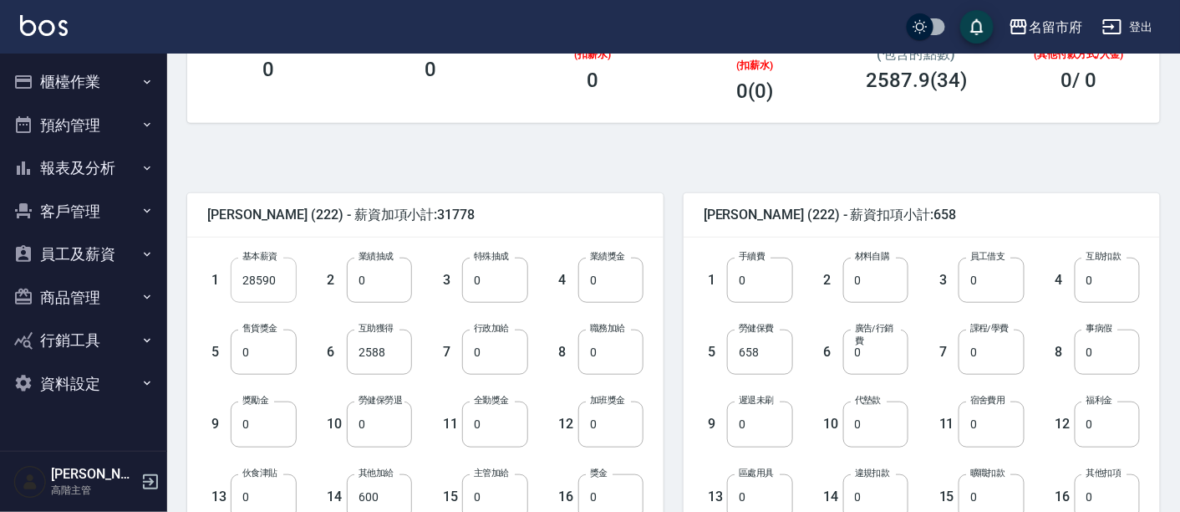
click at [267, 278] on input "28590" at bounding box center [263, 279] width 65 height 45
type input "0"
click at [389, 354] on input "2588" at bounding box center [379, 351] width 65 height 45
type input "0"
click at [756, 345] on input "658" at bounding box center [759, 351] width 65 height 45
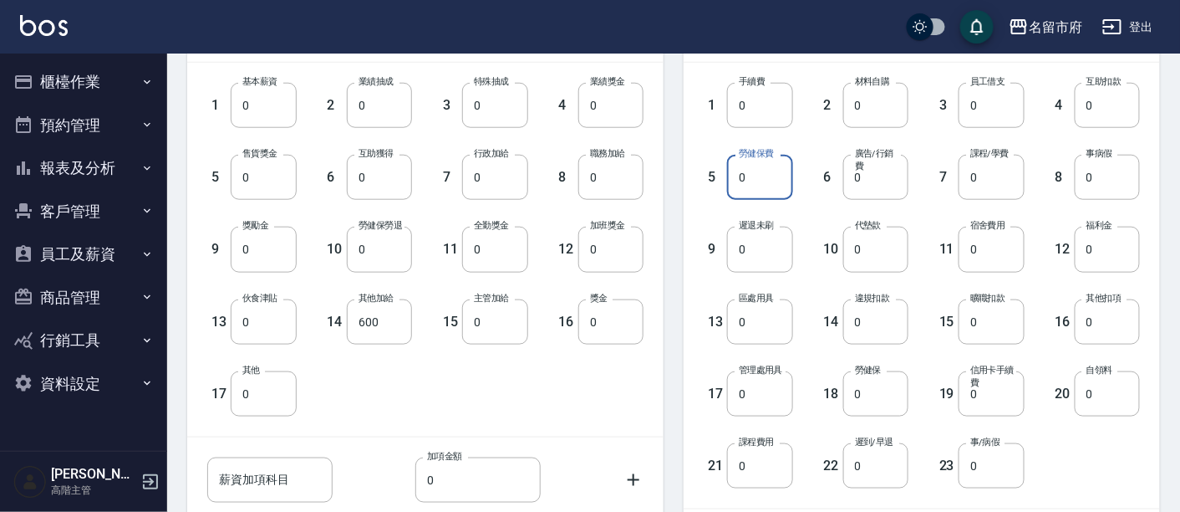
scroll to position [366, 0]
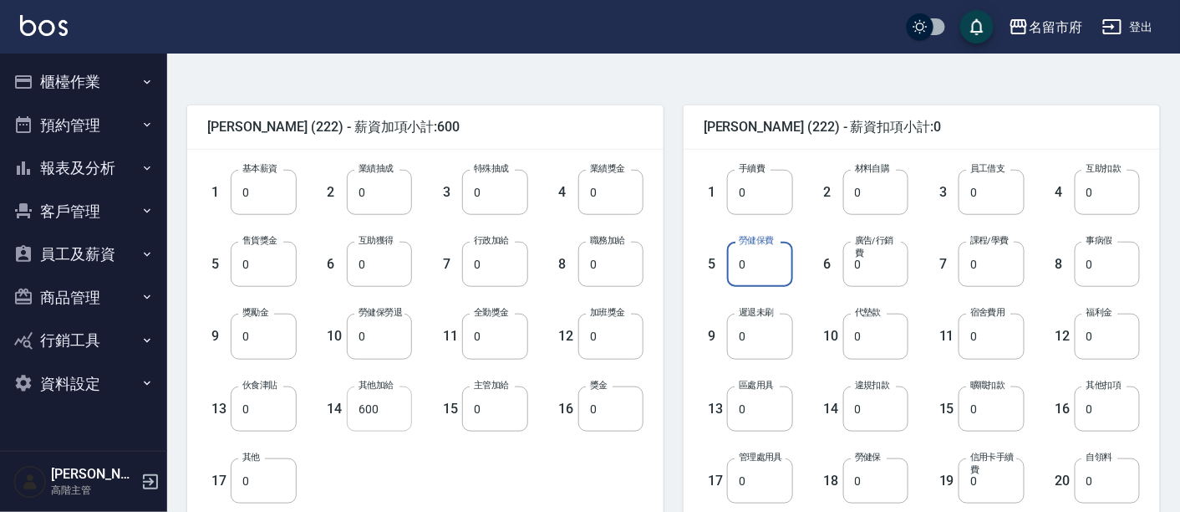
type input "0"
click at [366, 407] on input "600" at bounding box center [379, 408] width 65 height 45
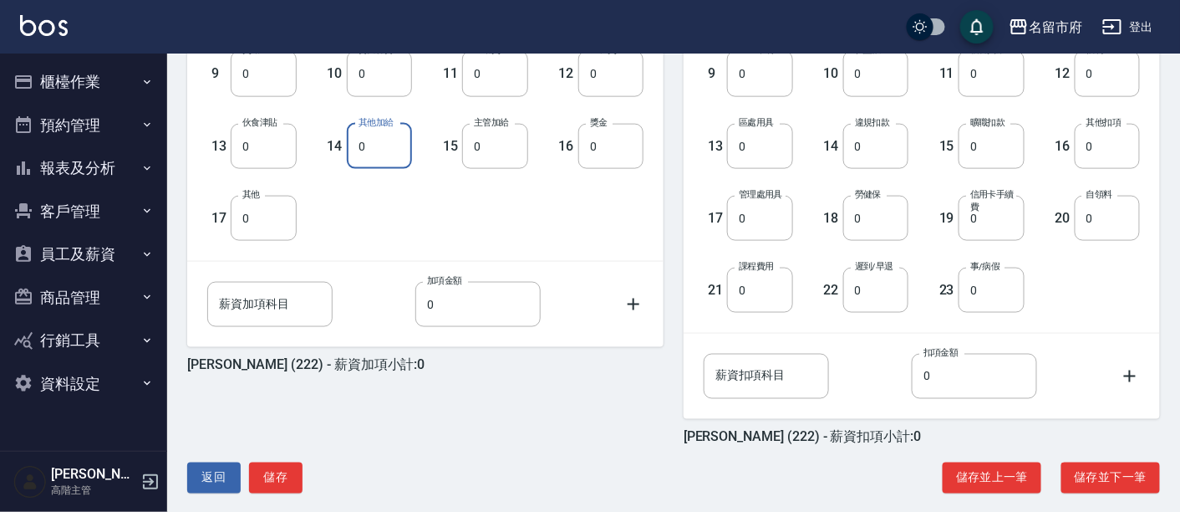
scroll to position [644, 0]
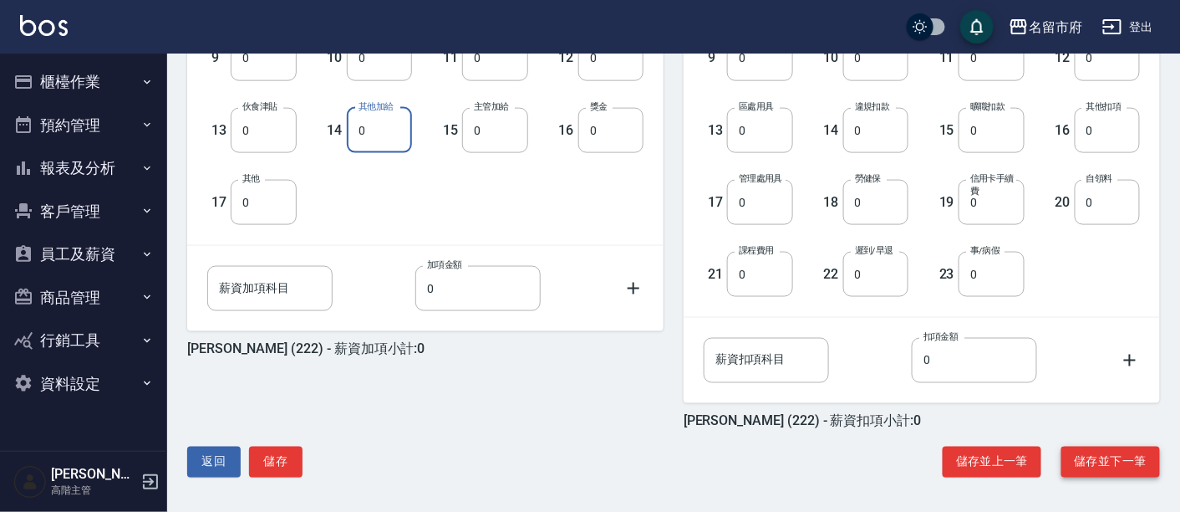
type input "0"
click at [1138, 457] on button "儲存並下一筆" at bounding box center [1111, 461] width 99 height 31
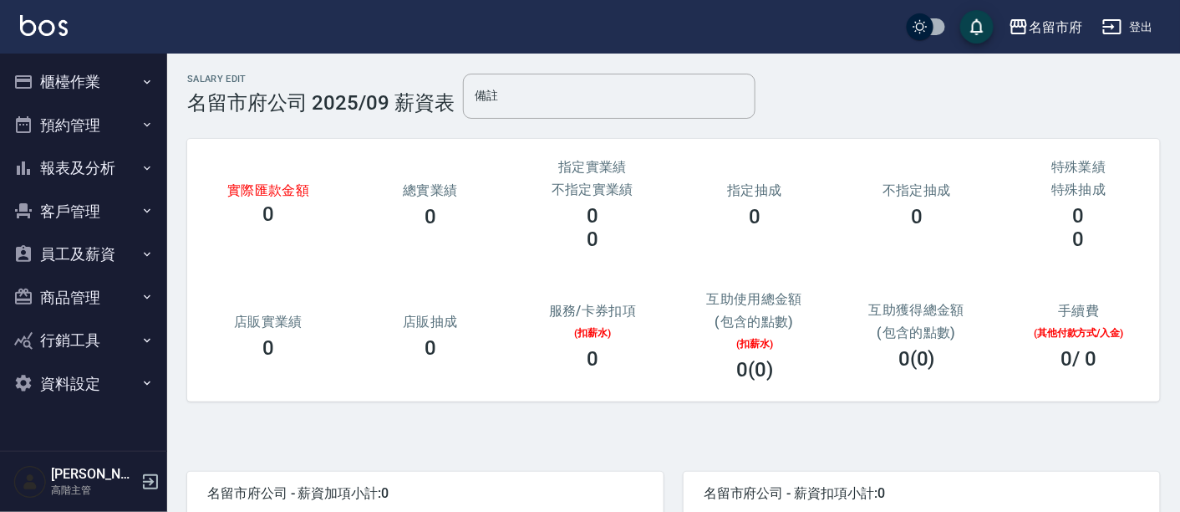
scroll to position [644, 0]
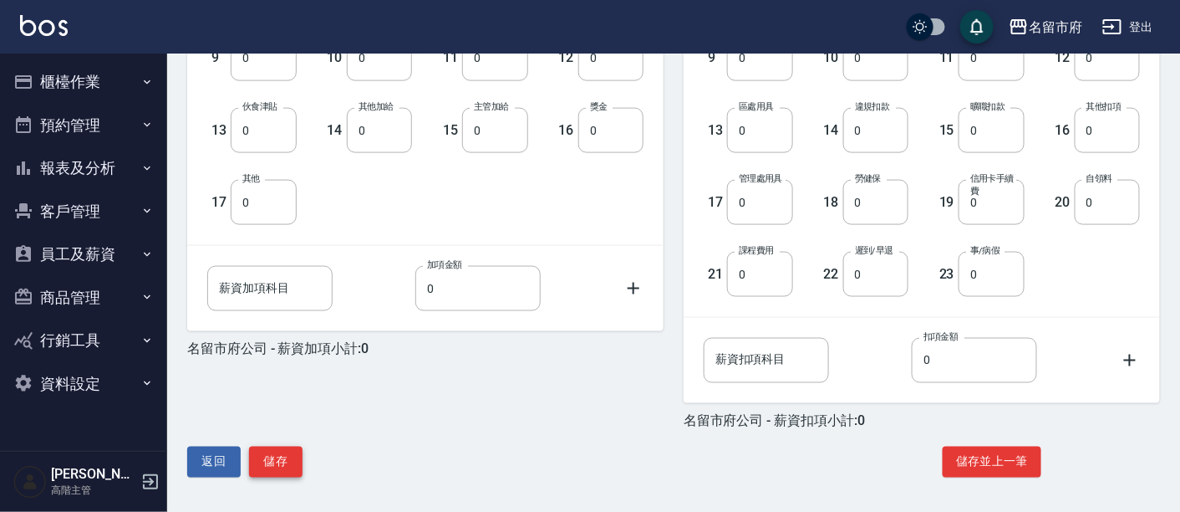
click at [265, 454] on button "儲存" at bounding box center [275, 461] width 53 height 31
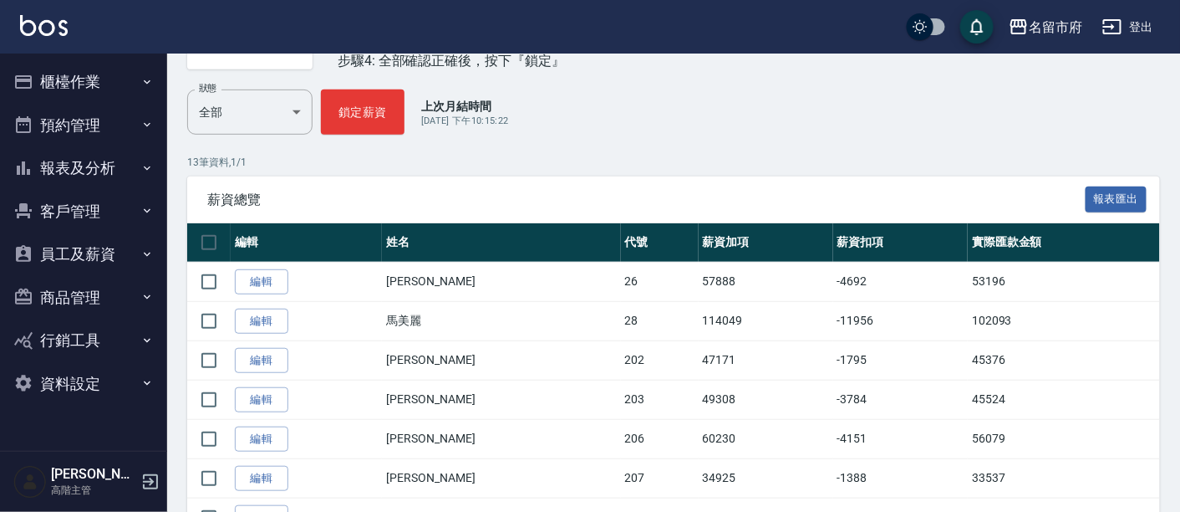
scroll to position [120, 0]
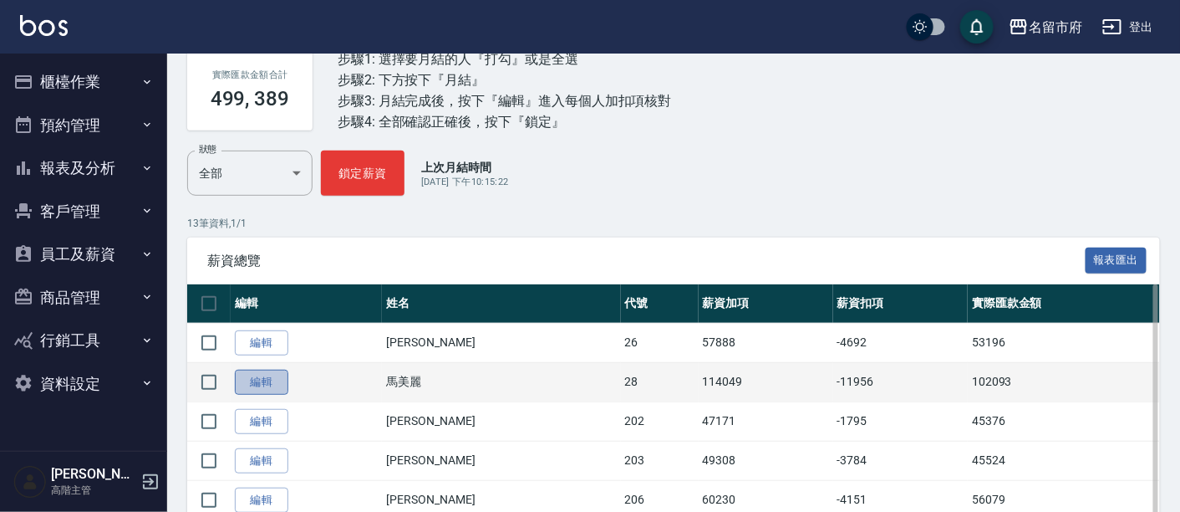
click at [278, 379] on link "編輯" at bounding box center [261, 382] width 53 height 26
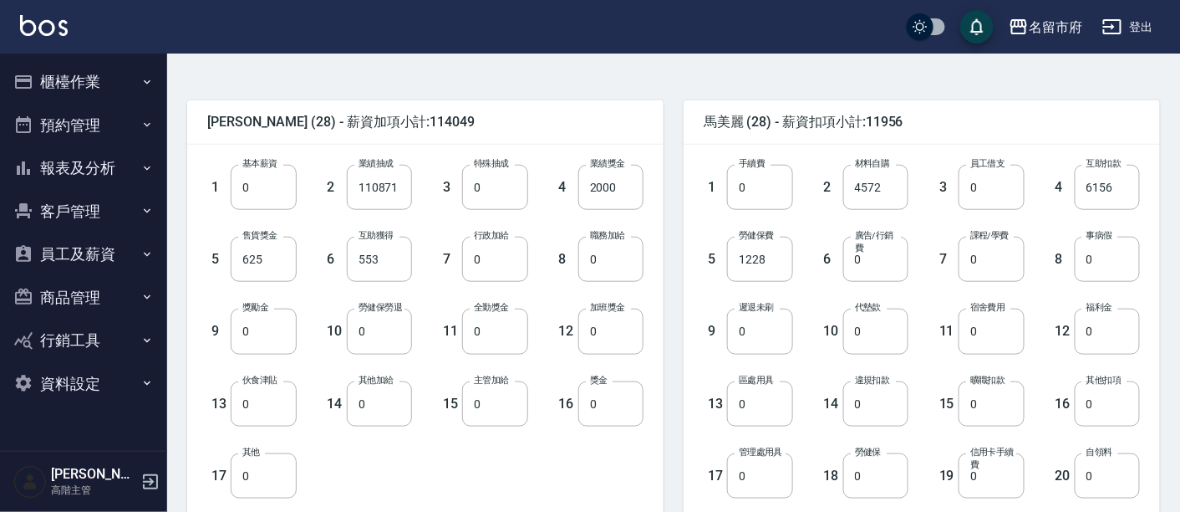
scroll to position [644, 0]
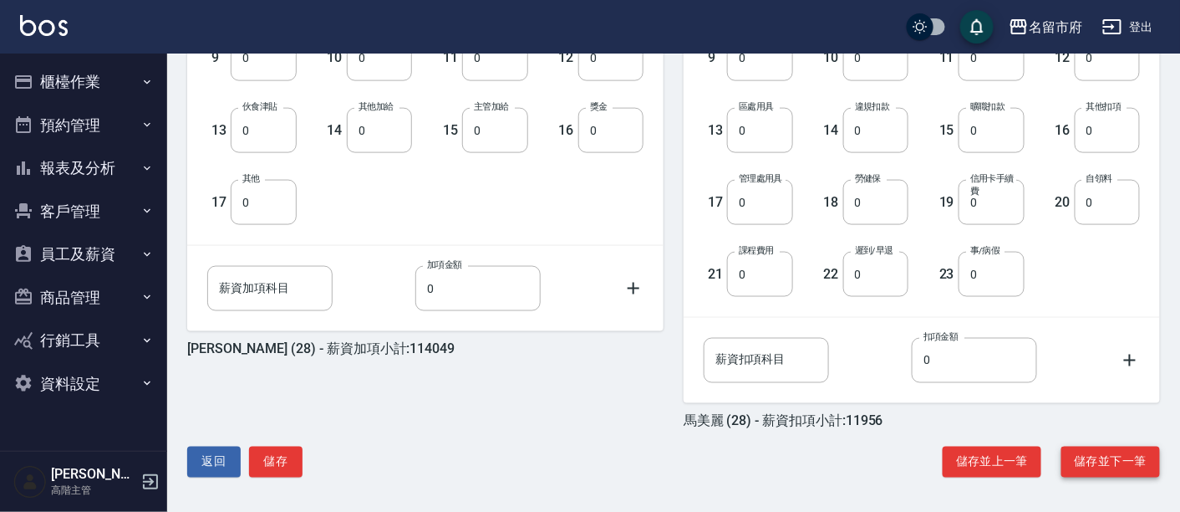
click at [1113, 457] on button "儲存並下一筆" at bounding box center [1111, 461] width 99 height 31
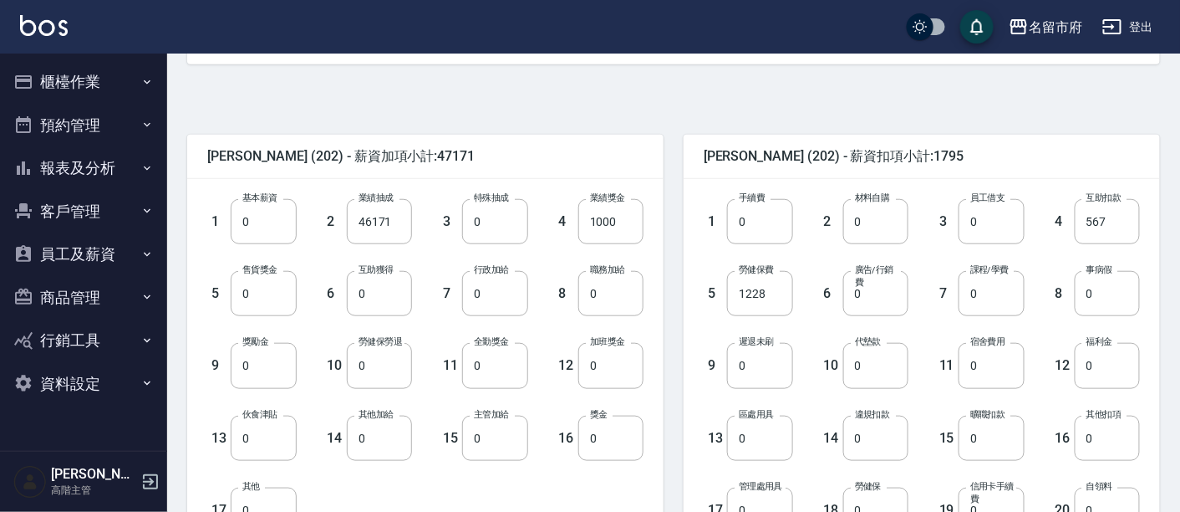
scroll to position [366, 0]
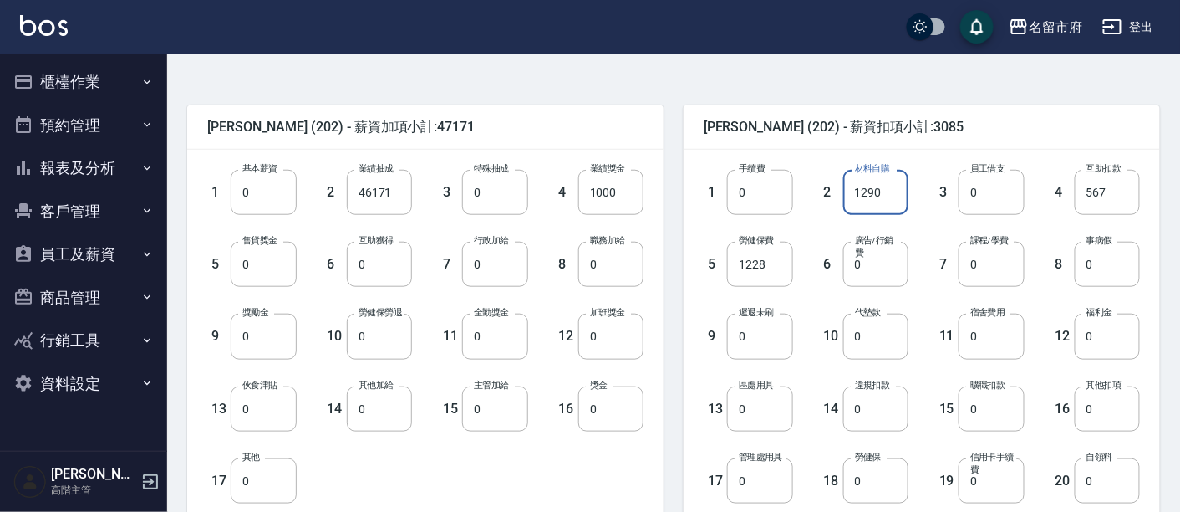
type input "1290"
click at [1058, 89] on div "[PERSON_NAME] (202) - 薪資扣項小計:3085 1 手續費 0 手續費 2 材料自購 1290 材料自購 3 員工借支 0 員工借支 4 …" at bounding box center [912, 396] width 497 height 623
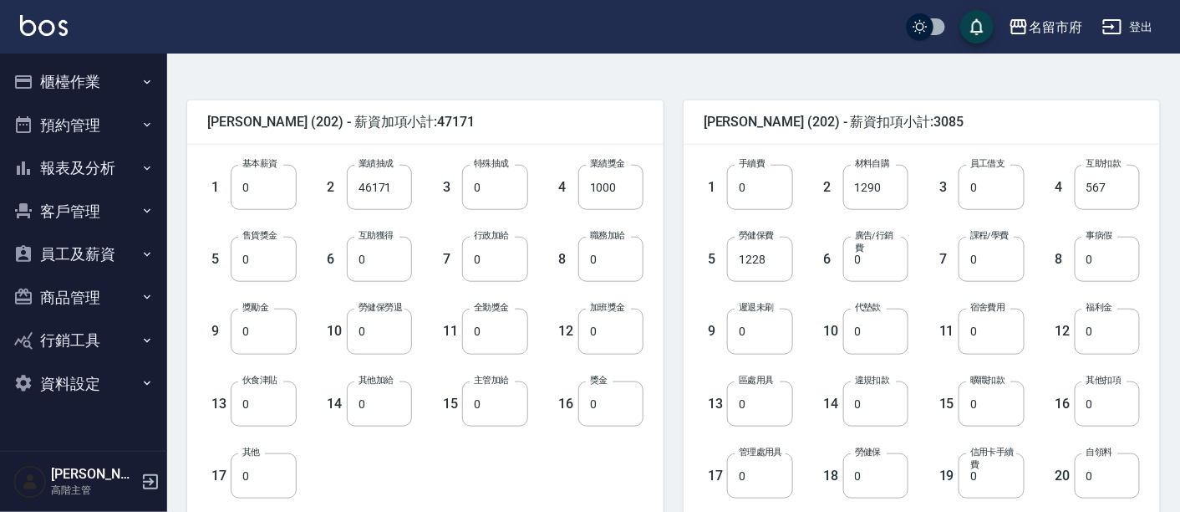
scroll to position [644, 0]
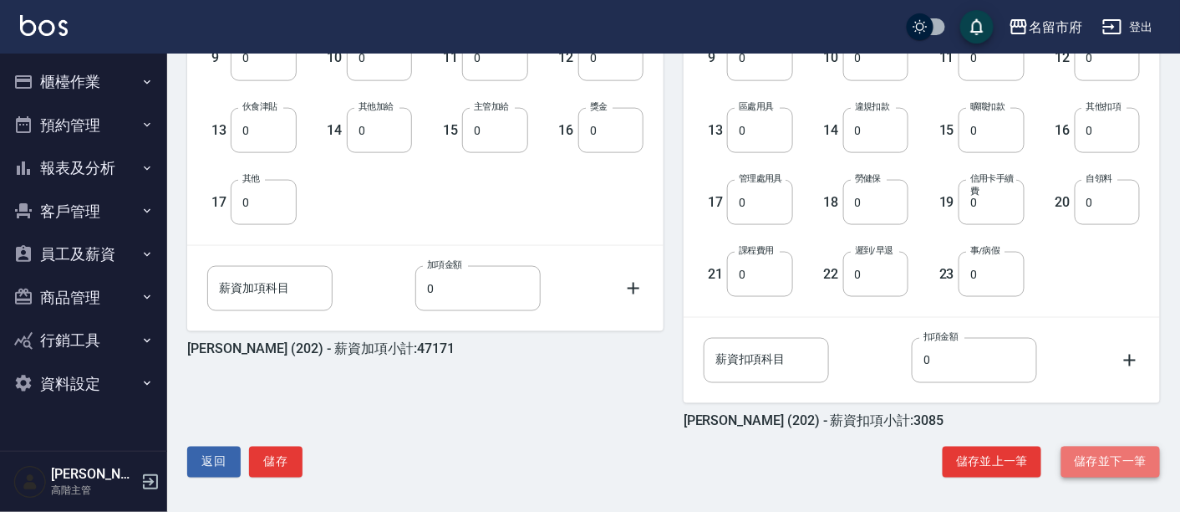
click at [1103, 457] on button "儲存並下一筆" at bounding box center [1111, 461] width 99 height 31
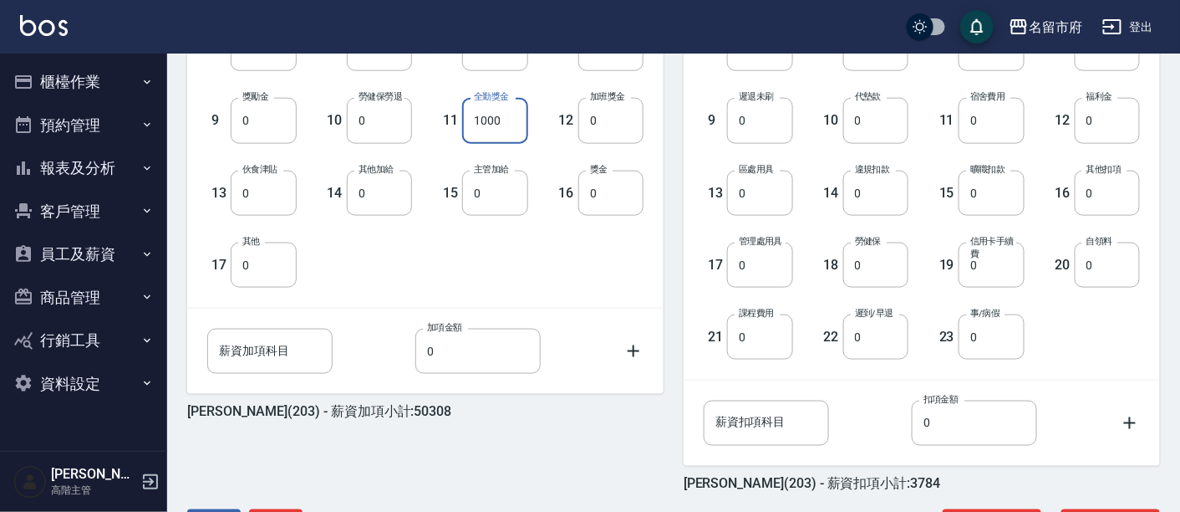
scroll to position [644, 0]
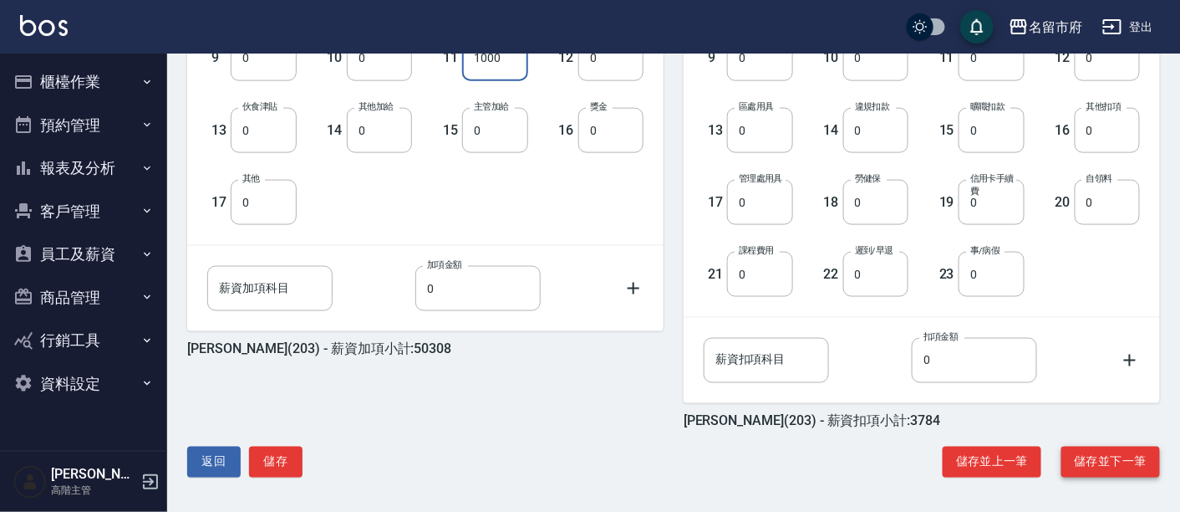
type input "1000"
click at [1108, 456] on button "儲存並下一筆" at bounding box center [1111, 461] width 99 height 31
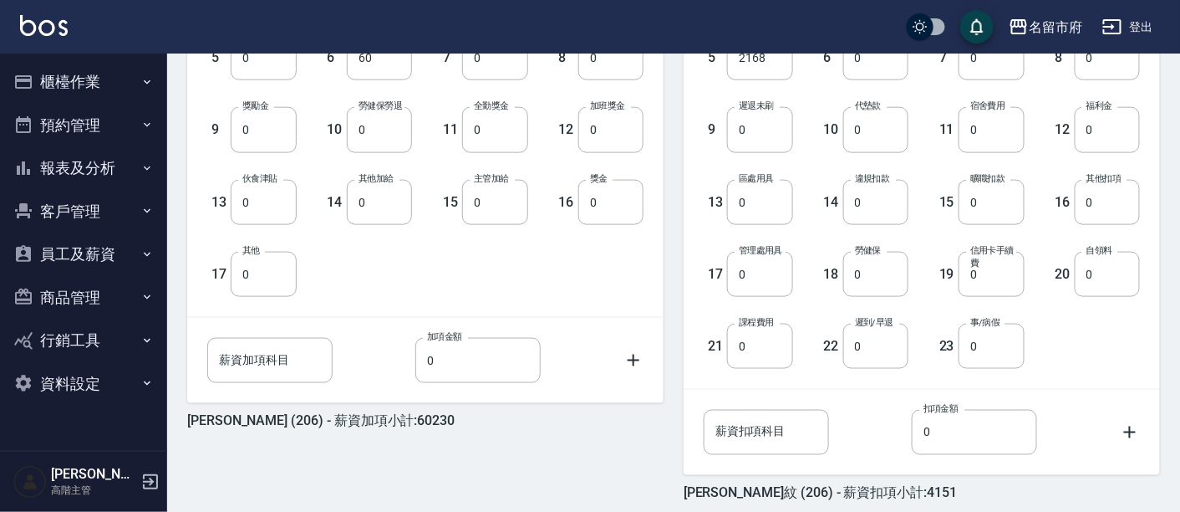
scroll to position [644, 0]
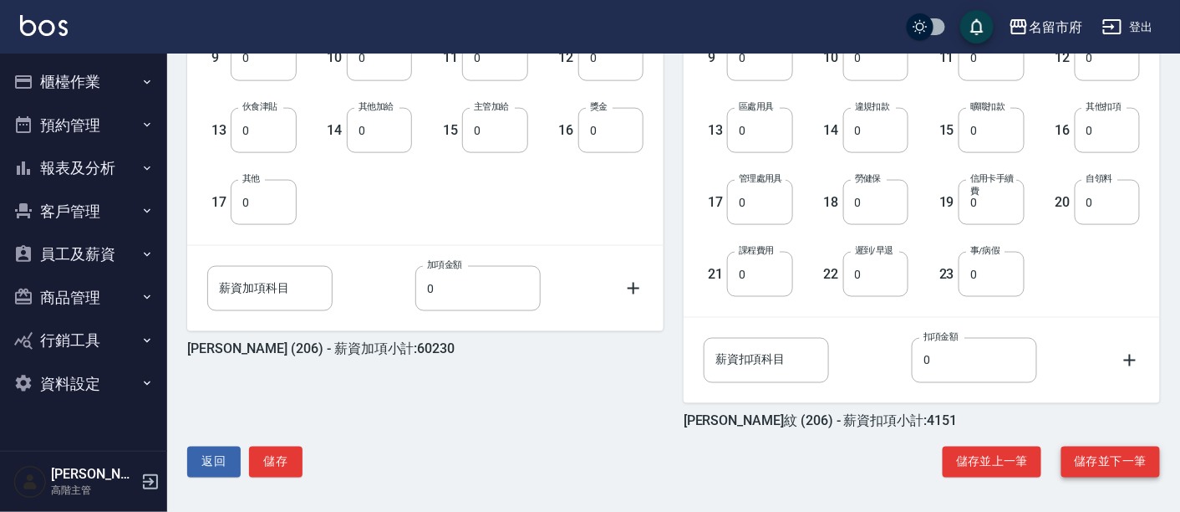
click at [1079, 452] on button "儲存並下一筆" at bounding box center [1111, 461] width 99 height 31
click at [1098, 463] on button "儲存並下一筆" at bounding box center [1111, 461] width 99 height 31
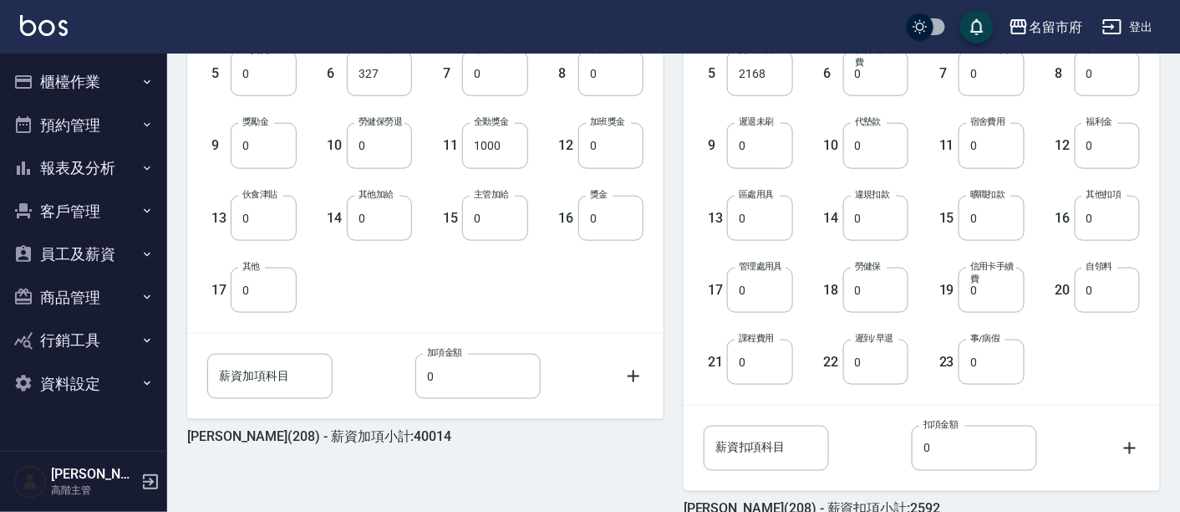
scroll to position [644, 0]
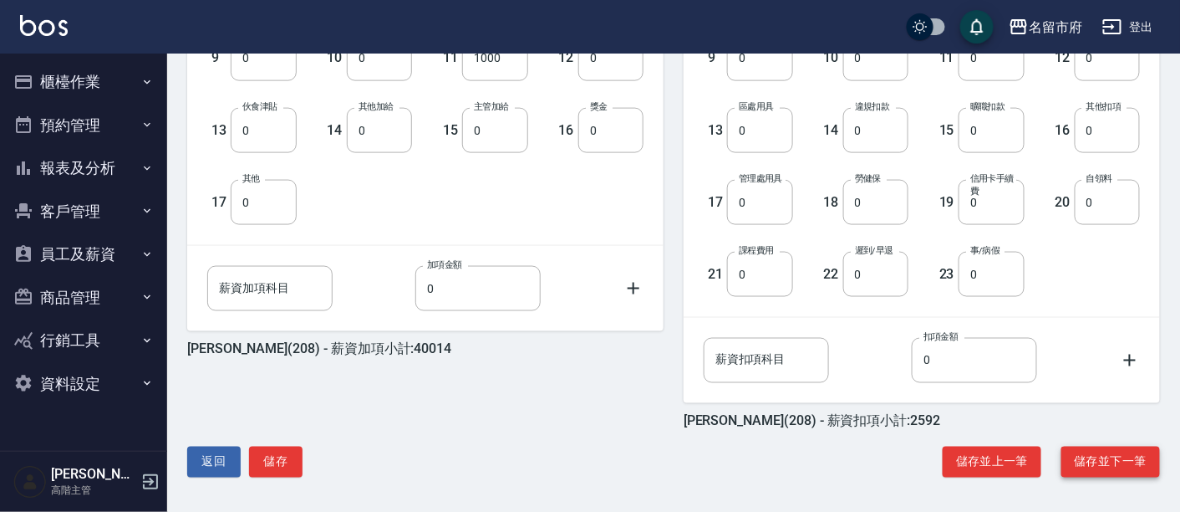
click at [1111, 451] on button "儲存並下一筆" at bounding box center [1111, 461] width 99 height 31
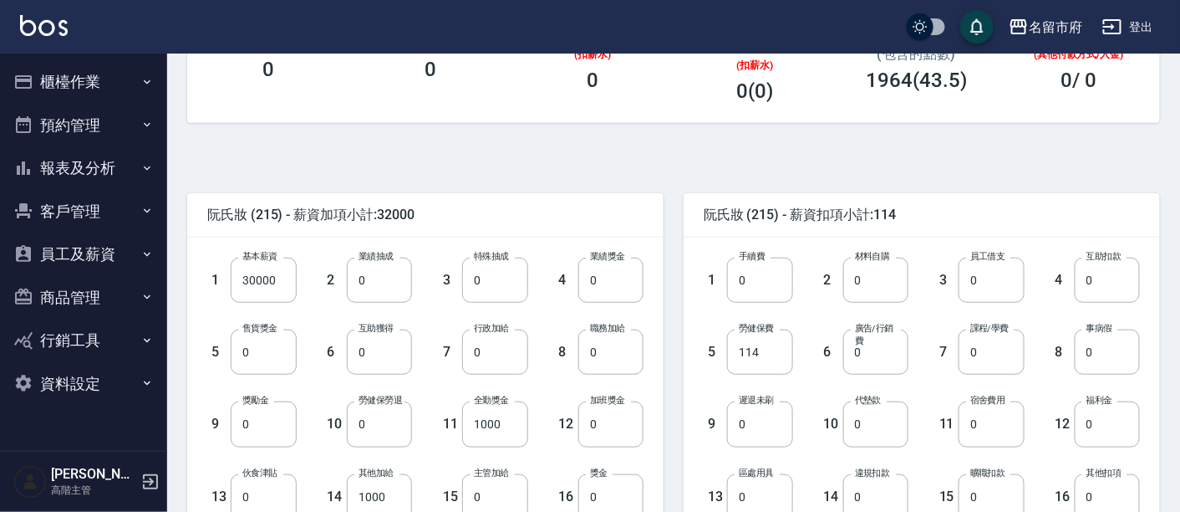
scroll to position [644, 0]
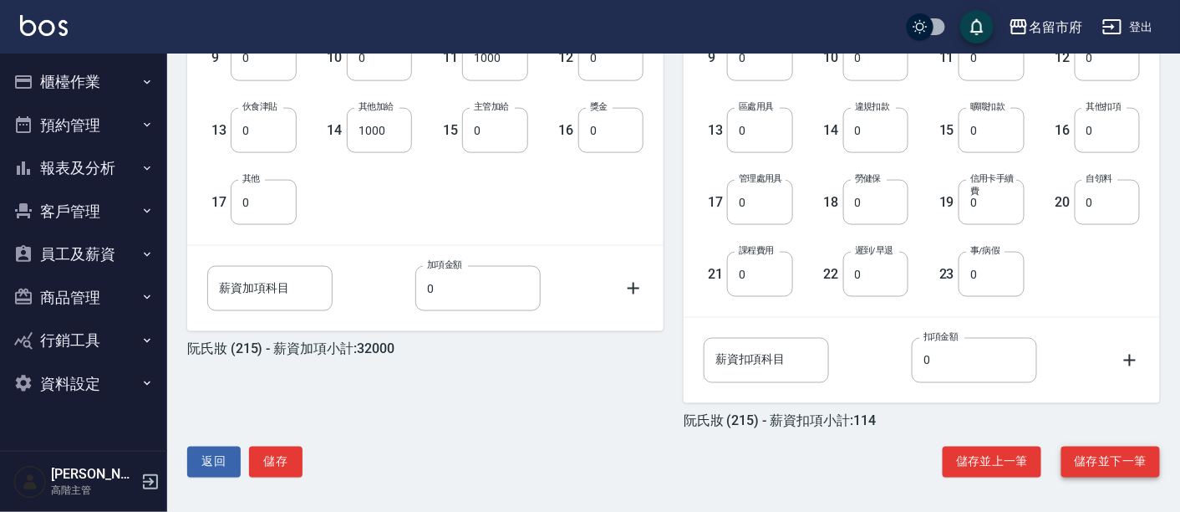
click at [1123, 461] on button "儲存並下一筆" at bounding box center [1111, 461] width 99 height 31
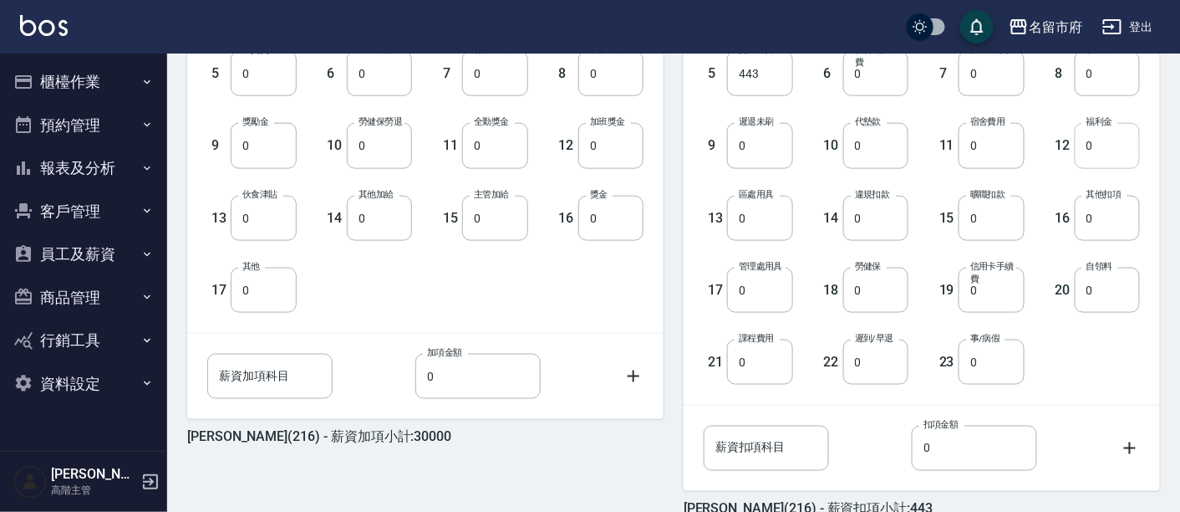
scroll to position [644, 0]
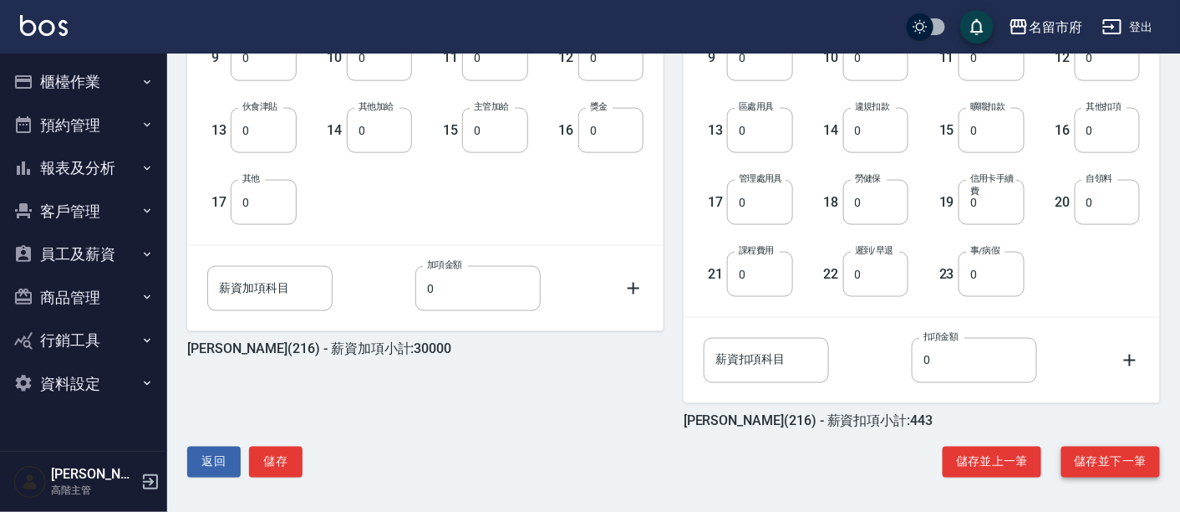
click at [1111, 456] on button "儲存並下一筆" at bounding box center [1111, 461] width 99 height 31
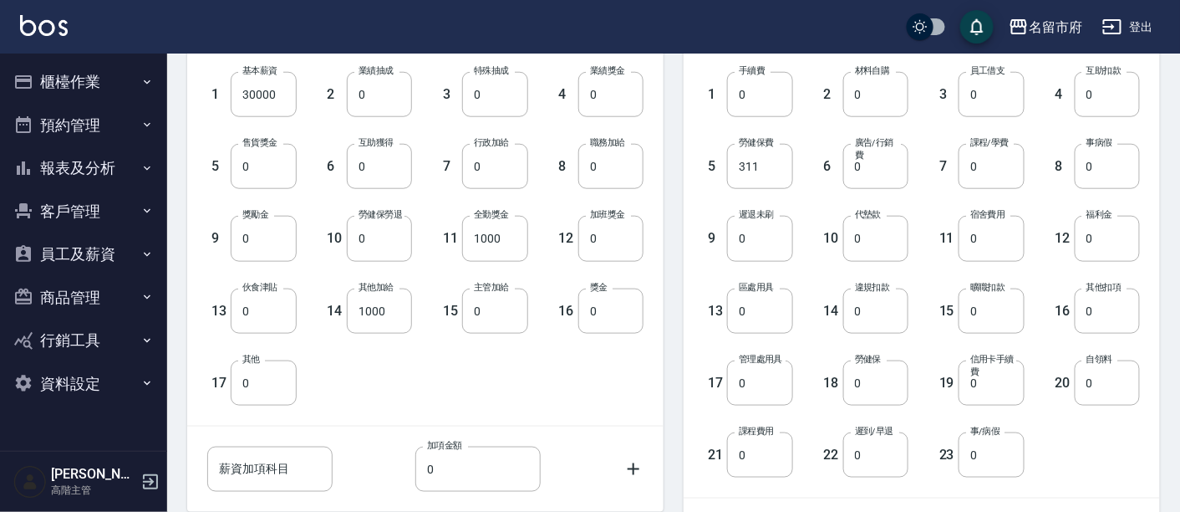
scroll to position [644, 0]
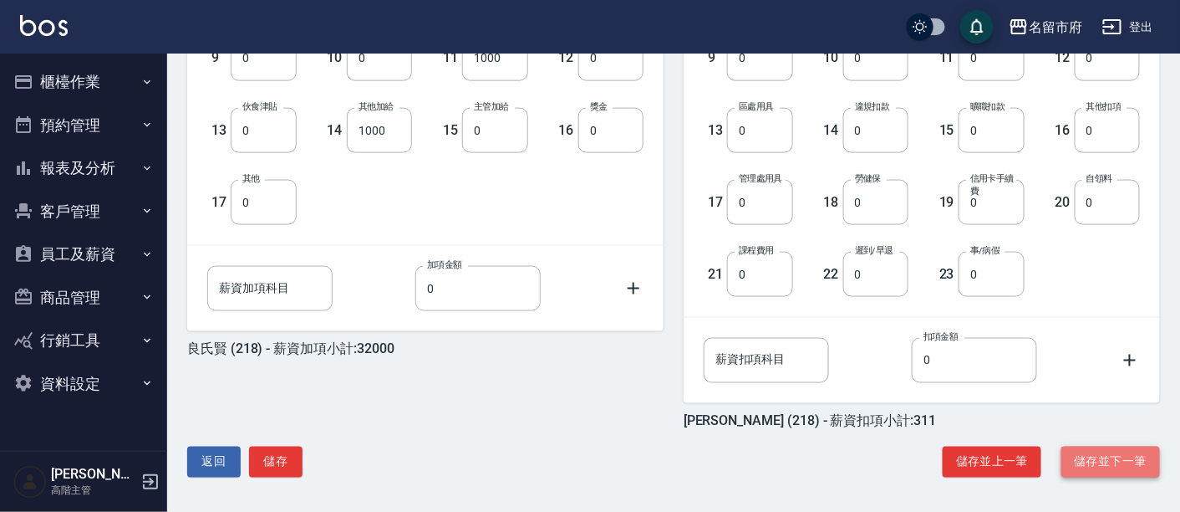
click at [1103, 454] on button "儲存並下一筆" at bounding box center [1111, 461] width 99 height 31
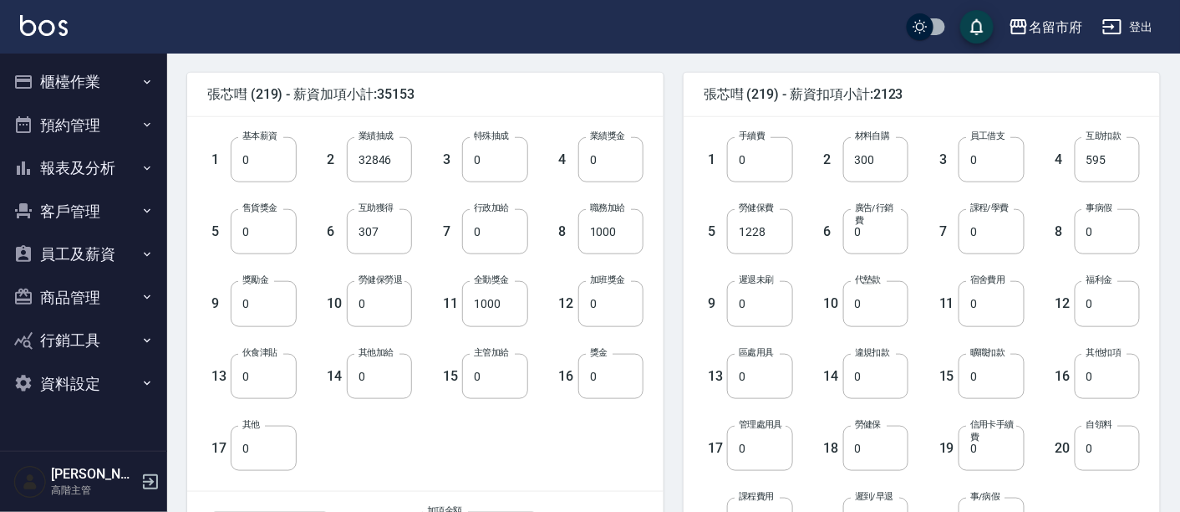
scroll to position [644, 0]
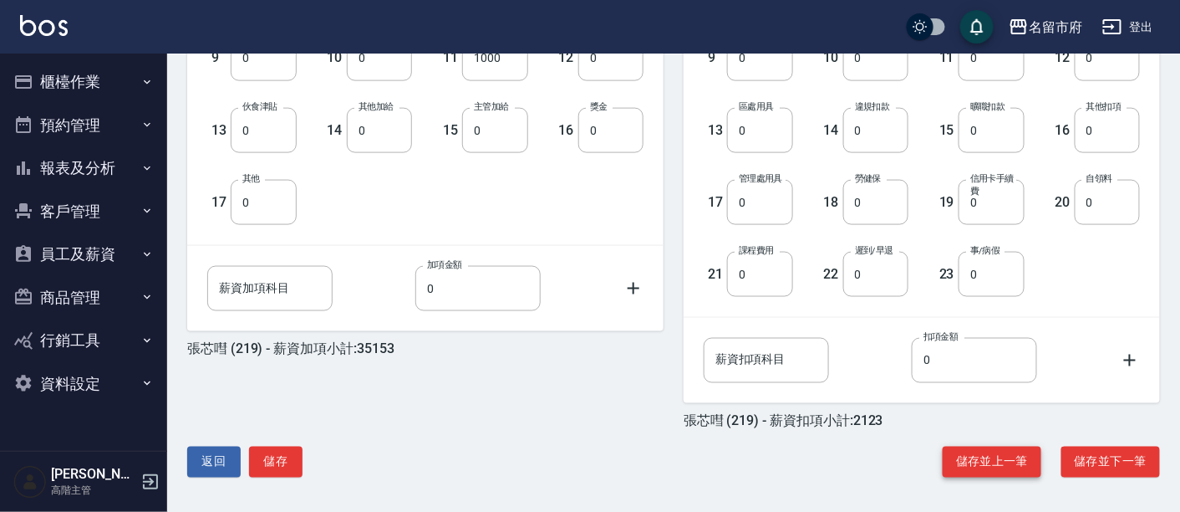
click at [953, 452] on button "儲存並上一筆" at bounding box center [992, 461] width 99 height 31
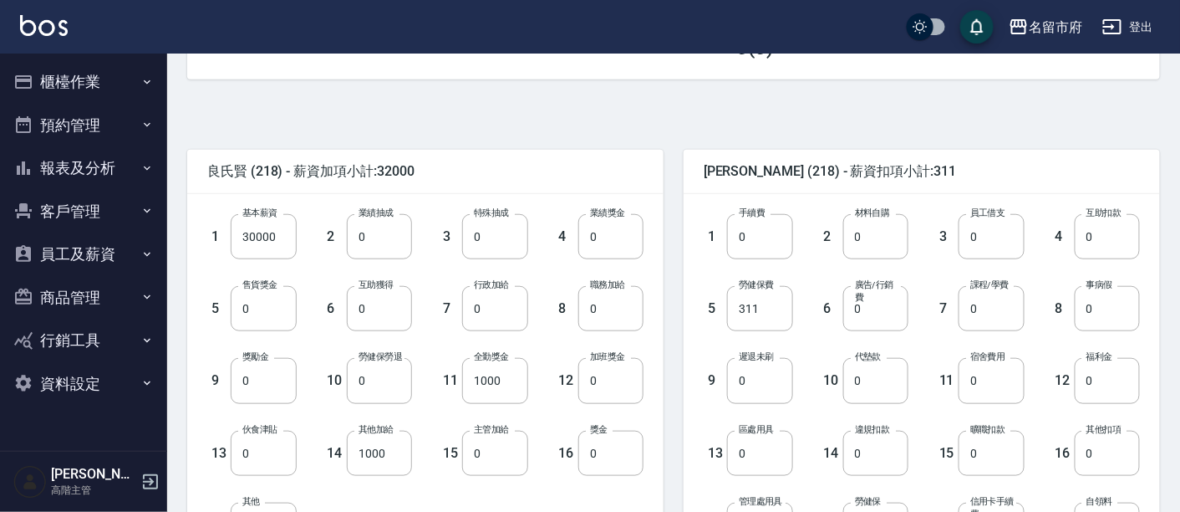
scroll to position [371, 0]
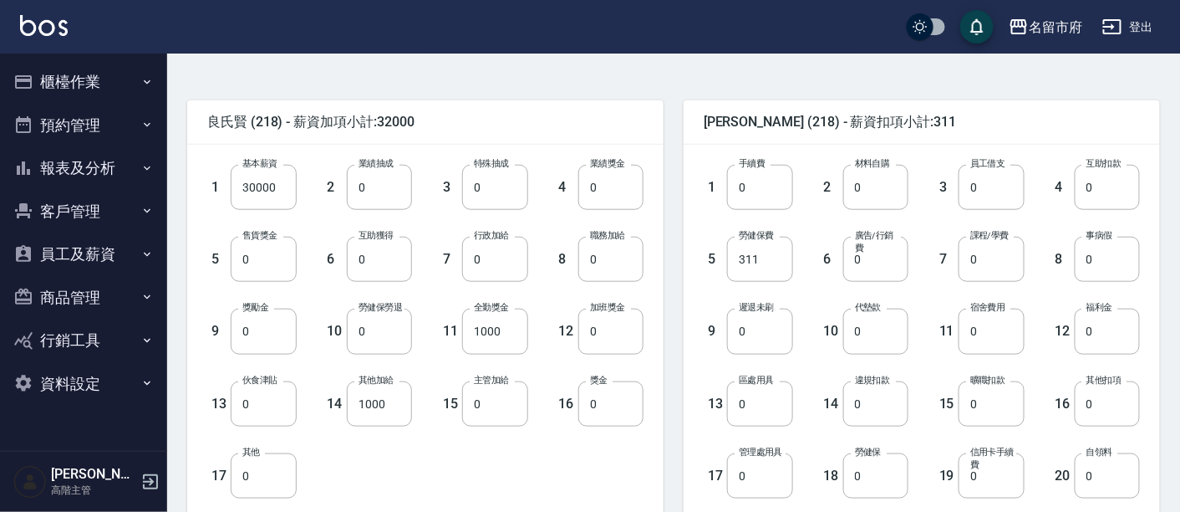
click at [1012, 379] on div "15 曠職扣款 0 曠職扣款" at bounding box center [967, 390] width 116 height 72
